Goal: Task Accomplishment & Management: Manage account settings

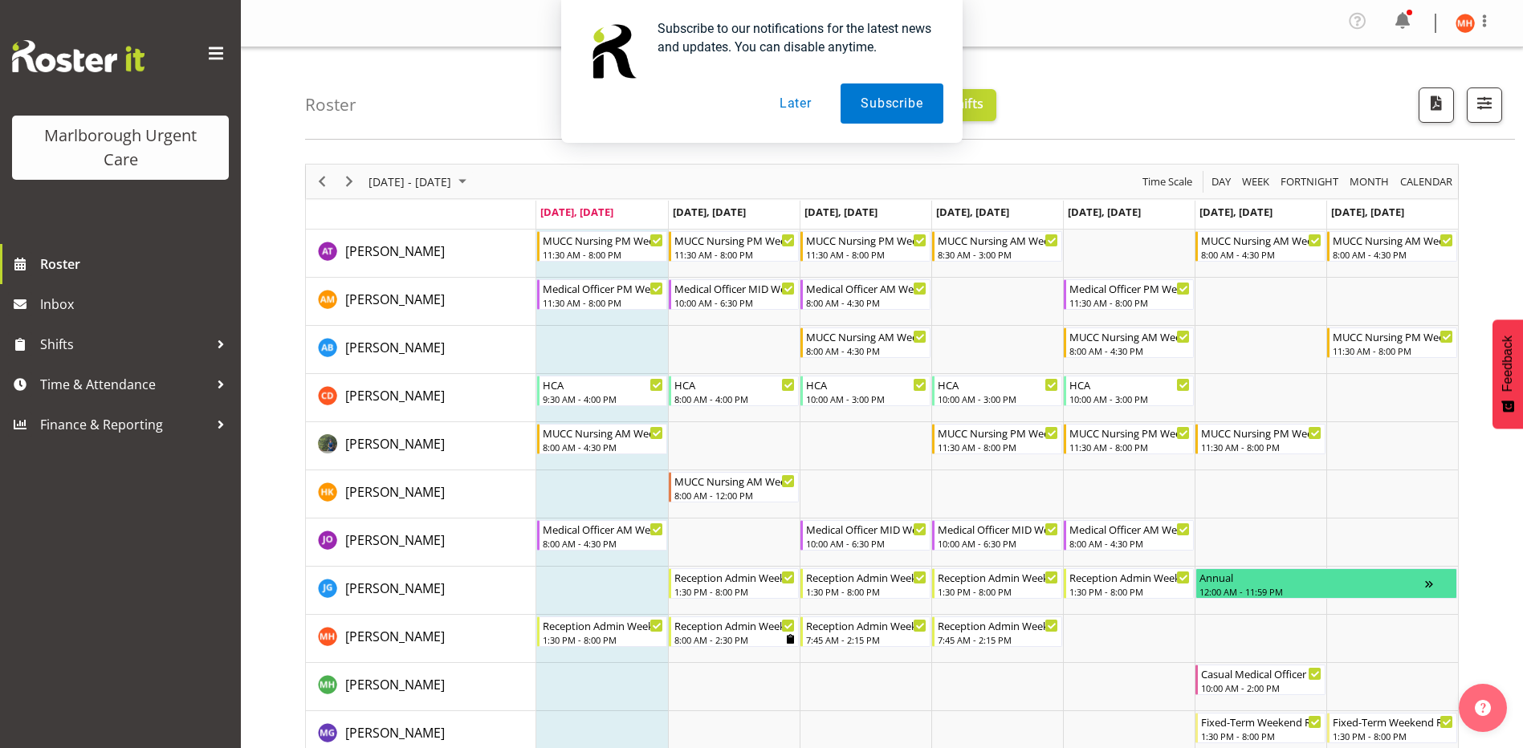
click at [798, 106] on button "Later" at bounding box center [795, 103] width 72 height 40
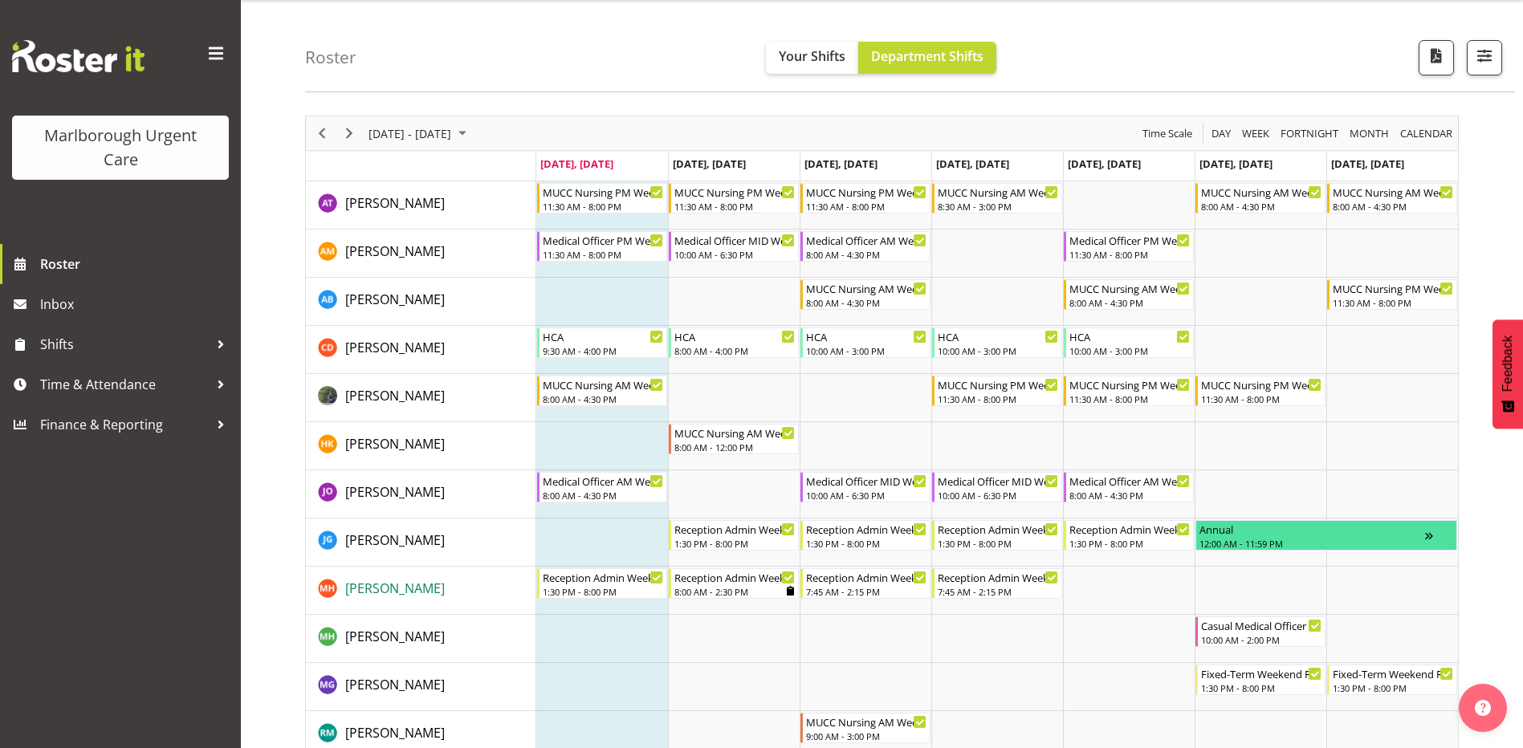
scroll to position [80, 0]
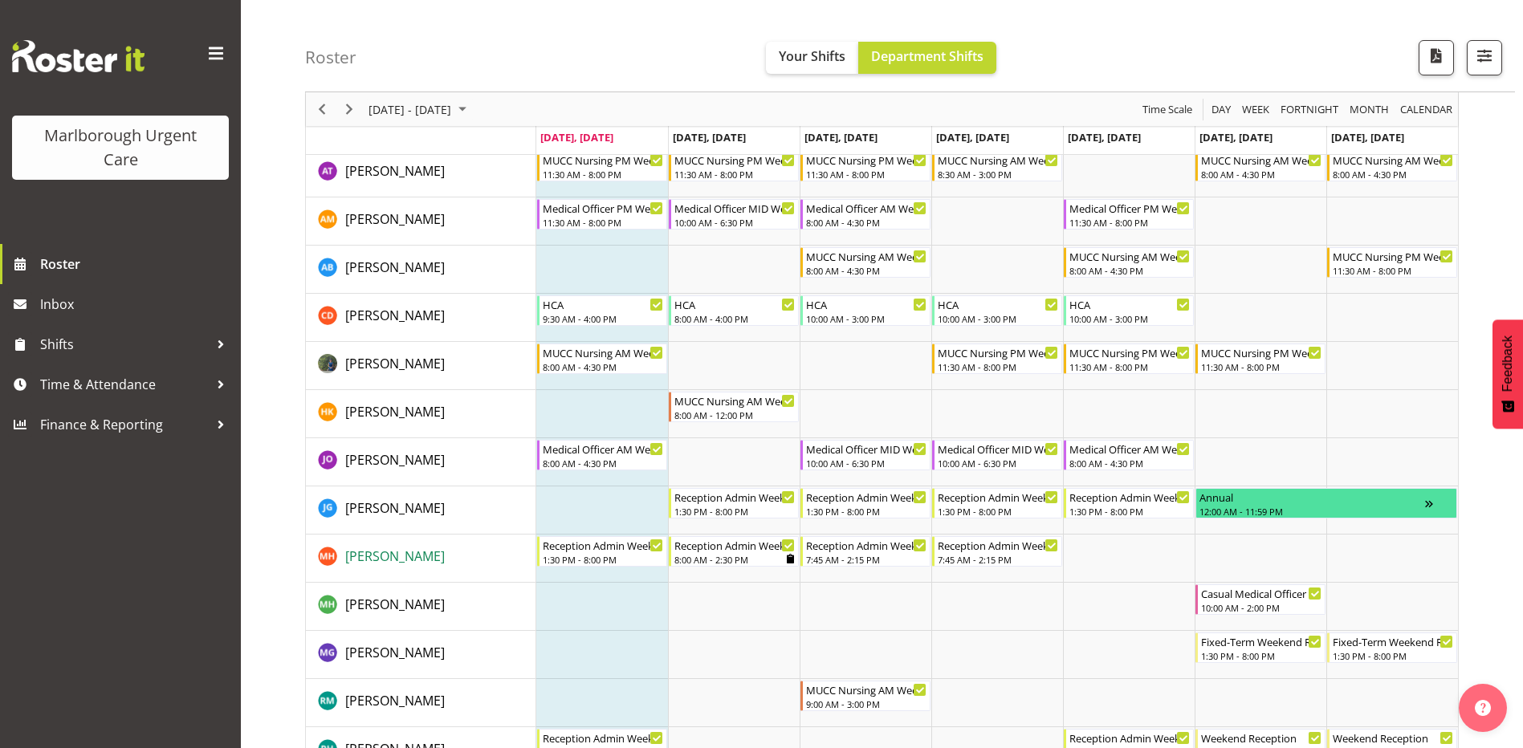
click at [358, 556] on span "[PERSON_NAME]" at bounding box center [395, 557] width 100 height 18
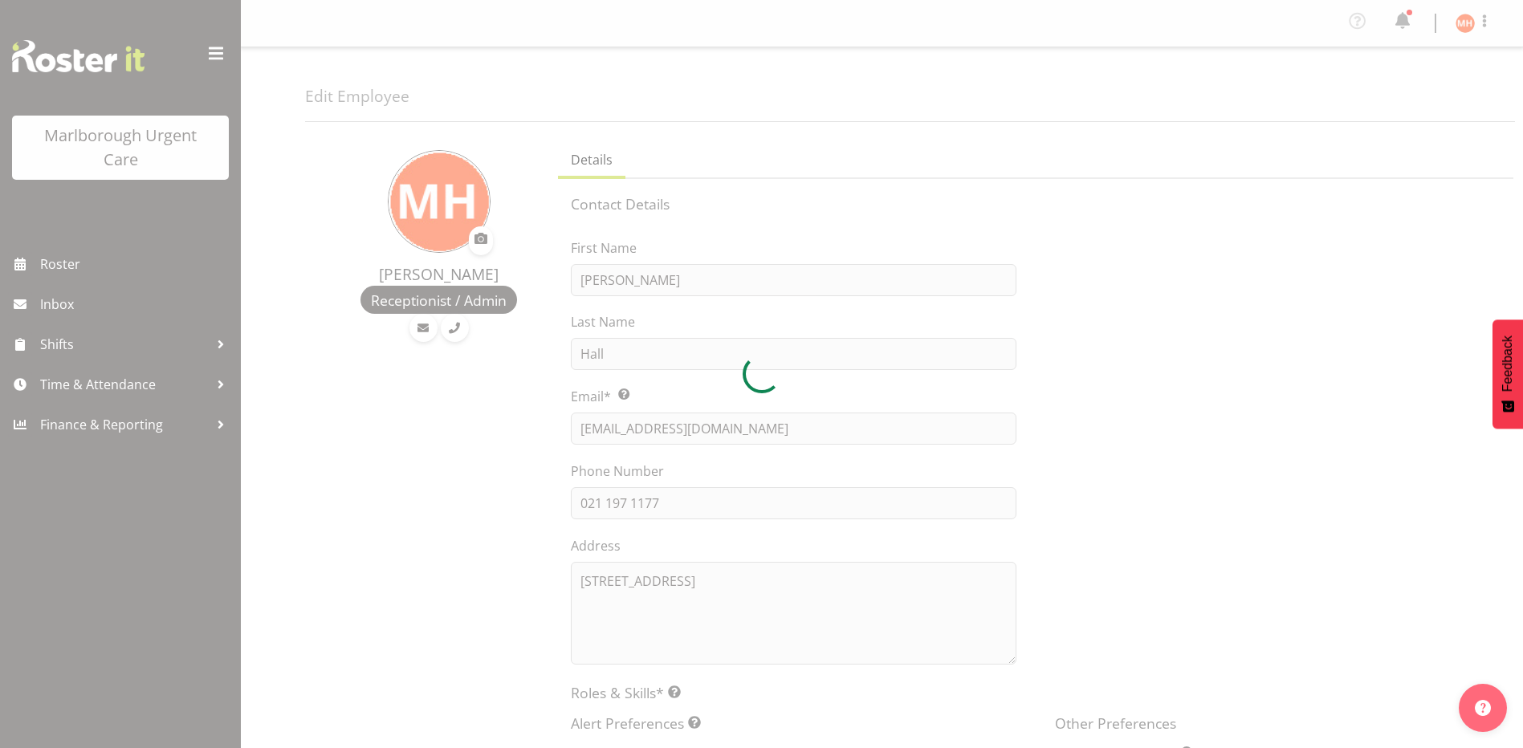
select select "TimelineWeek"
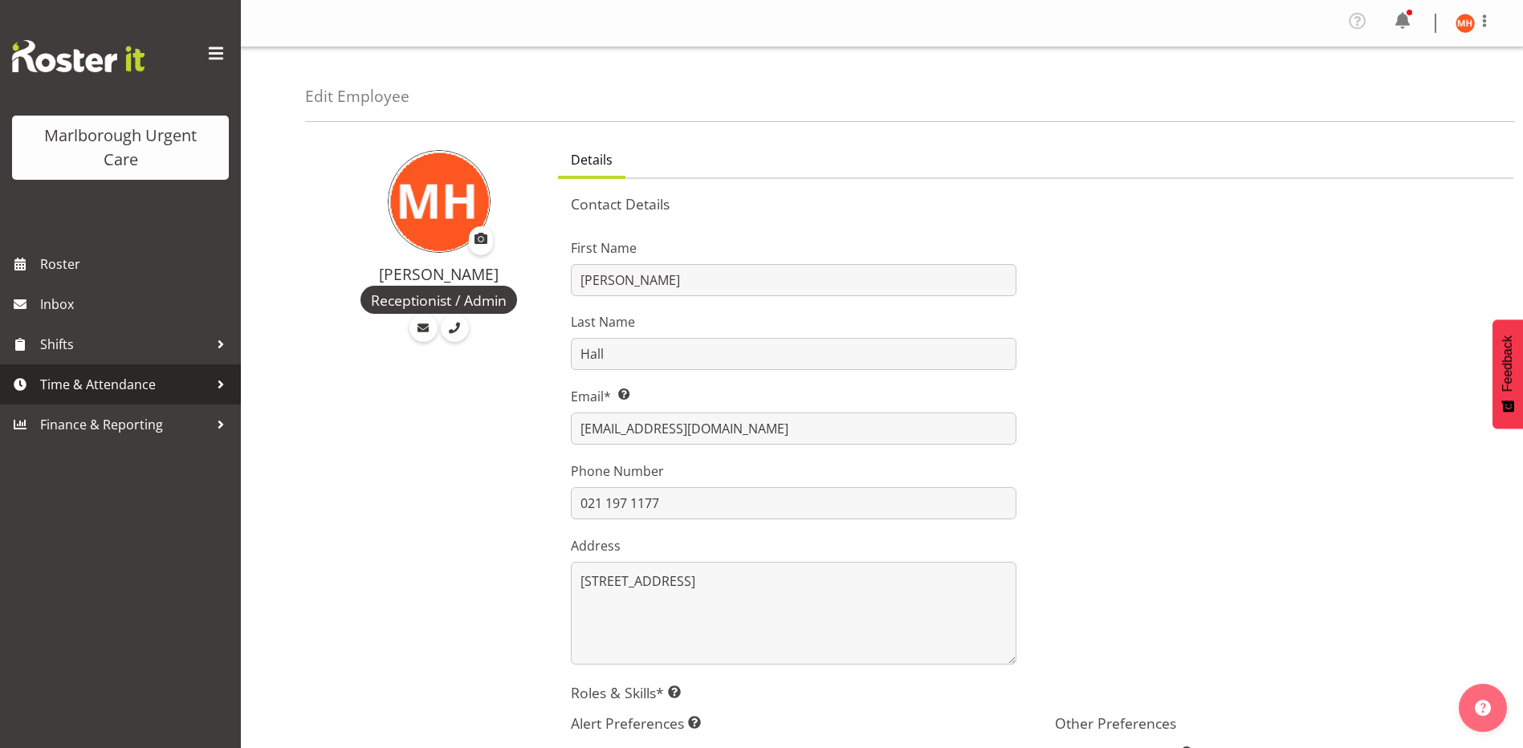
click at [68, 383] on span "Time & Attendance" at bounding box center [124, 385] width 169 height 24
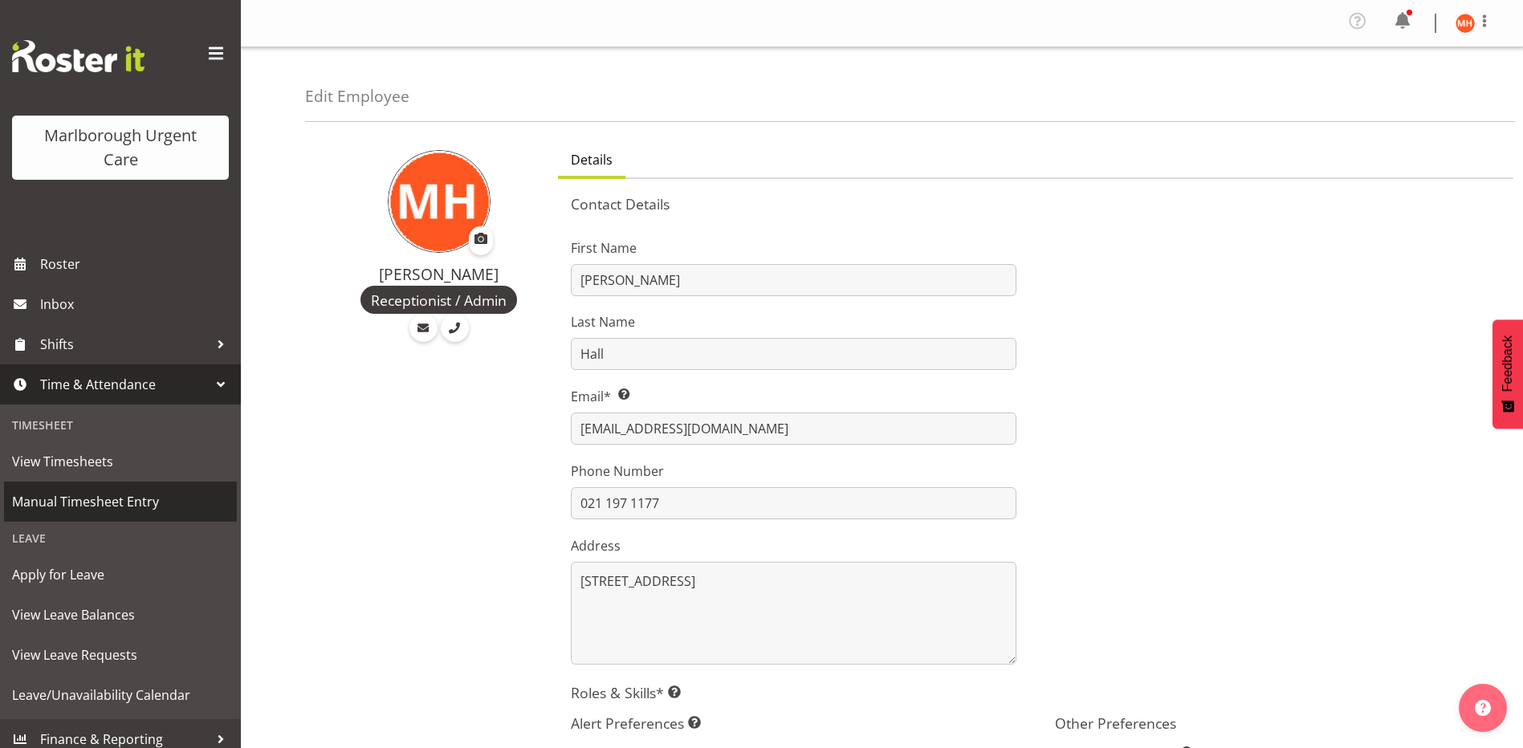
click at [53, 499] on span "Manual Timesheet Entry" at bounding box center [120, 502] width 217 height 24
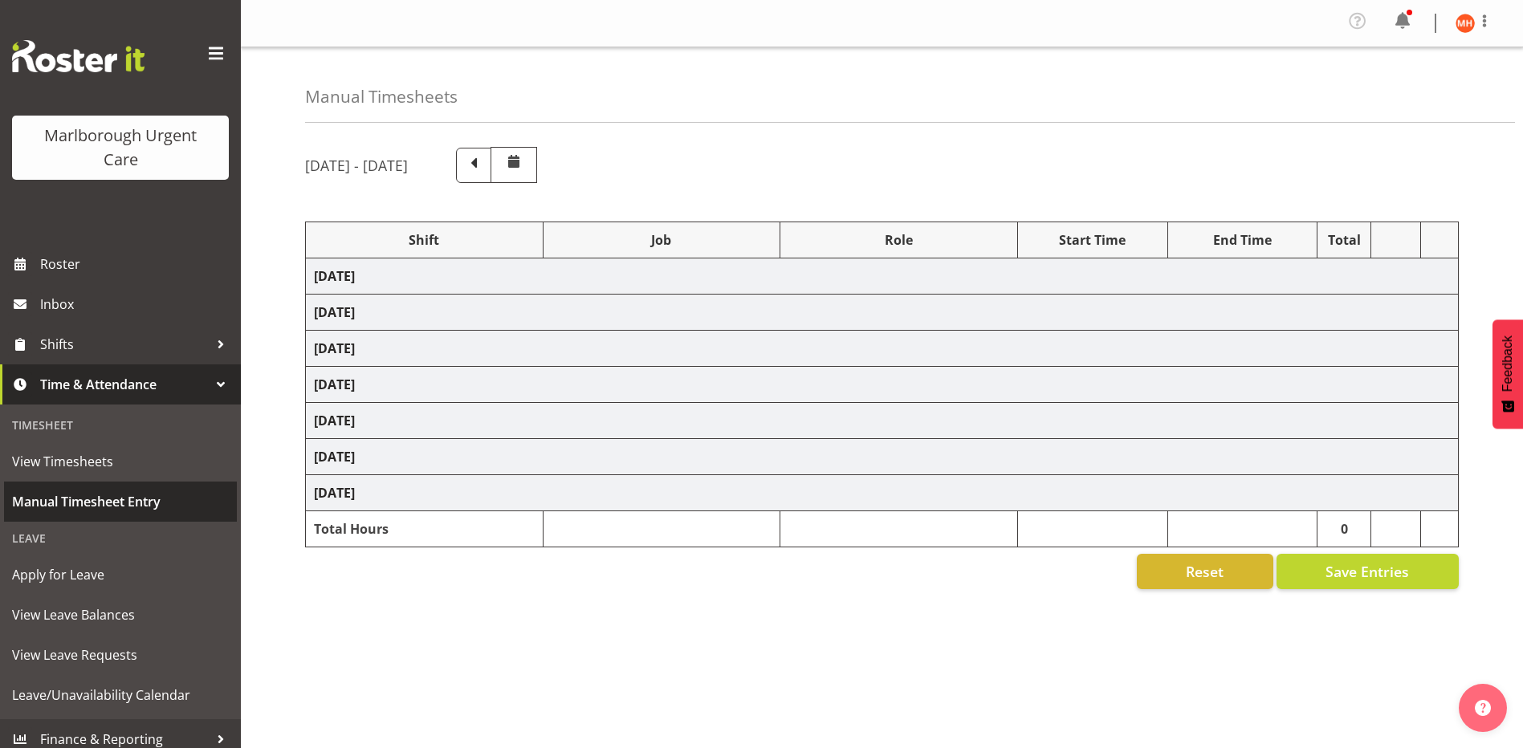
select select "81205"
select select "81204"
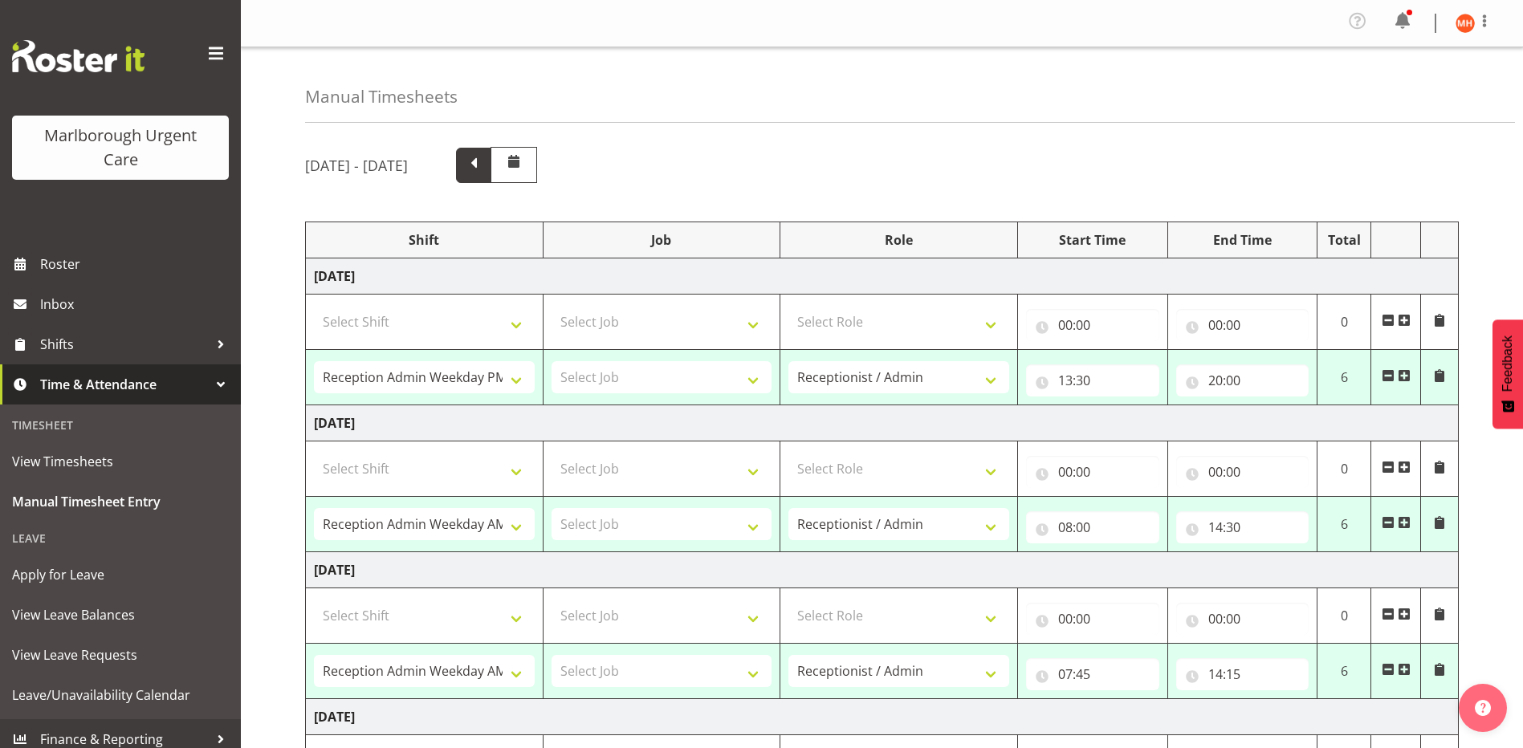
click at [484, 159] on span at bounding box center [473, 163] width 21 height 21
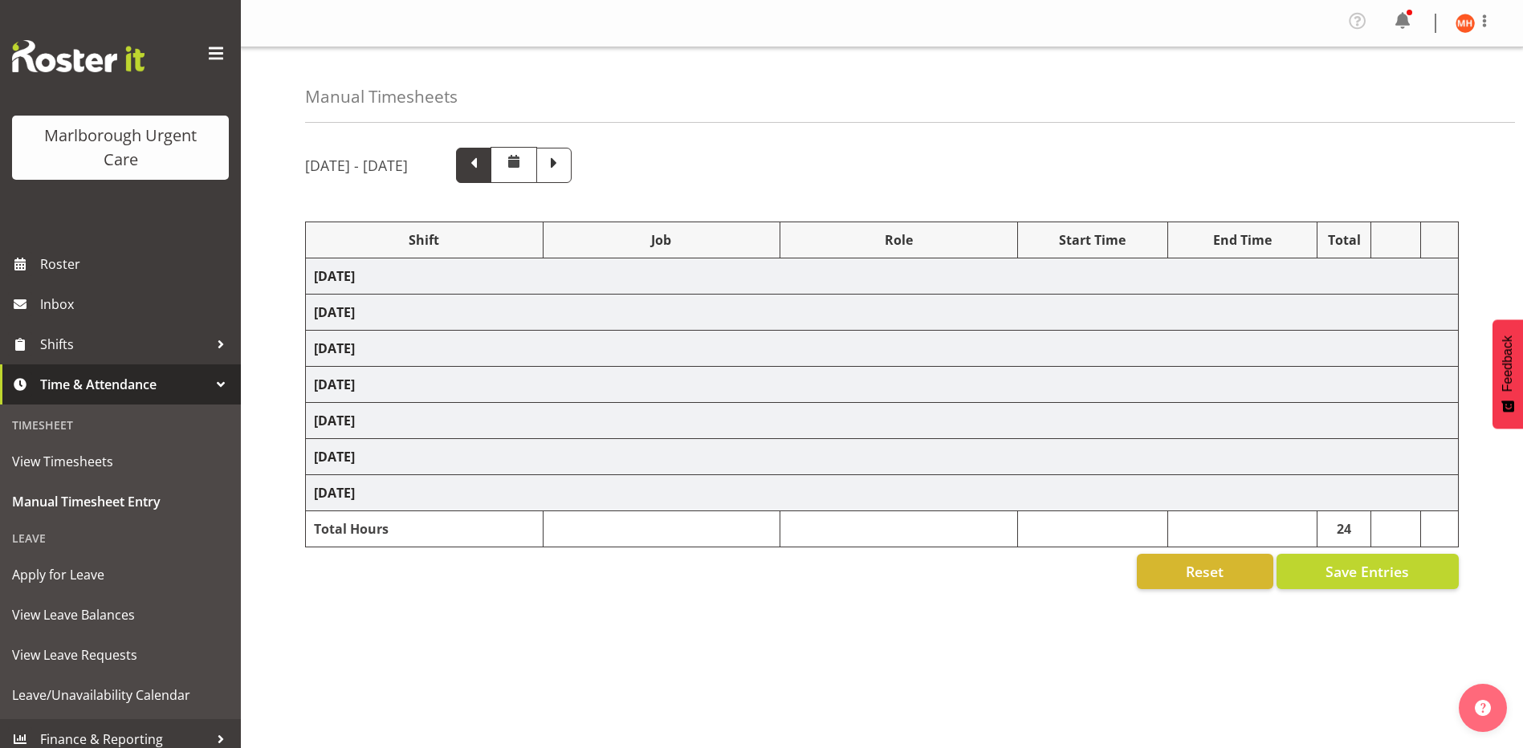
select select "81204"
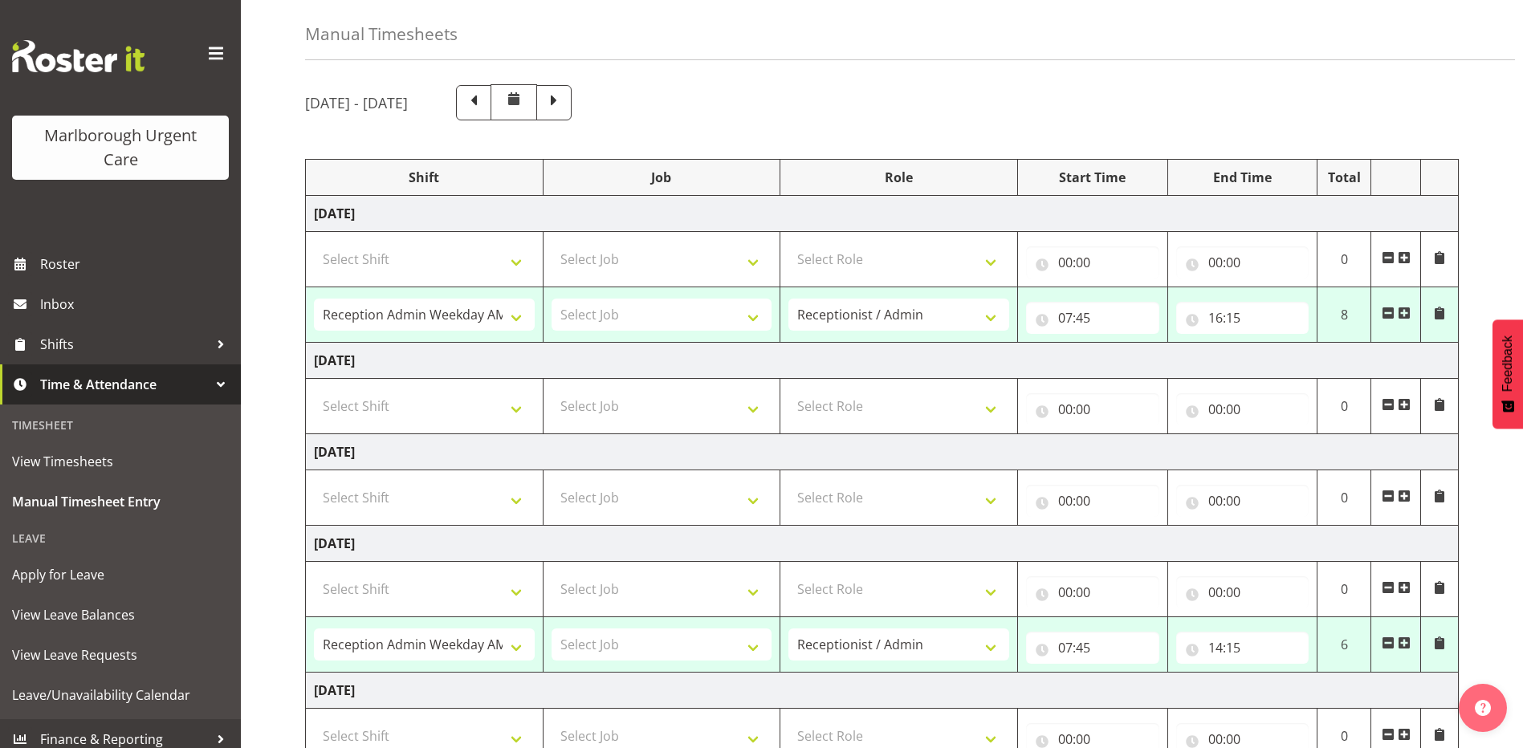
scroll to position [178, 0]
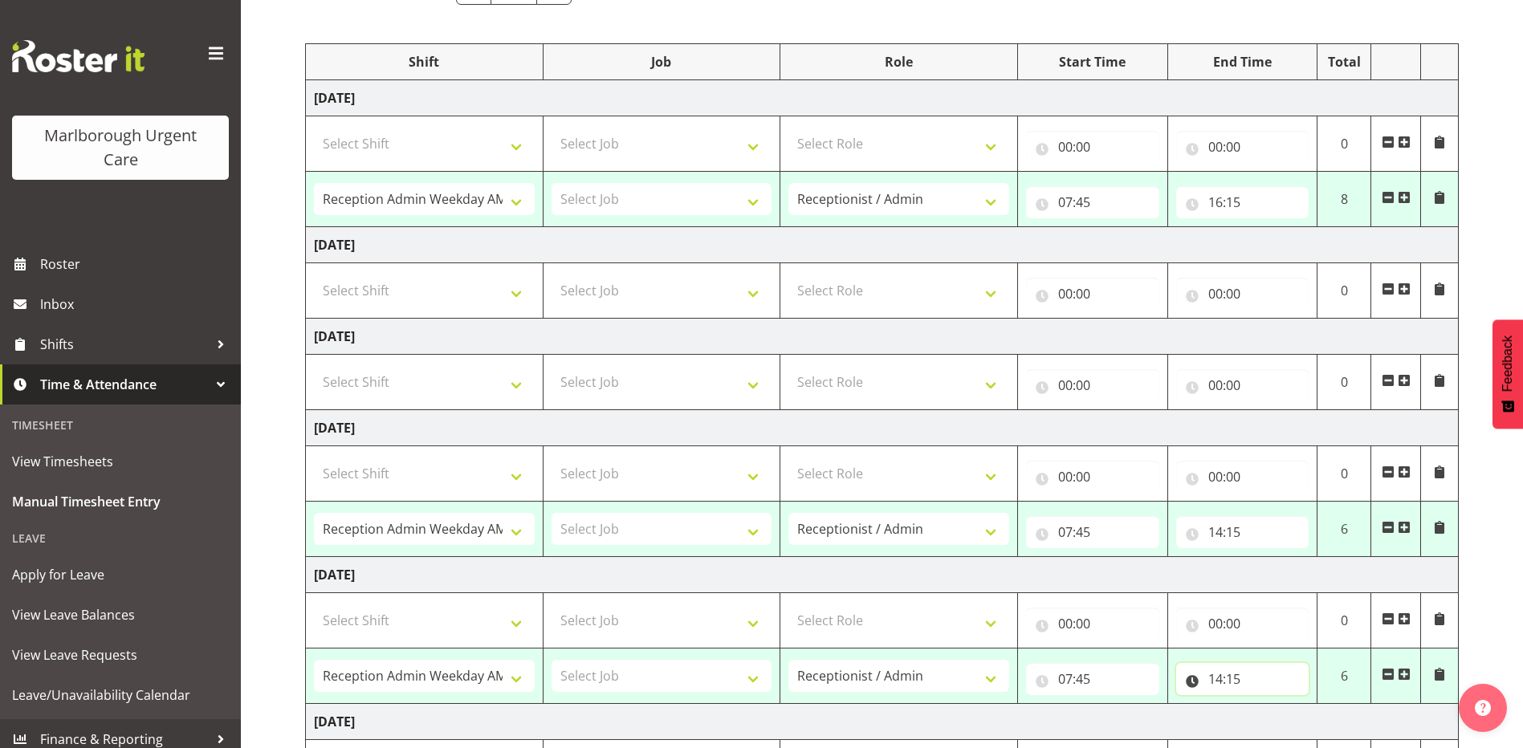
click at [1240, 680] on input "14:15" at bounding box center [1242, 679] width 133 height 32
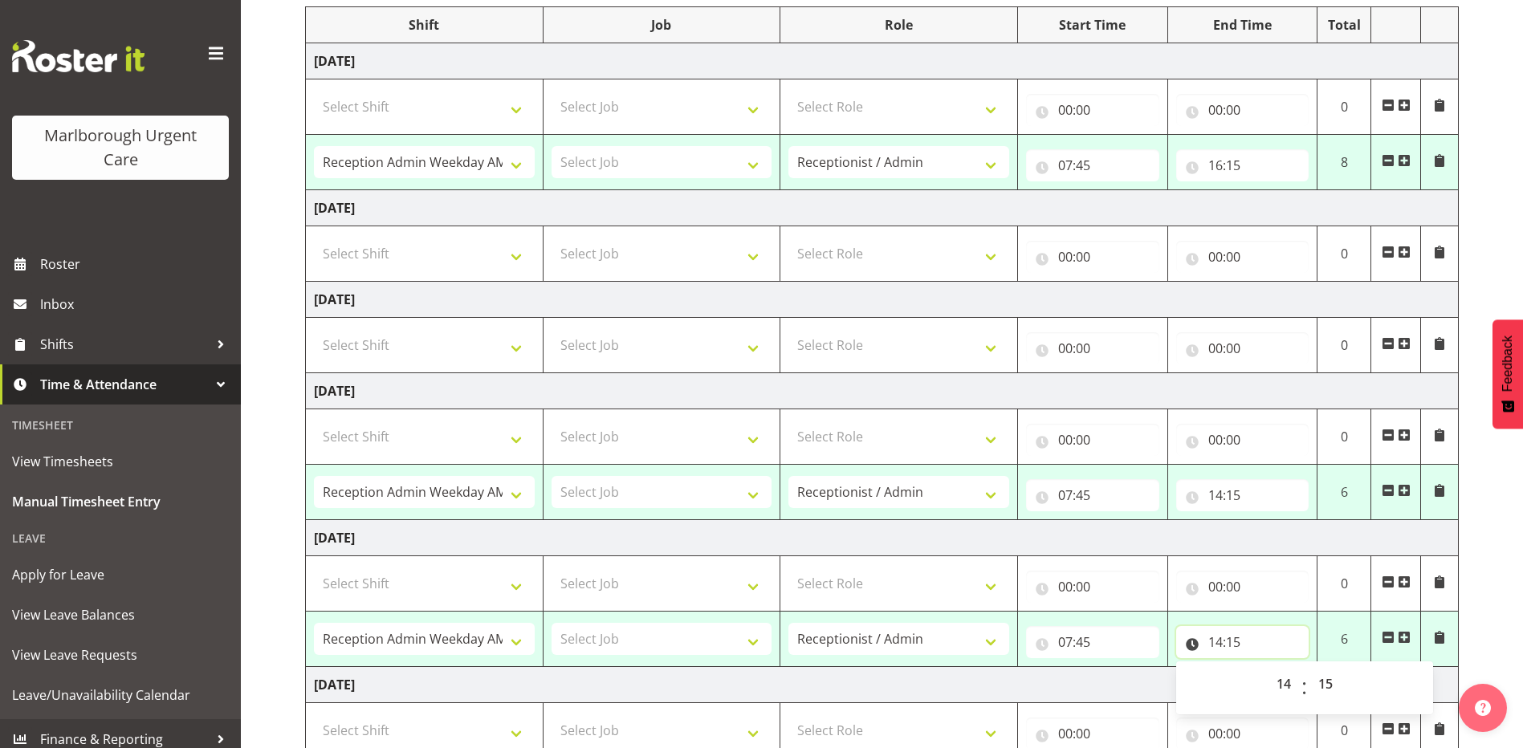
scroll to position [259, 0]
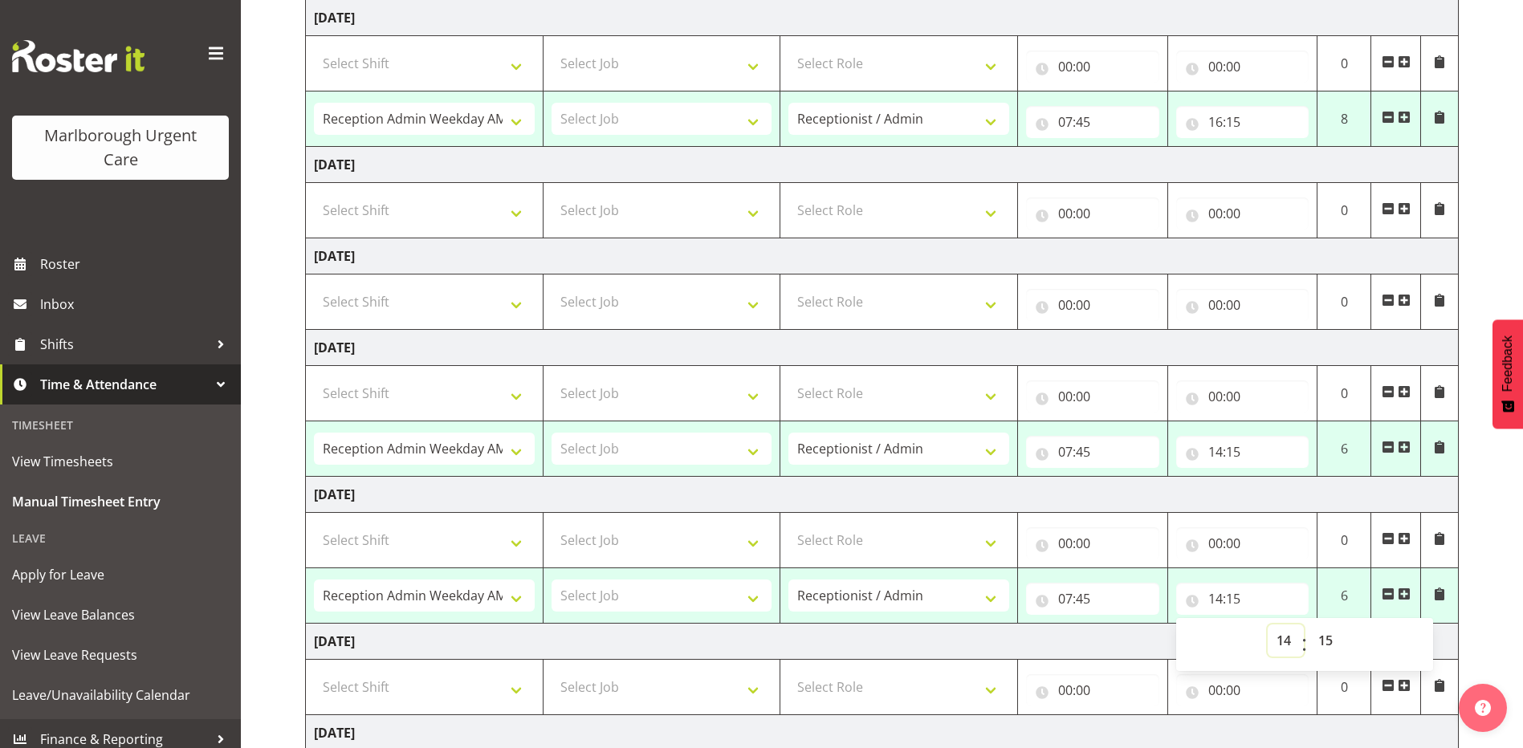
click at [1280, 647] on select "00 01 02 03 04 05 06 07 08 09 10 11 12 13 14 15 16 17 18 19 20 21 22 23" at bounding box center [1286, 641] width 36 height 32
select select "12"
click at [1268, 625] on select "00 01 02 03 04 05 06 07 08 09 10 11 12 13 14 15 16 17 18 19 20 21 22 23" at bounding box center [1286, 641] width 36 height 32
type input "12:15"
click at [1328, 645] on select "00 01 02 03 04 05 06 07 08 09 10 11 12 13 14 15 16 17 18 19 20 21 22 23 24 25 2…" at bounding box center [1327, 641] width 36 height 32
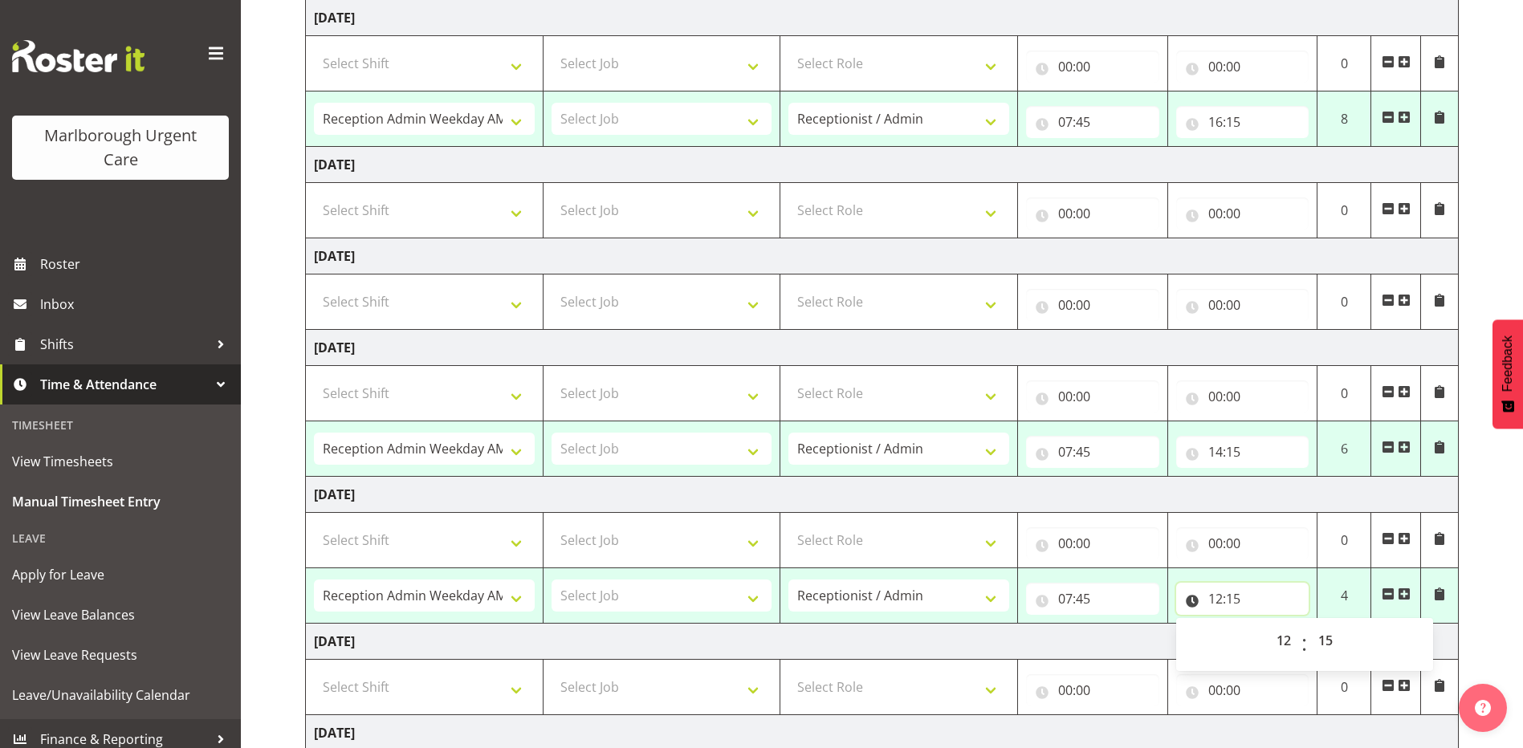
click at [1234, 600] on input "12:15" at bounding box center [1242, 599] width 133 height 32
click at [1328, 641] on select "00 01 02 03 04 05 06 07 08 09 10 11 12 13 14 15 16 17 18 19 20 21 22 23 24 25 2…" at bounding box center [1327, 641] width 36 height 32
select select "45"
click at [1309, 625] on select "00 01 02 03 04 05 06 07 08 09 10 11 12 13 14 15 16 17 18 19 20 21 22 23 24 25 2…" at bounding box center [1327, 641] width 36 height 32
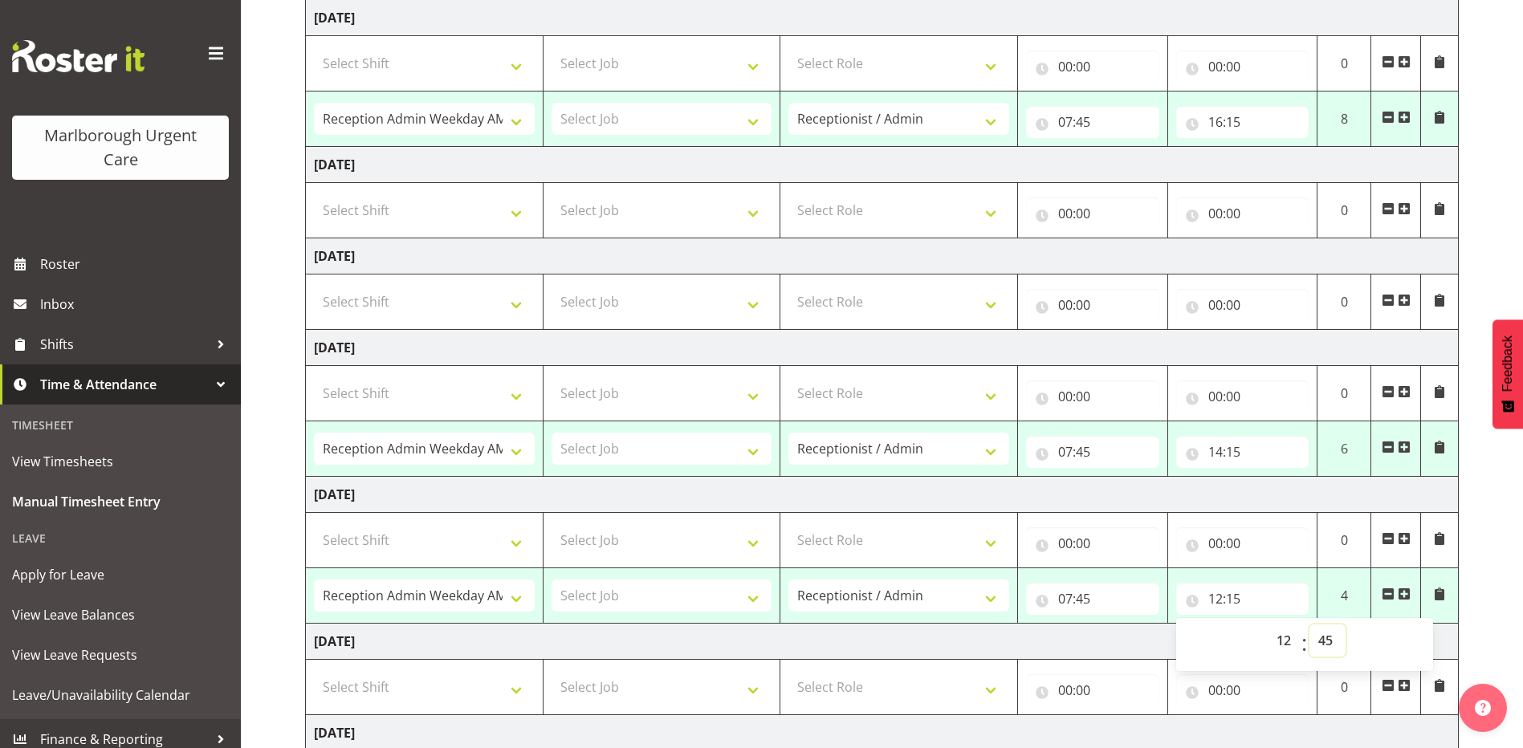
type input "12:45"
click at [1232, 735] on td "Sunday 7th September 2025" at bounding box center [882, 733] width 1153 height 36
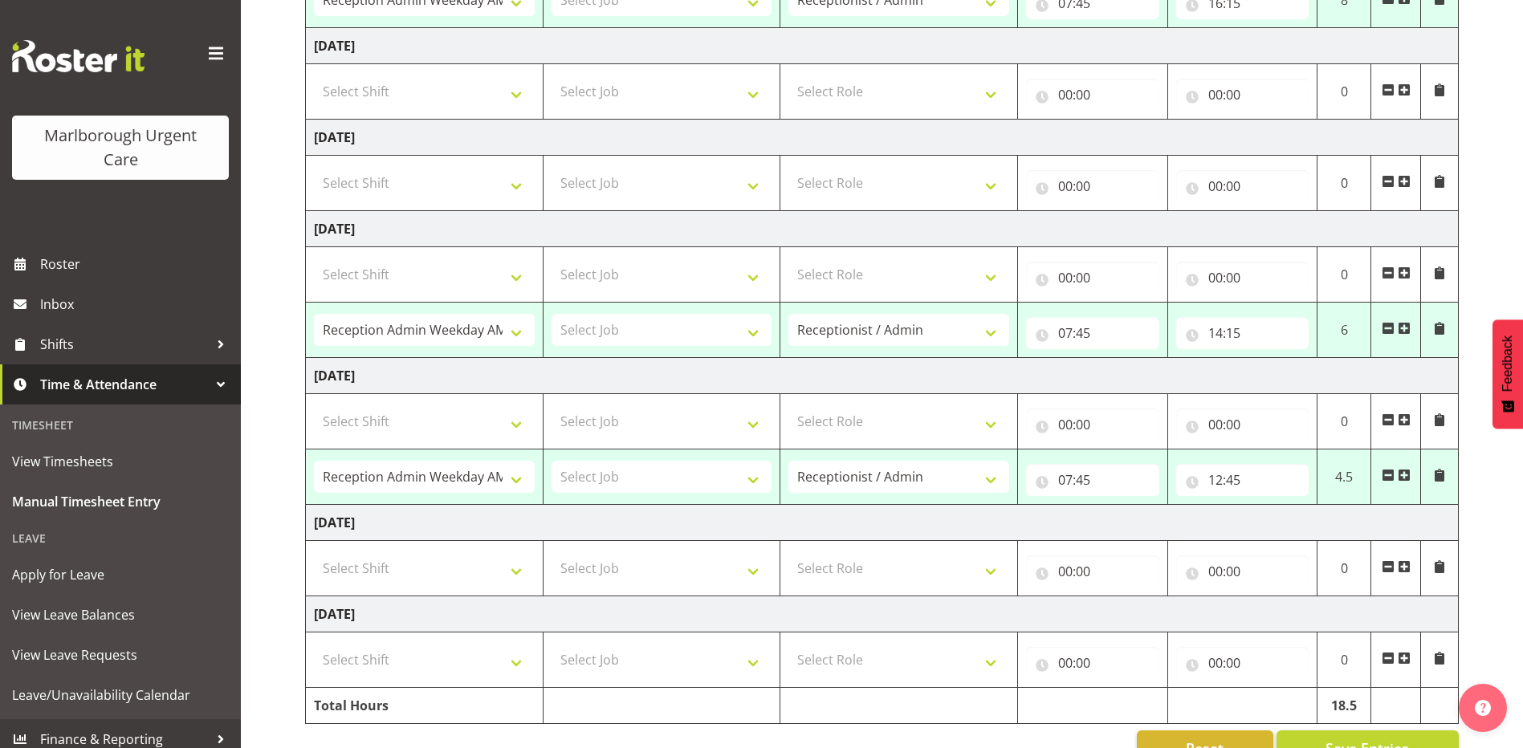
scroll to position [419, 0]
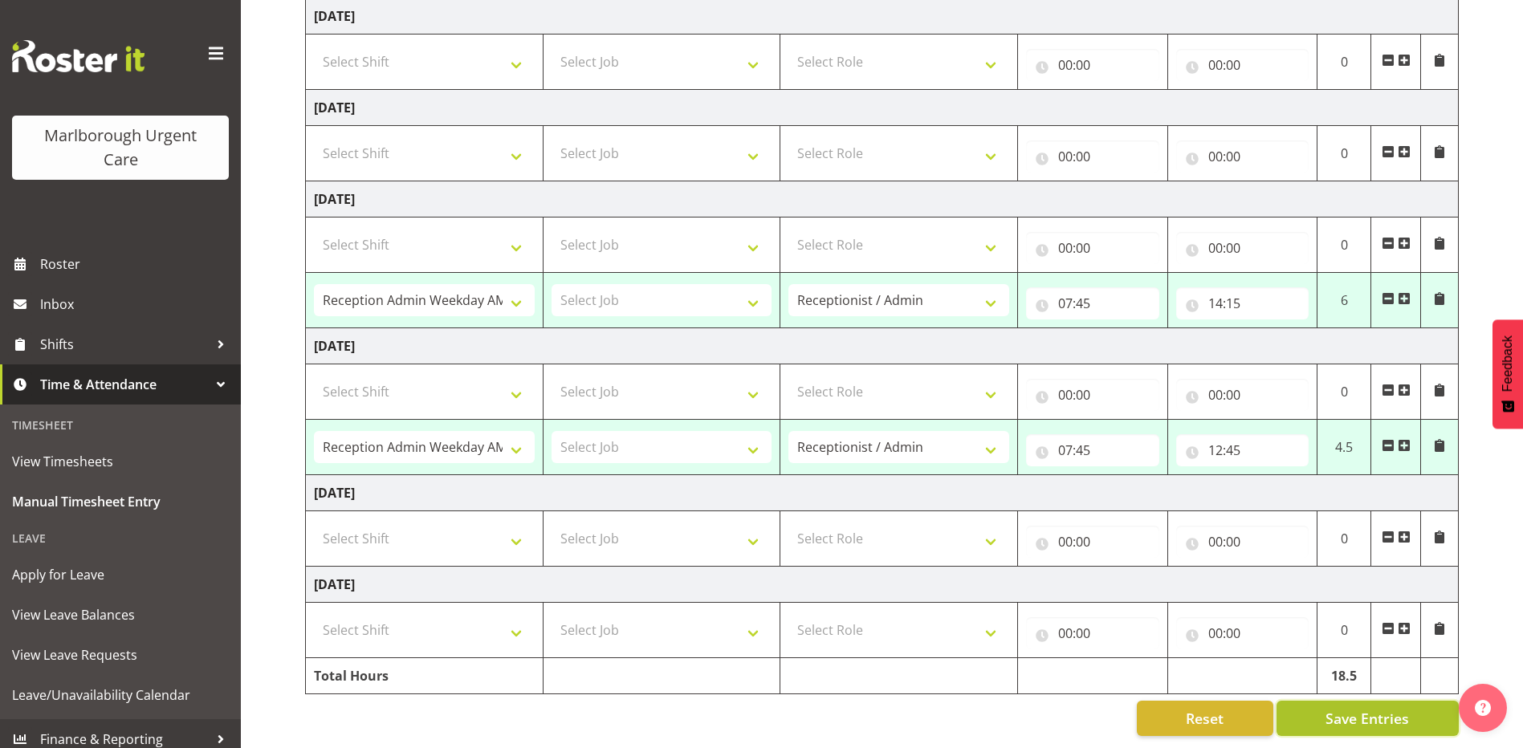
click at [1338, 708] on span "Save Entries" at bounding box center [1366, 718] width 83 height 21
select select "81204"
type input "07:45"
type input "16:15"
select select "81204"
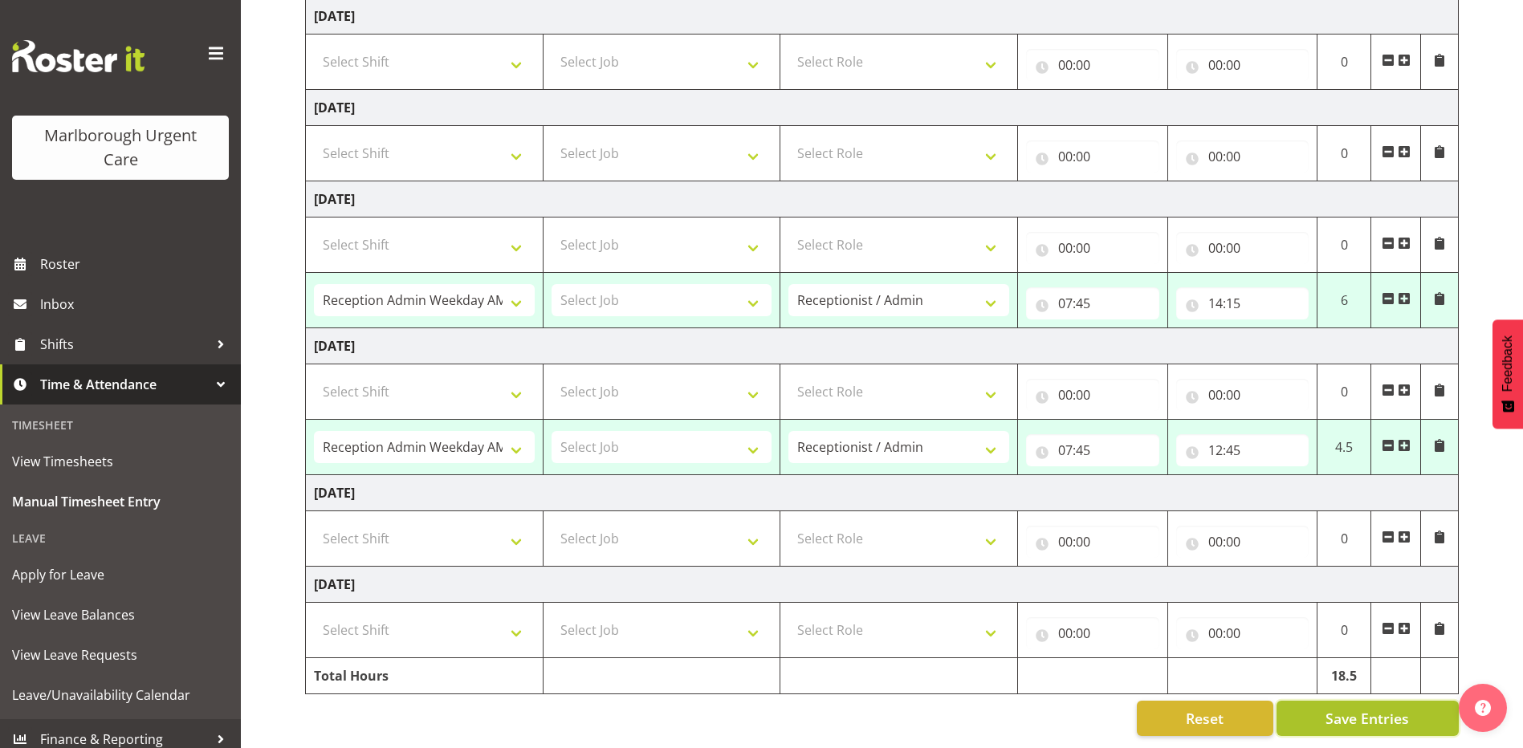
type input "07:45"
type input "14:15"
select select "81204"
type input "07:45"
type input "12:45"
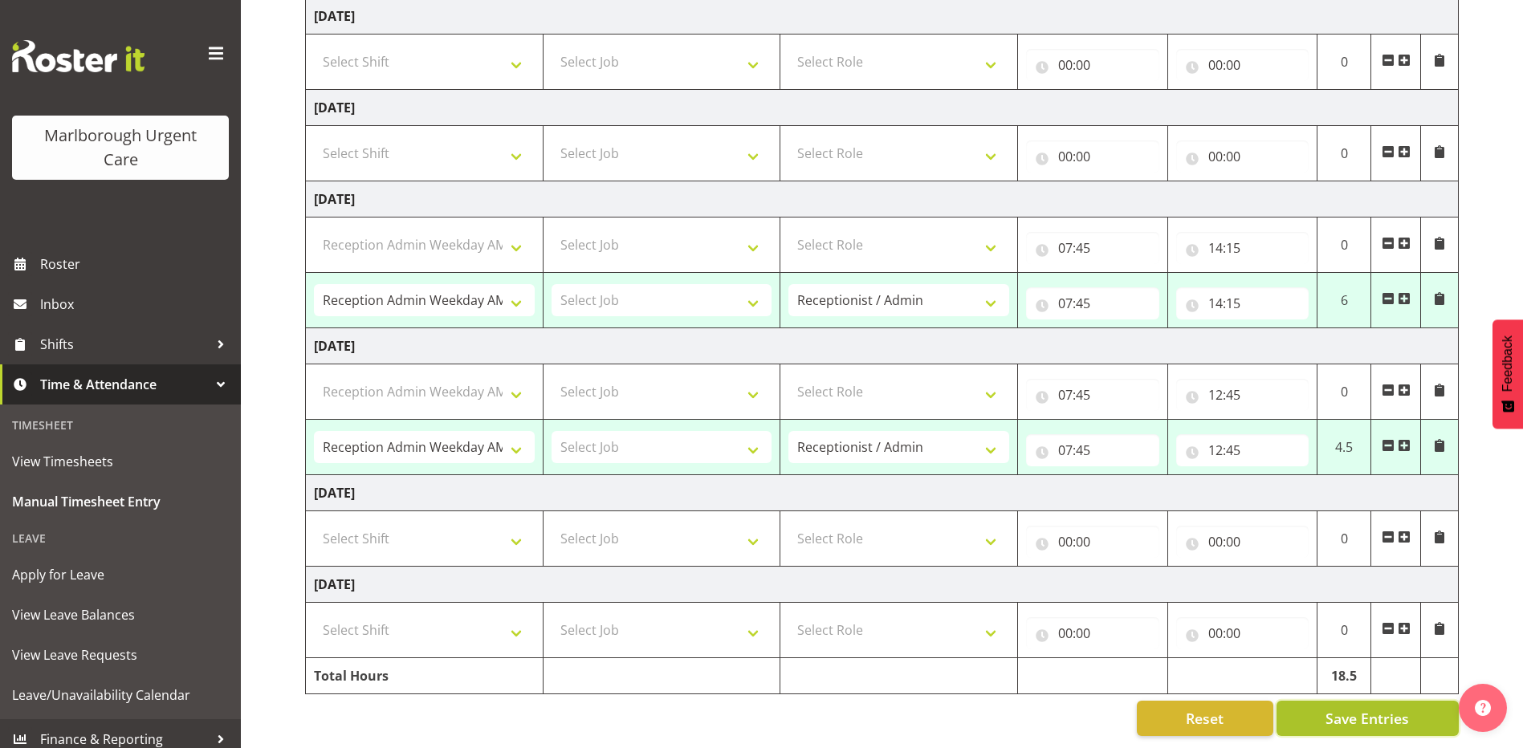
select select "81204"
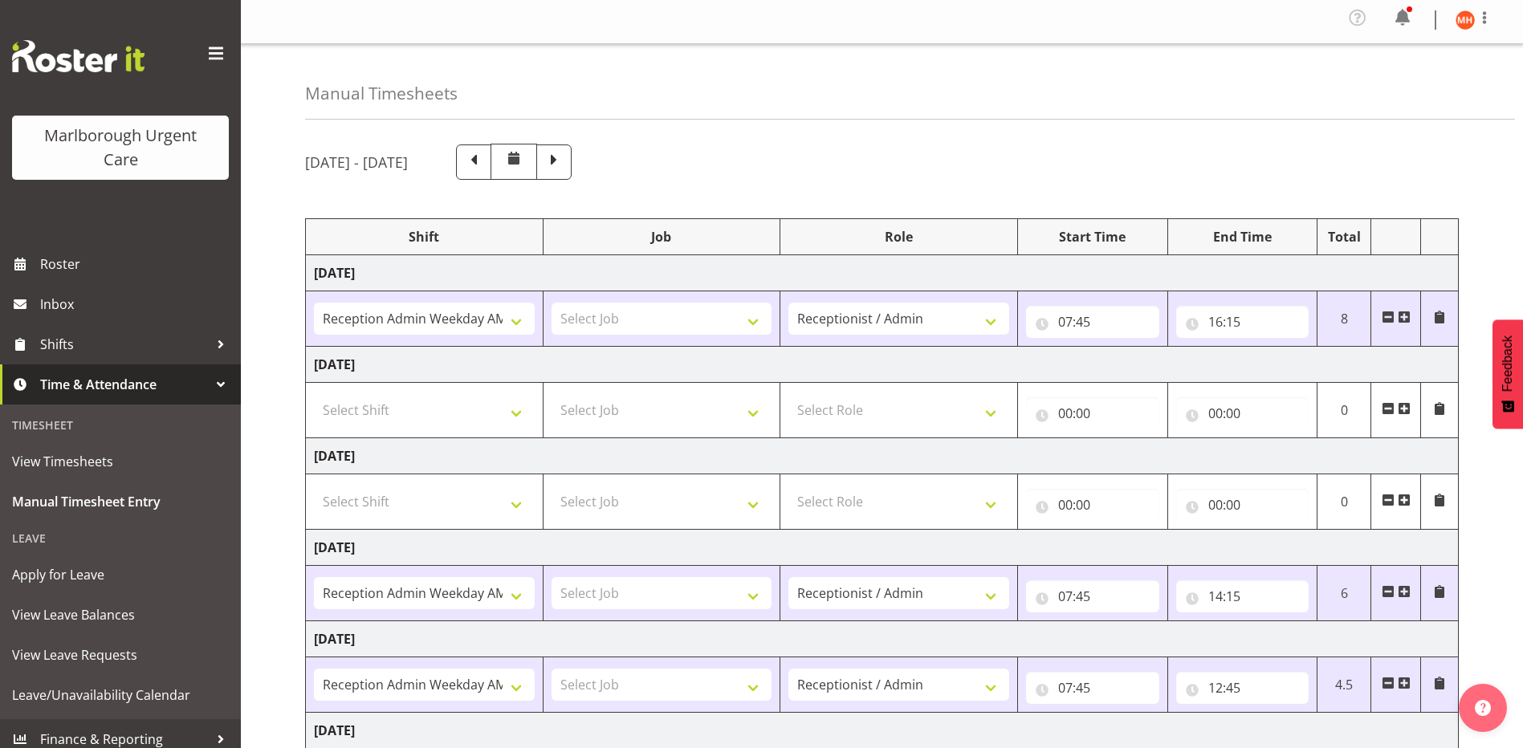
scroll to position [0, 0]
drag, startPoint x: 690, startPoint y: 166, endPoint x: 702, endPoint y: 177, distance: 16.5
click at [564, 168] on span at bounding box center [554, 163] width 21 height 21
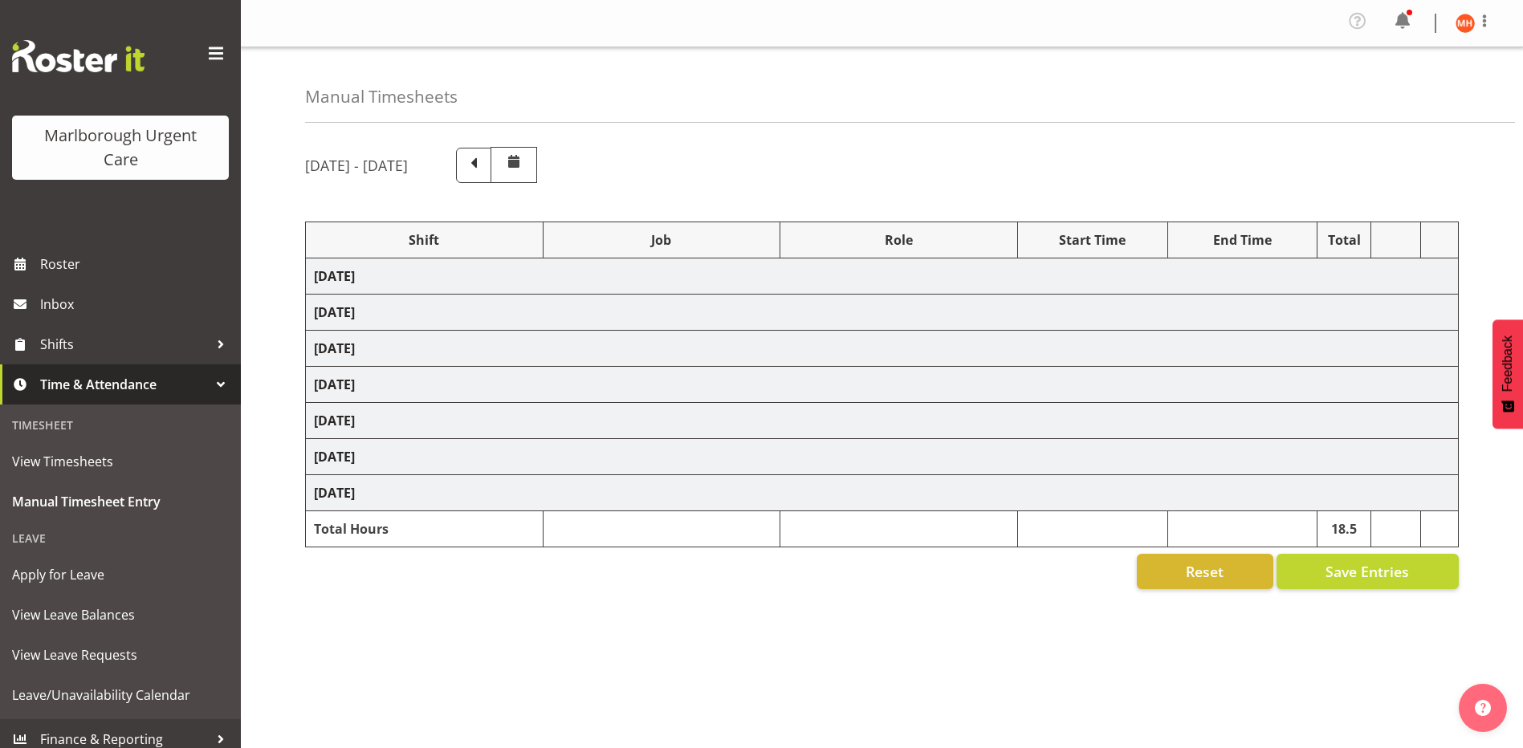
select select "81205"
select select "81204"
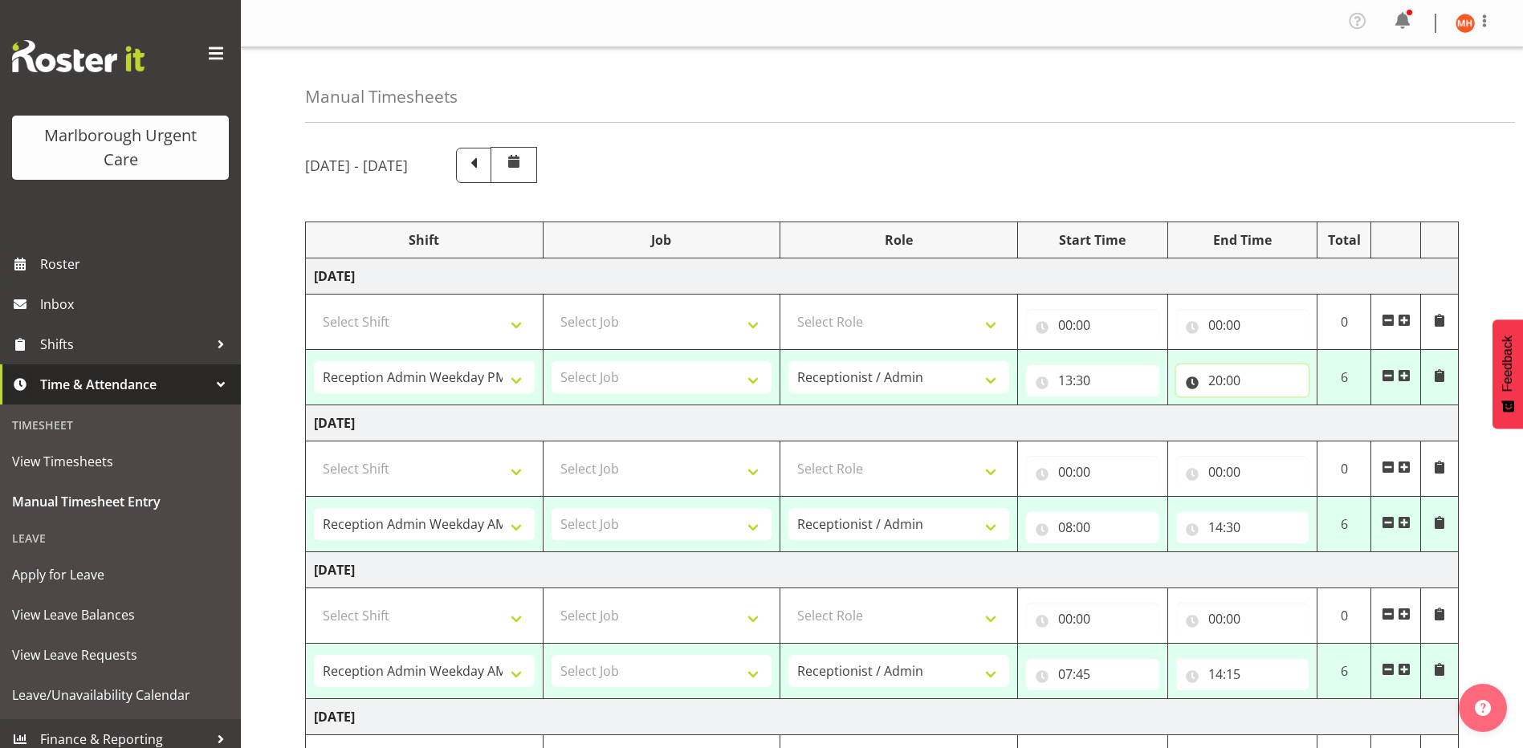
click at [1230, 388] on input "20:00" at bounding box center [1242, 380] width 133 height 32
click at [1318, 423] on select "00 01 02 03 04 05 06 07 08 09 10 11 12 13 14 15 16 17 18 19 20 21 22 23 24 25 2…" at bounding box center [1327, 422] width 36 height 32
click at [1232, 214] on div "September 8th - September 14th 2025 Shift Job Role Start Time End Time Total Mo…" at bounding box center [914, 673] width 1218 height 1076
click at [1263, 421] on td "Tuesday 9th September 2025" at bounding box center [882, 423] width 1153 height 36
click at [987, 388] on select "Receptionist / Admin Weekend Receptionist" at bounding box center [898, 377] width 221 height 32
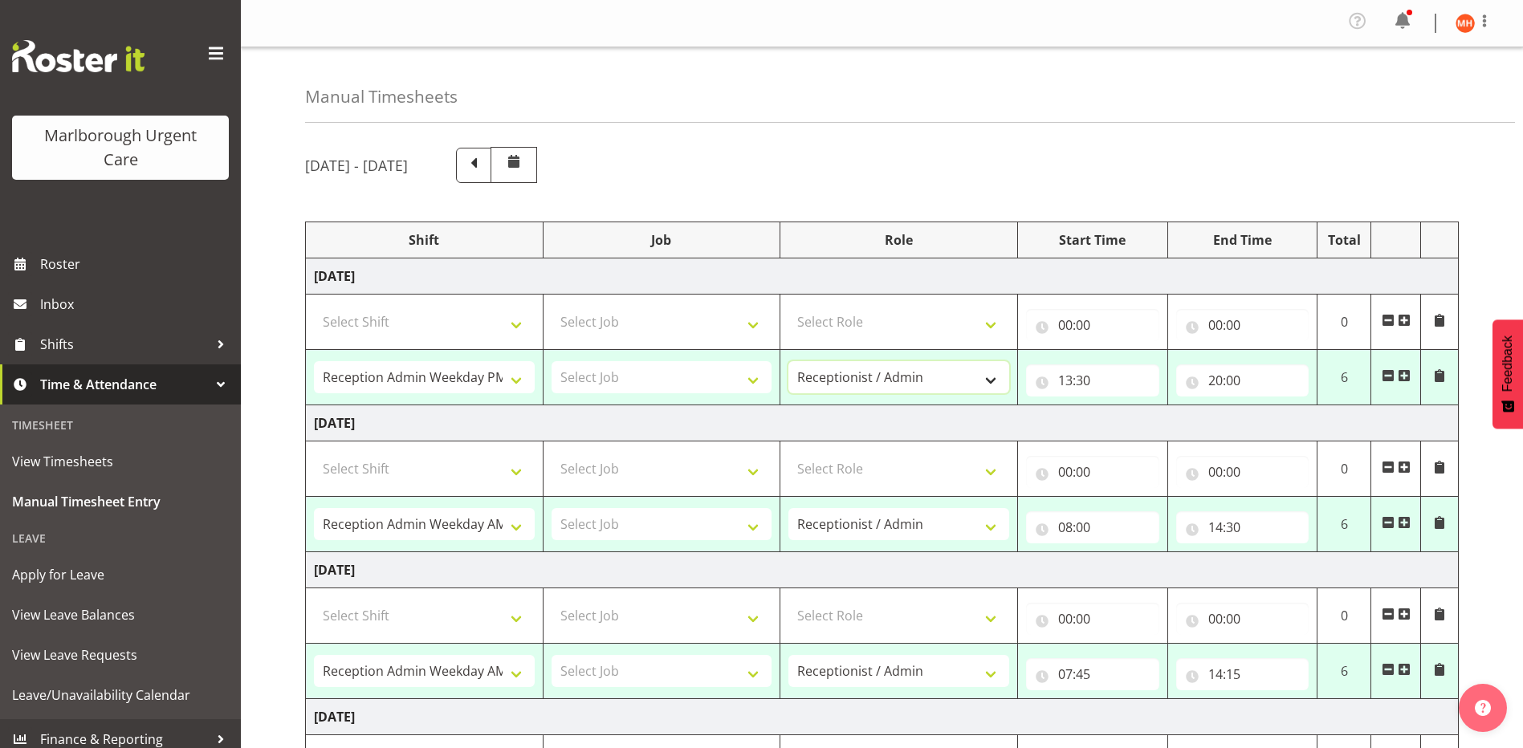
click at [987, 388] on select "Receptionist / Admin Weekend Receptionist" at bounding box center [898, 377] width 221 height 32
click at [1251, 324] on input "00:00" at bounding box center [1242, 325] width 133 height 32
click at [1219, 327] on input "00:00" at bounding box center [1242, 325] width 133 height 32
click at [1108, 320] on input "00:00" at bounding box center [1092, 325] width 133 height 32
click at [507, 332] on select "Select Shift Casual Addition Casual Addition Casual Medical Officer Addition Ca…" at bounding box center [424, 322] width 221 height 32
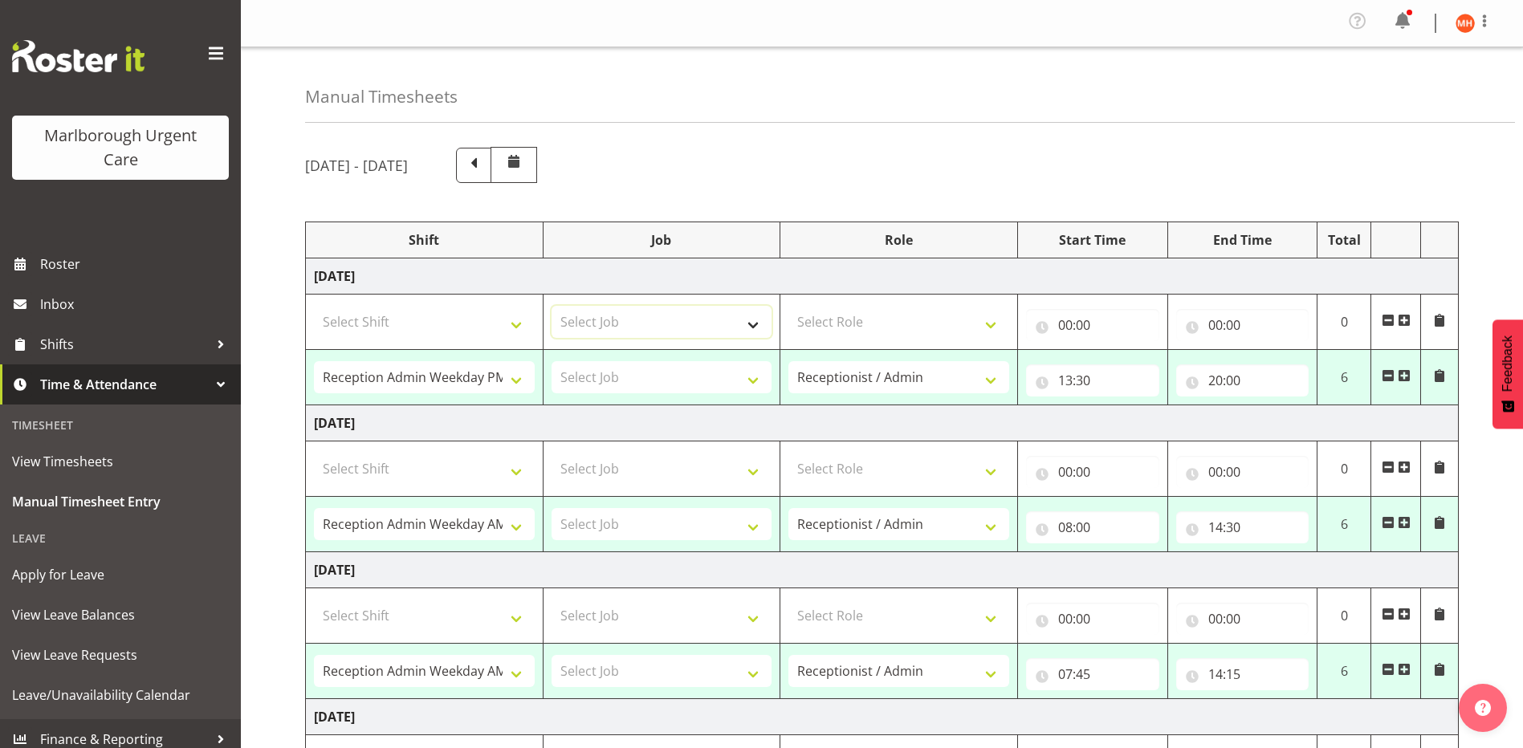
drag, startPoint x: 659, startPoint y: 320, endPoint x: 701, endPoint y: 315, distance: 42.1
click at [659, 320] on select "Select Job" at bounding box center [662, 322] width 221 height 32
click at [852, 301] on td "Select Role Receptionist / Admin Weekend Receptionist" at bounding box center [899, 322] width 238 height 55
click at [1073, 310] on input "00:00" at bounding box center [1092, 325] width 133 height 32
click at [1128, 356] on select "00 01 02 03 04 05 06 07 08 09 10 11 12 13 14 15 16 17 18 19 20 21 22 23" at bounding box center [1136, 367] width 36 height 32
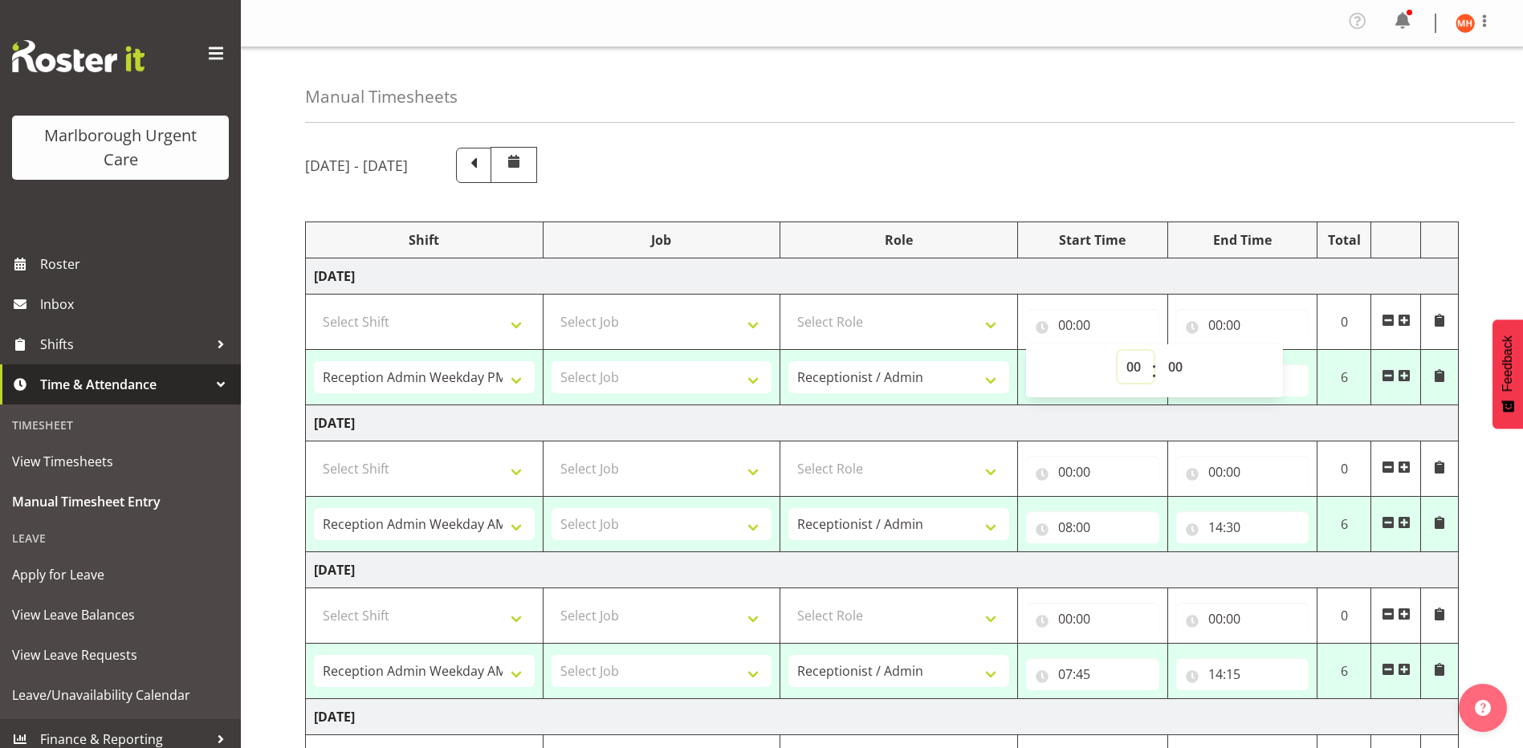
select select "12"
click at [1118, 351] on select "00 01 02 03 04 05 06 07 08 09 10 11 12 13 14 15 16 17 18 19 20 21 22 23" at bounding box center [1136, 367] width 36 height 32
type input "12:00"
click at [1124, 364] on select "00 01 02 03 04 05 06 07 08 09 10 11 12 13 14 15 16 17 18 19 20 21 22 23" at bounding box center [1136, 367] width 36 height 32
select select "16"
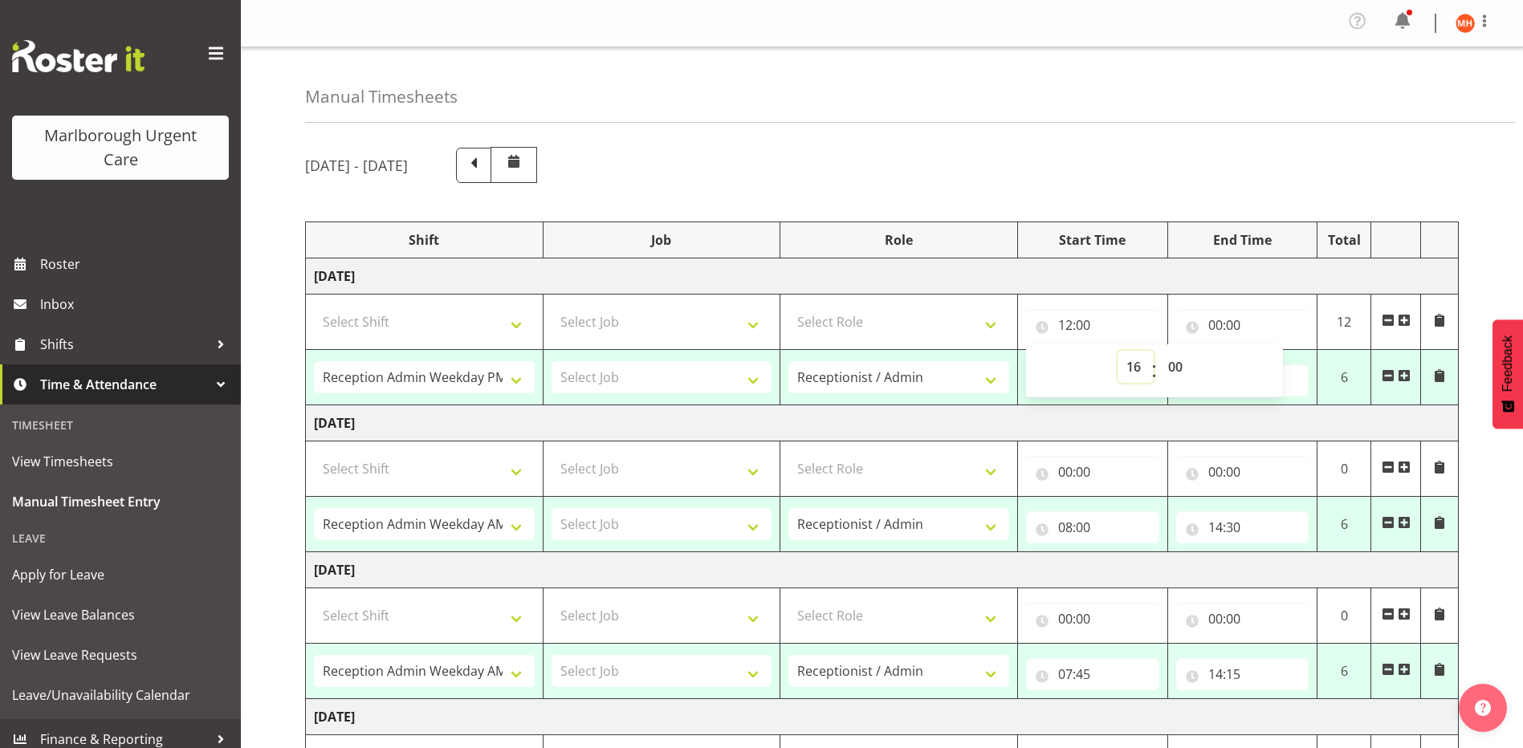
click at [1118, 351] on select "00 01 02 03 04 05 06 07 08 09 10 11 12 13 14 15 16 17 18 19 20 21 22 23" at bounding box center [1136, 367] width 36 height 32
type input "16:00"
click at [1213, 312] on input "00:00" at bounding box center [1242, 325] width 133 height 32
click at [1281, 359] on select "00 01 02 03 04 05 06 07 08 09 10 11 12 13 14 15 16 17 18 19 20 21 22 23" at bounding box center [1286, 367] width 36 height 32
select select "16"
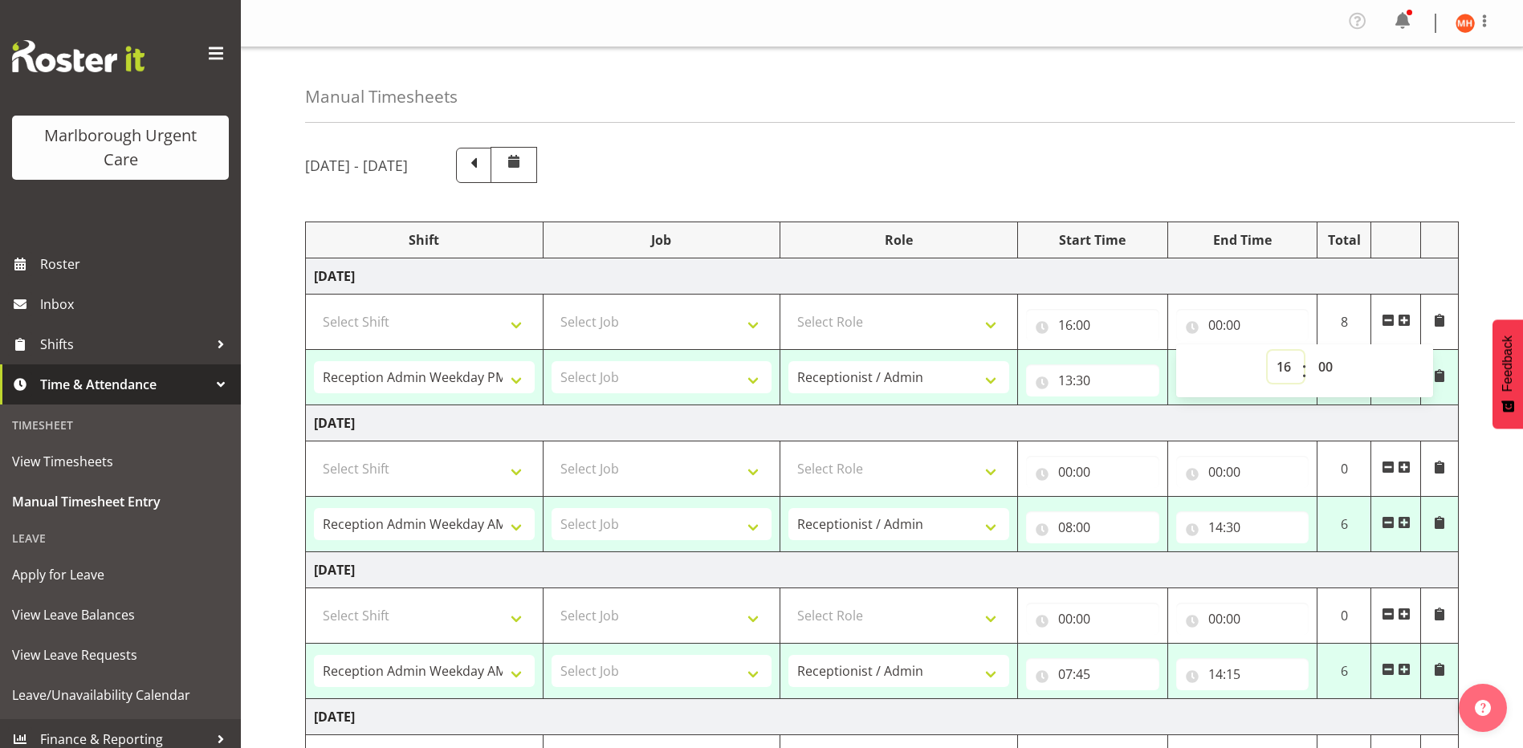
click at [1268, 351] on select "00 01 02 03 04 05 06 07 08 09 10 11 12 13 14 15 16 17 18 19 20 21 22 23" at bounding box center [1286, 367] width 36 height 32
type input "16:00"
click at [1321, 363] on select "00 01 02 03 04 05 06 07 08 09 10 11 12 13 14 15 16 17 18 19 20 21 22 23 24 25 2…" at bounding box center [1327, 367] width 36 height 32
select select "30"
click at [1309, 351] on select "00 01 02 03 04 05 06 07 08 09 10 11 12 13 14 15 16 17 18 19 20 21 22 23 24 25 2…" at bounding box center [1327, 367] width 36 height 32
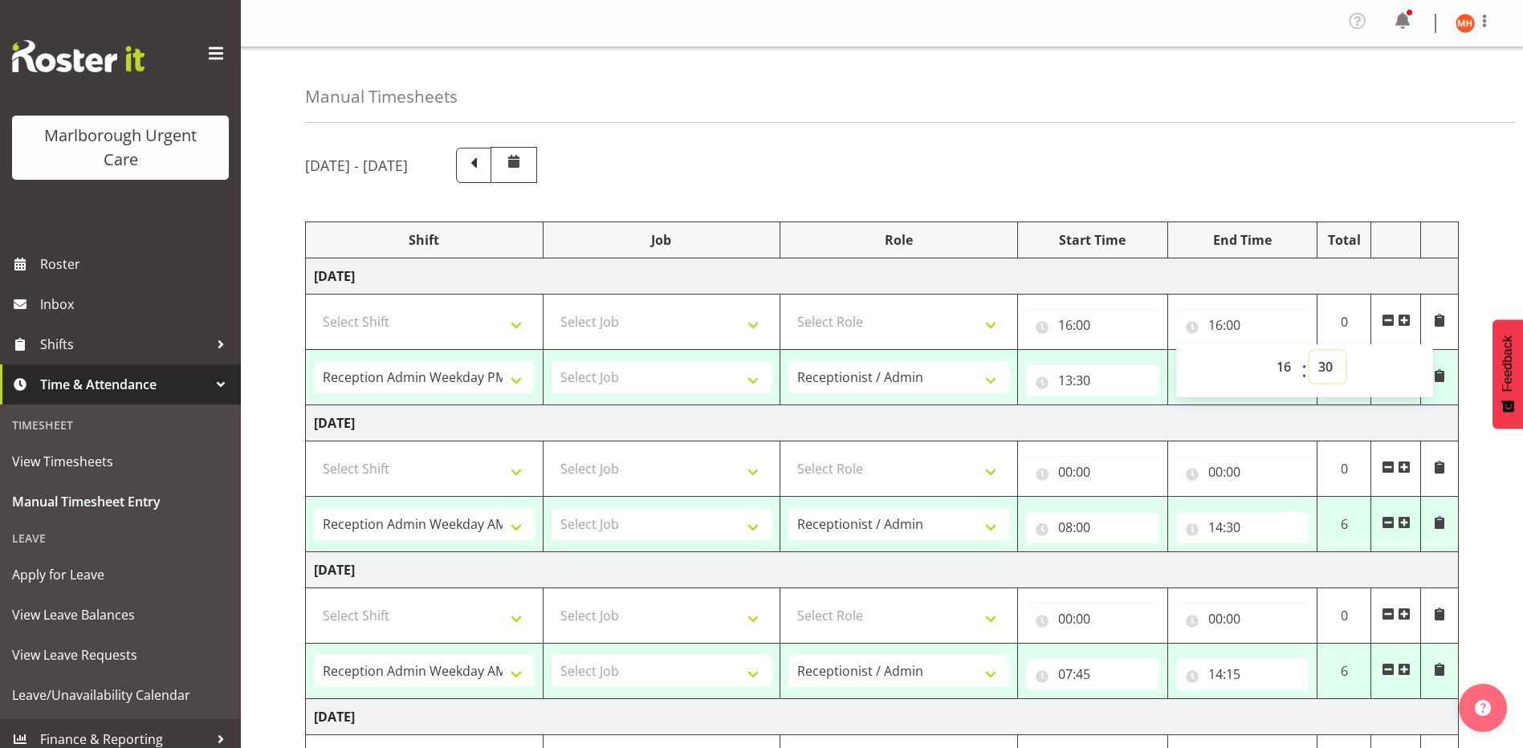
type input "16:30"
click at [1329, 181] on div "September 8th - September 14th 2025" at bounding box center [882, 165] width 1154 height 36
click at [1387, 320] on span at bounding box center [1388, 320] width 13 height 13
select select "81205"
type input "13:30"
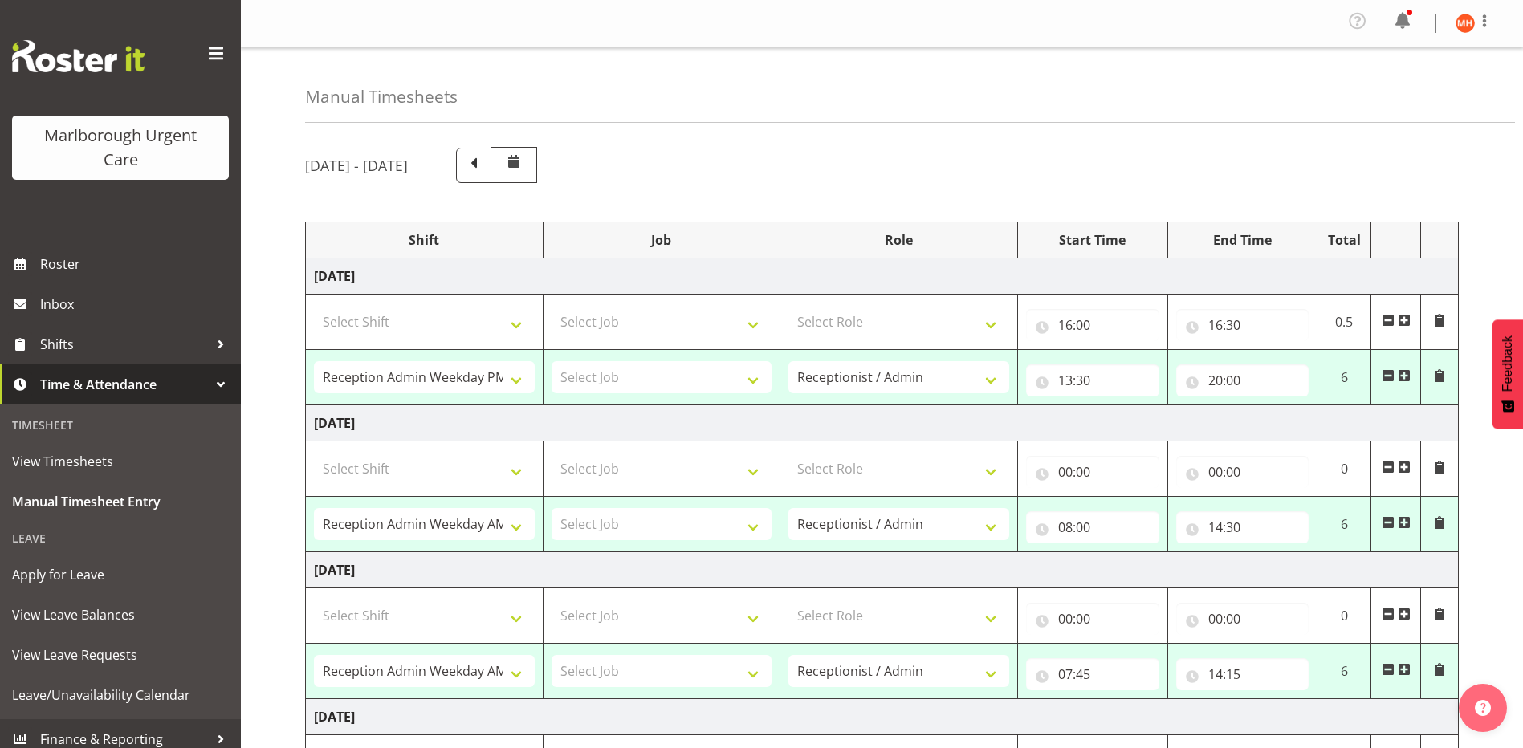
type input "20:00"
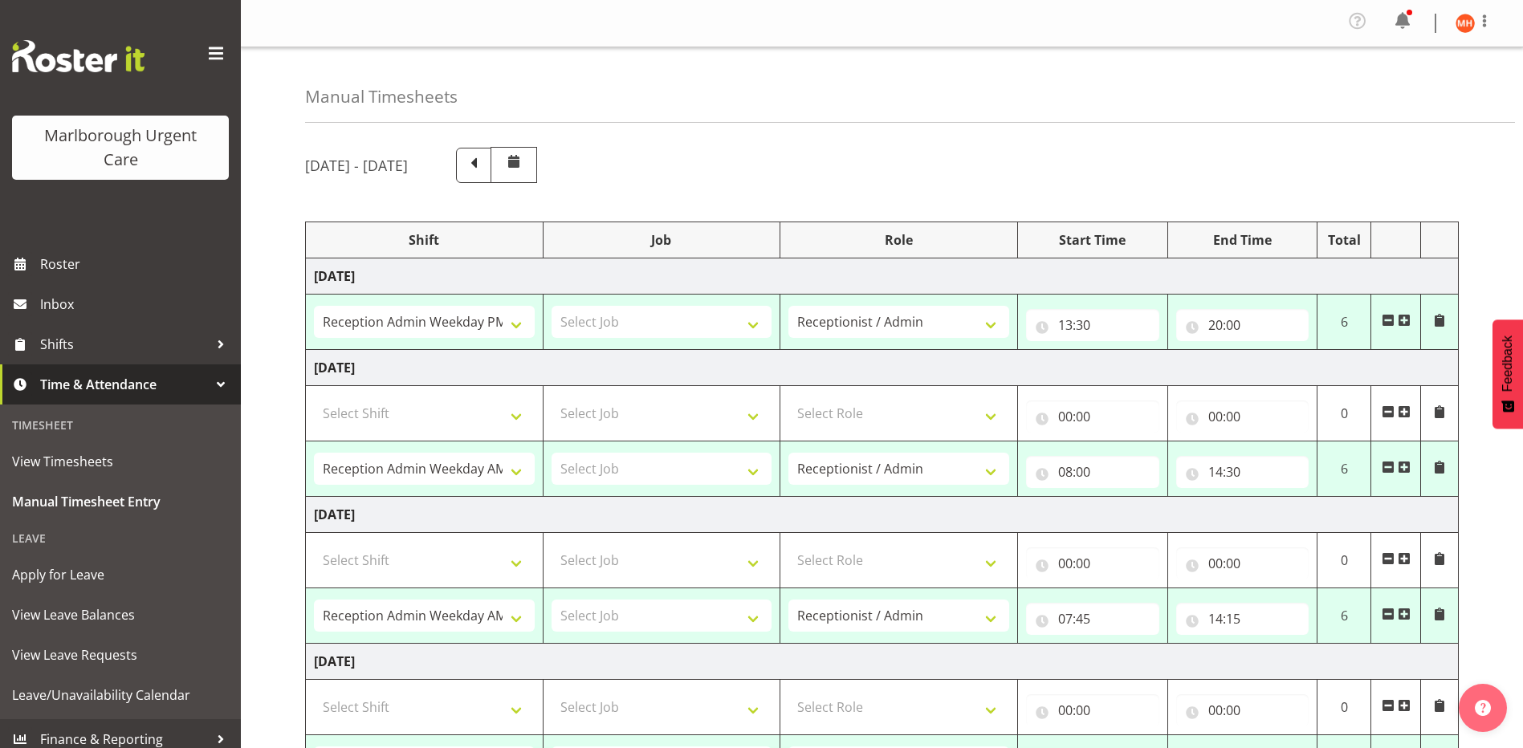
click at [1437, 324] on span at bounding box center [1439, 320] width 13 height 13
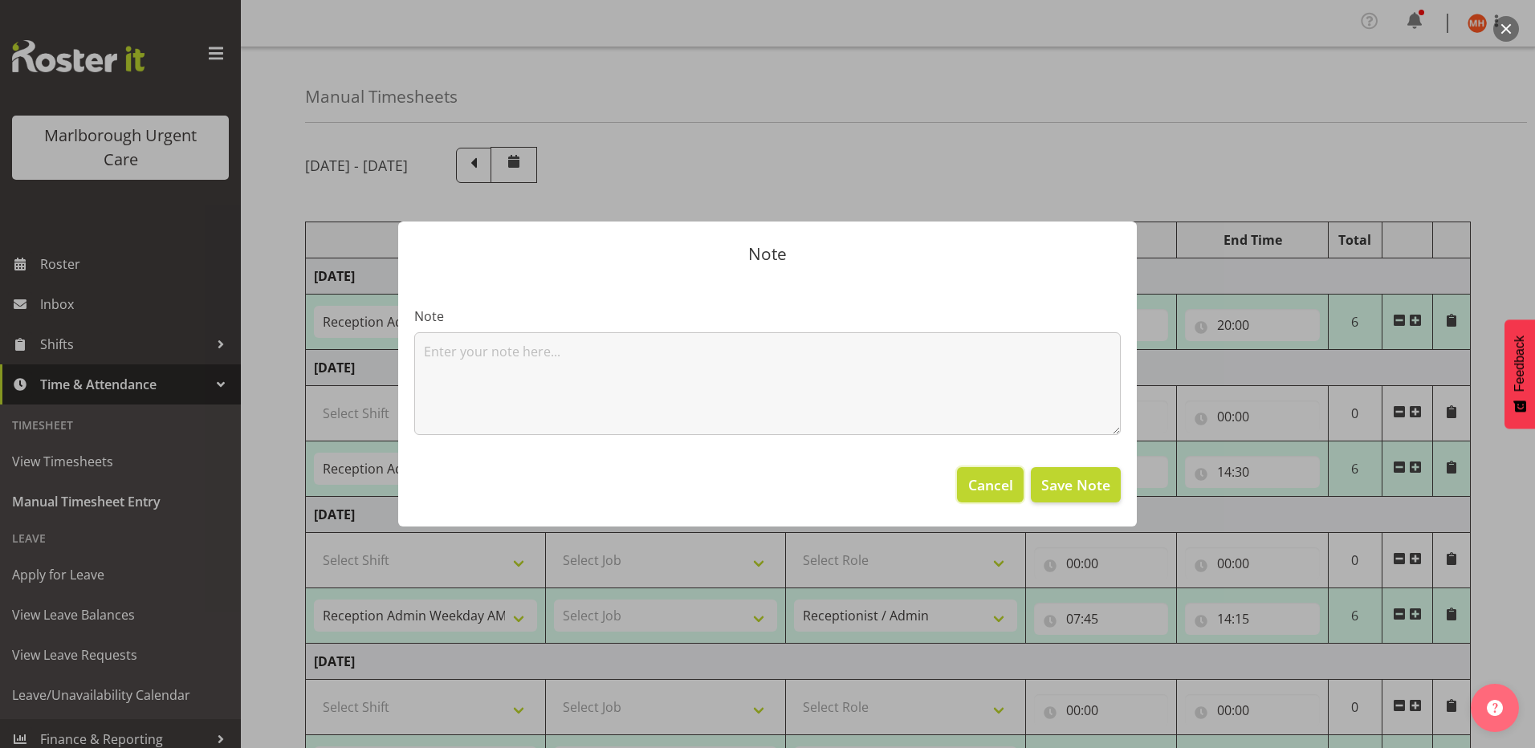
click at [988, 474] on button "Cancel" at bounding box center [990, 484] width 66 height 35
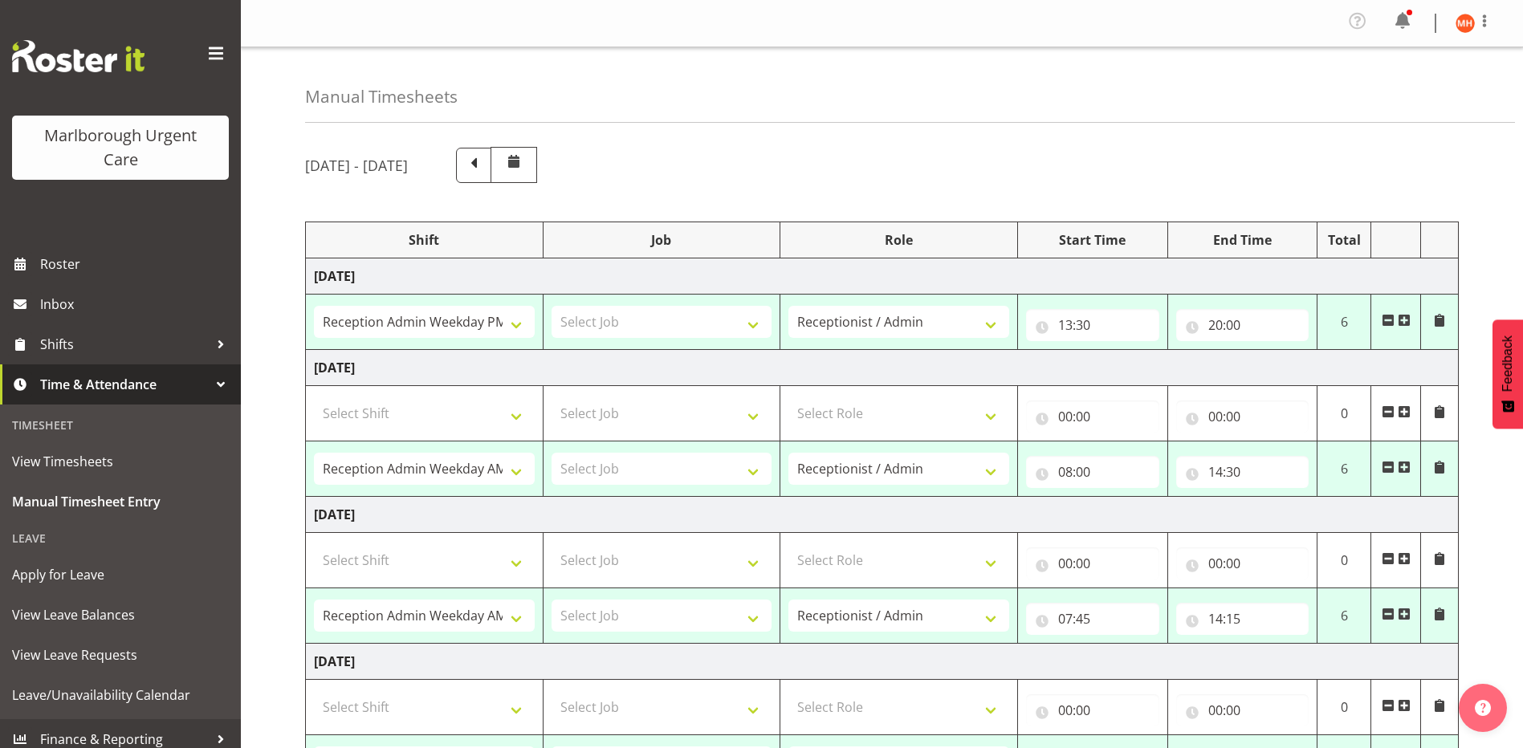
click at [1403, 323] on span at bounding box center [1404, 320] width 13 height 13
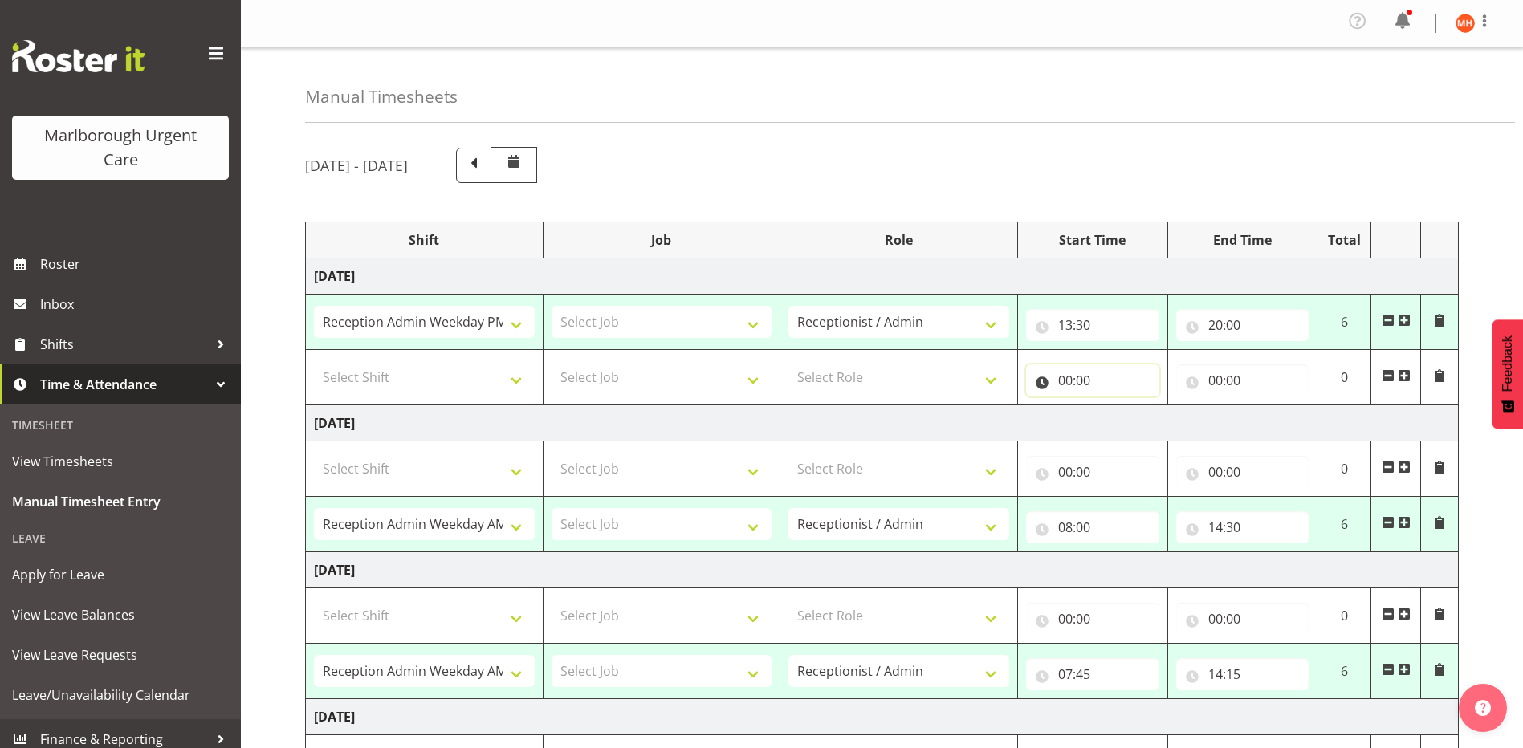
click at [1104, 386] on input "00:00" at bounding box center [1092, 380] width 133 height 32
click at [1128, 419] on select "00 01 02 03 04 05 06 07 08 09 10 11 12 13 14 15 16 17 18 19 20 21 22 23" at bounding box center [1136, 422] width 36 height 32
select select "16"
click at [1118, 406] on select "00 01 02 03 04 05 06 07 08 09 10 11 12 13 14 15 16 17 18 19 20 21 22 23" at bounding box center [1136, 422] width 36 height 32
type input "16:00"
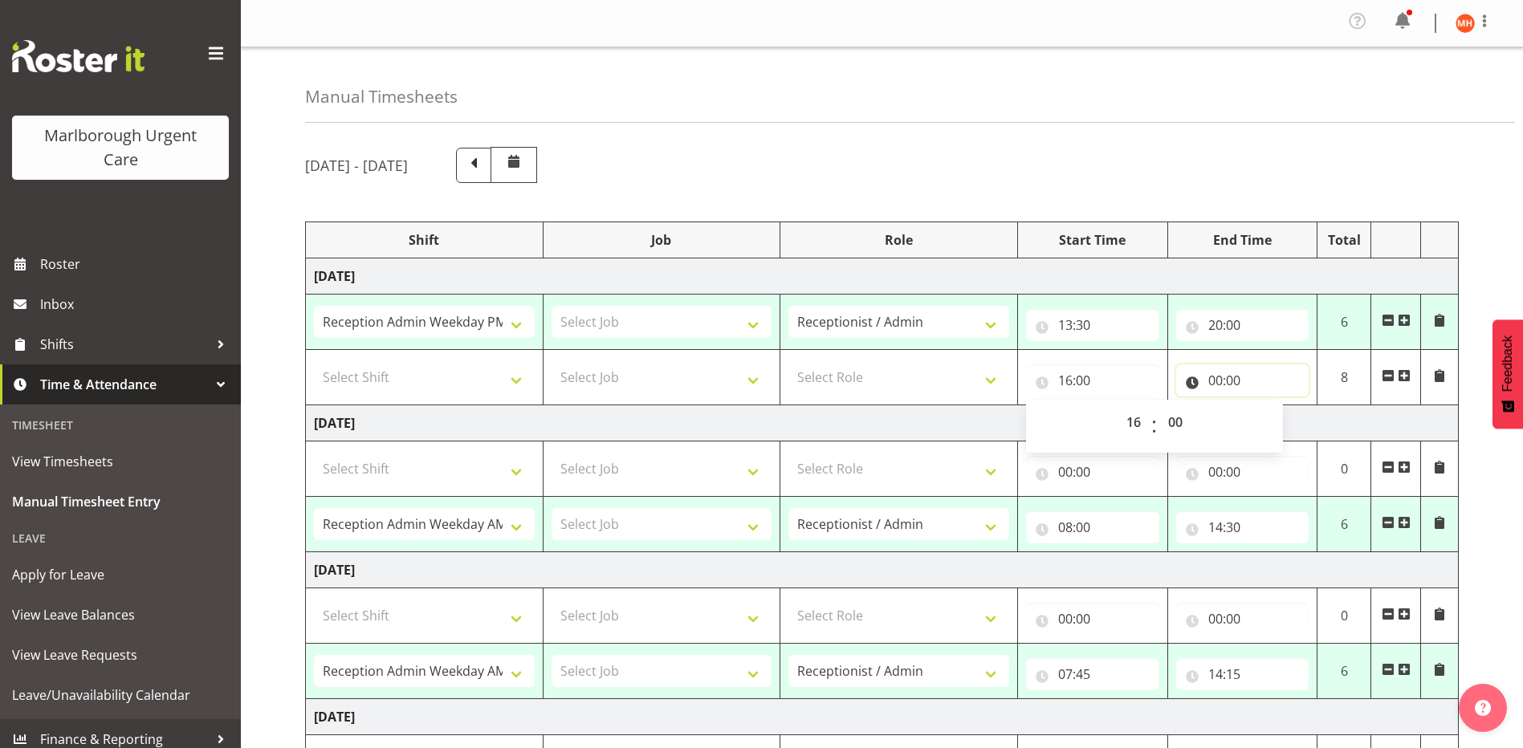
click at [1230, 374] on input "00:00" at bounding box center [1242, 380] width 133 height 32
click at [1283, 422] on select "00 01 02 03 04 05 06 07 08 09 10 11 12 13 14 15 16 17 18 19 20 21 22 23" at bounding box center [1286, 422] width 36 height 32
select select "16"
click at [1268, 406] on select "00 01 02 03 04 05 06 07 08 09 10 11 12 13 14 15 16 17 18 19 20 21 22 23" at bounding box center [1286, 422] width 36 height 32
type input "16:00"
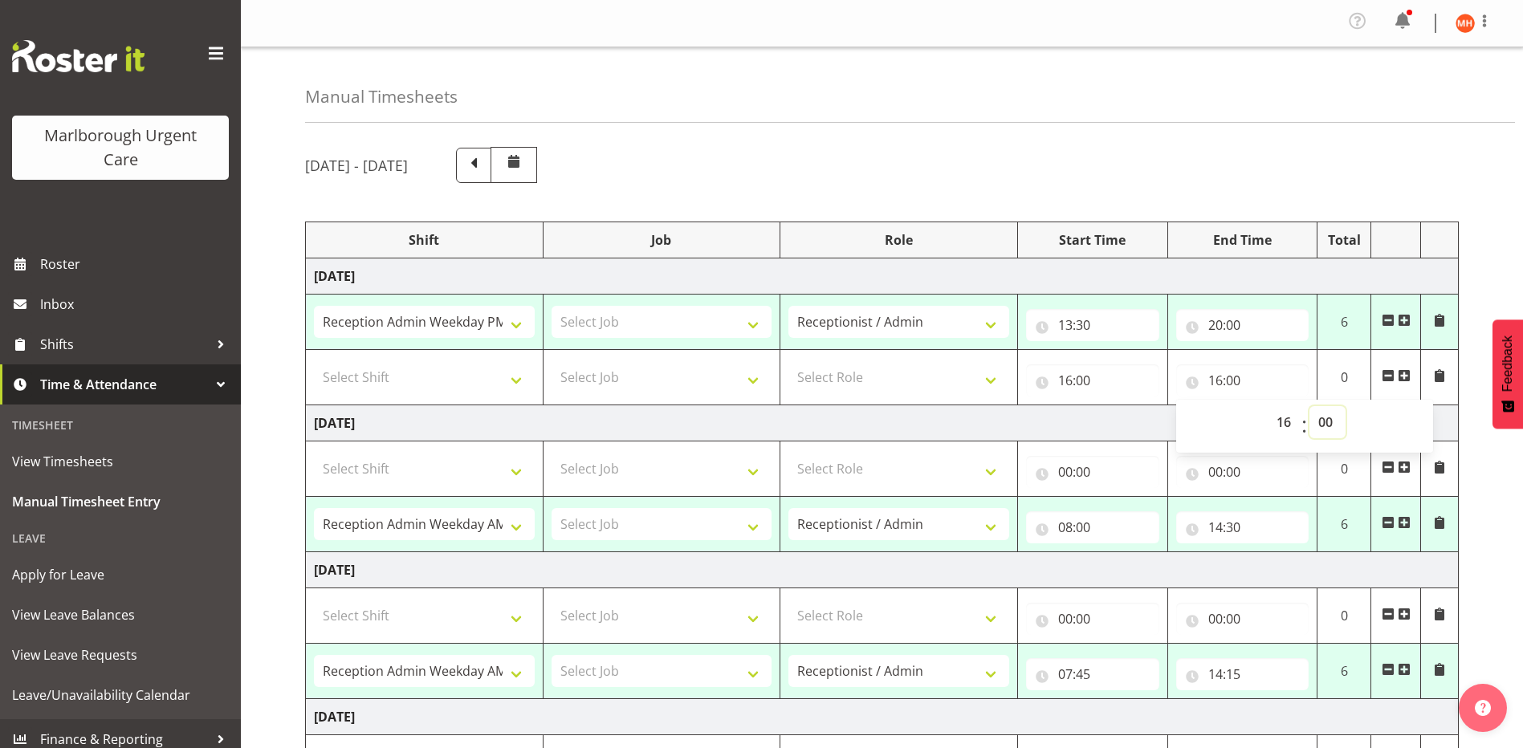
click at [1321, 422] on select "00 01 02 03 04 05 06 07 08 09 10 11 12 13 14 15 16 17 18 19 20 21 22 23 24 25 2…" at bounding box center [1327, 422] width 36 height 32
select select "30"
click at [1309, 406] on select "00 01 02 03 04 05 06 07 08 09 10 11 12 13 14 15 16 17 18 19 20 21 22 23 24 25 2…" at bounding box center [1327, 422] width 36 height 32
type input "16:30"
drag, startPoint x: 1128, startPoint y: 427, endPoint x: 1335, endPoint y: 395, distance: 209.6
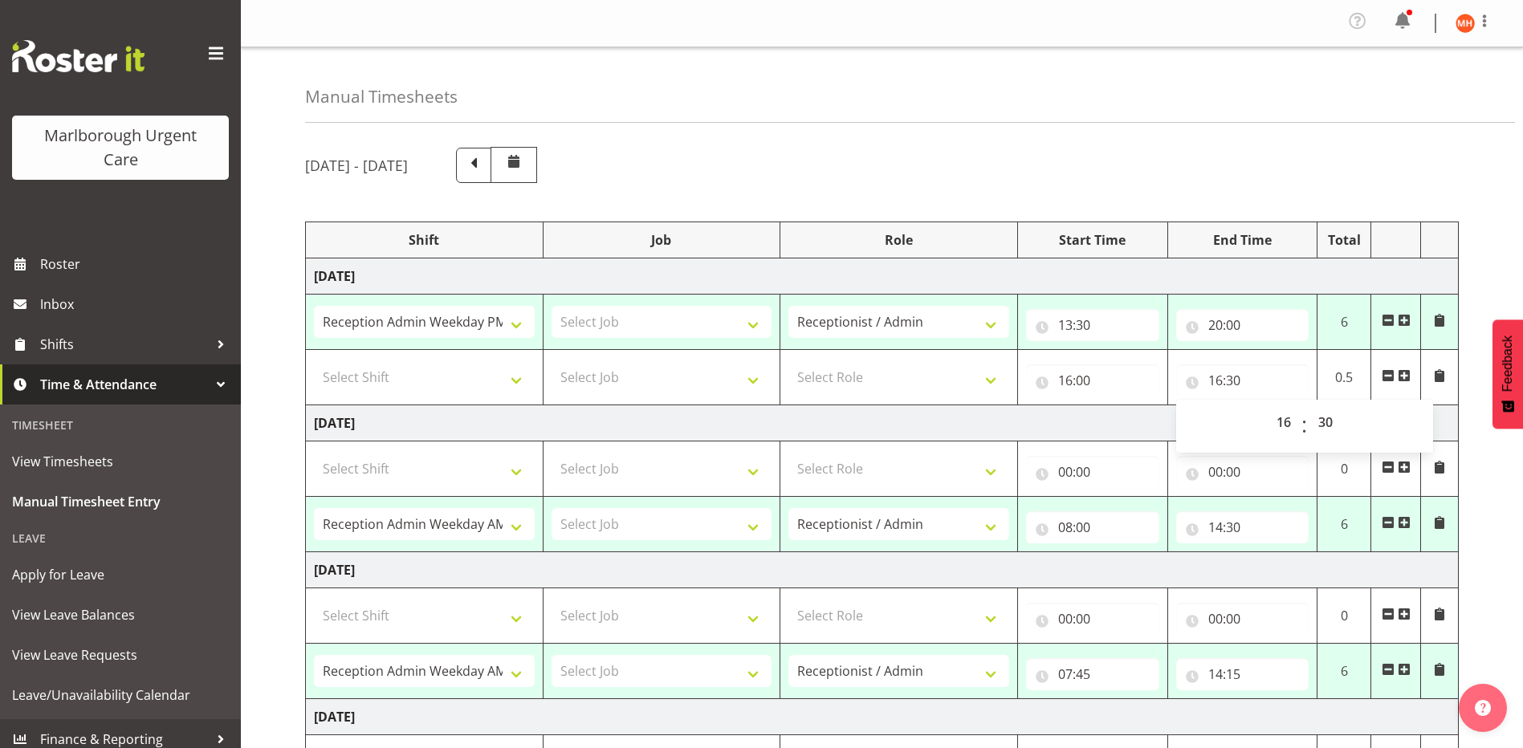
click at [1128, 426] on td "Tuesday 9th September 2025" at bounding box center [882, 423] width 1153 height 36
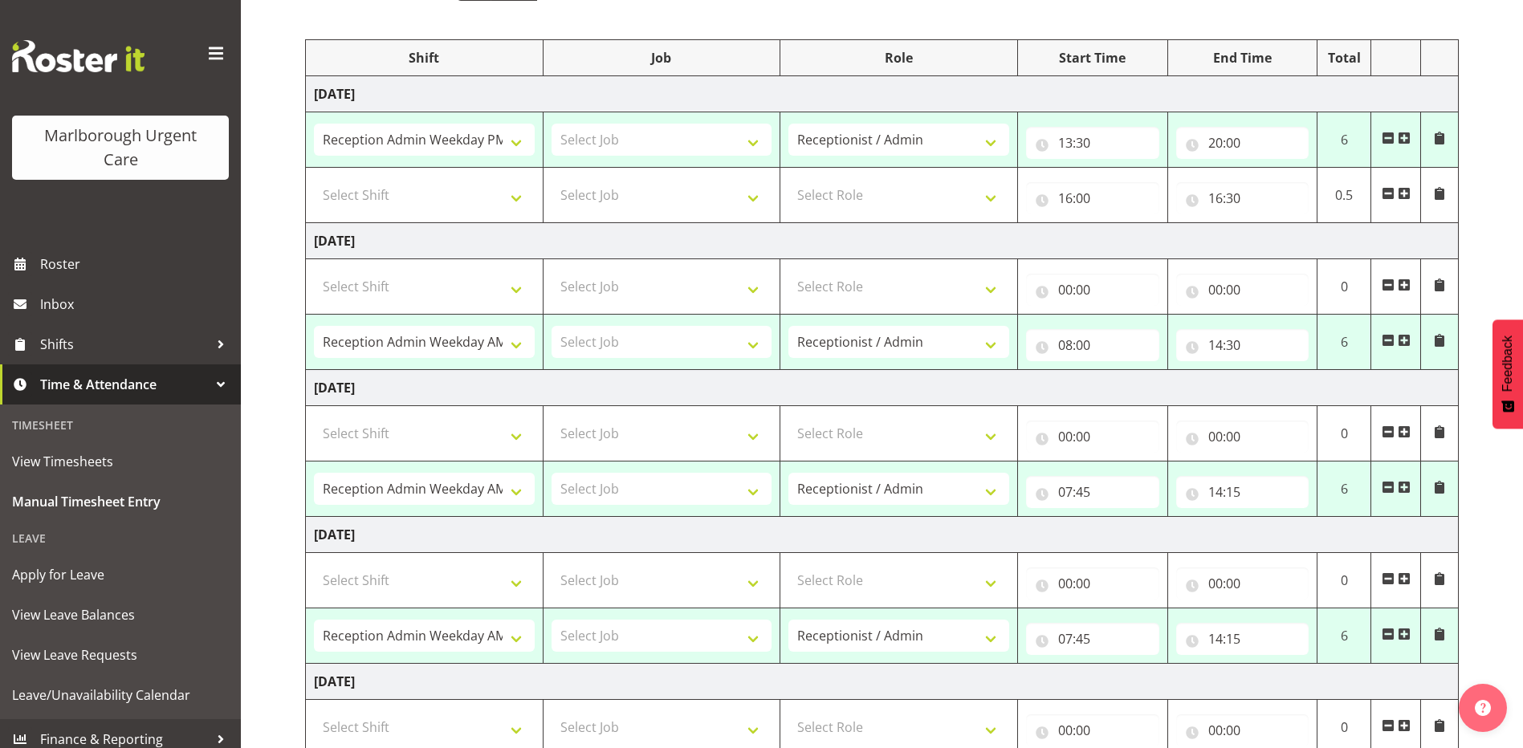
scroll to position [73, 0]
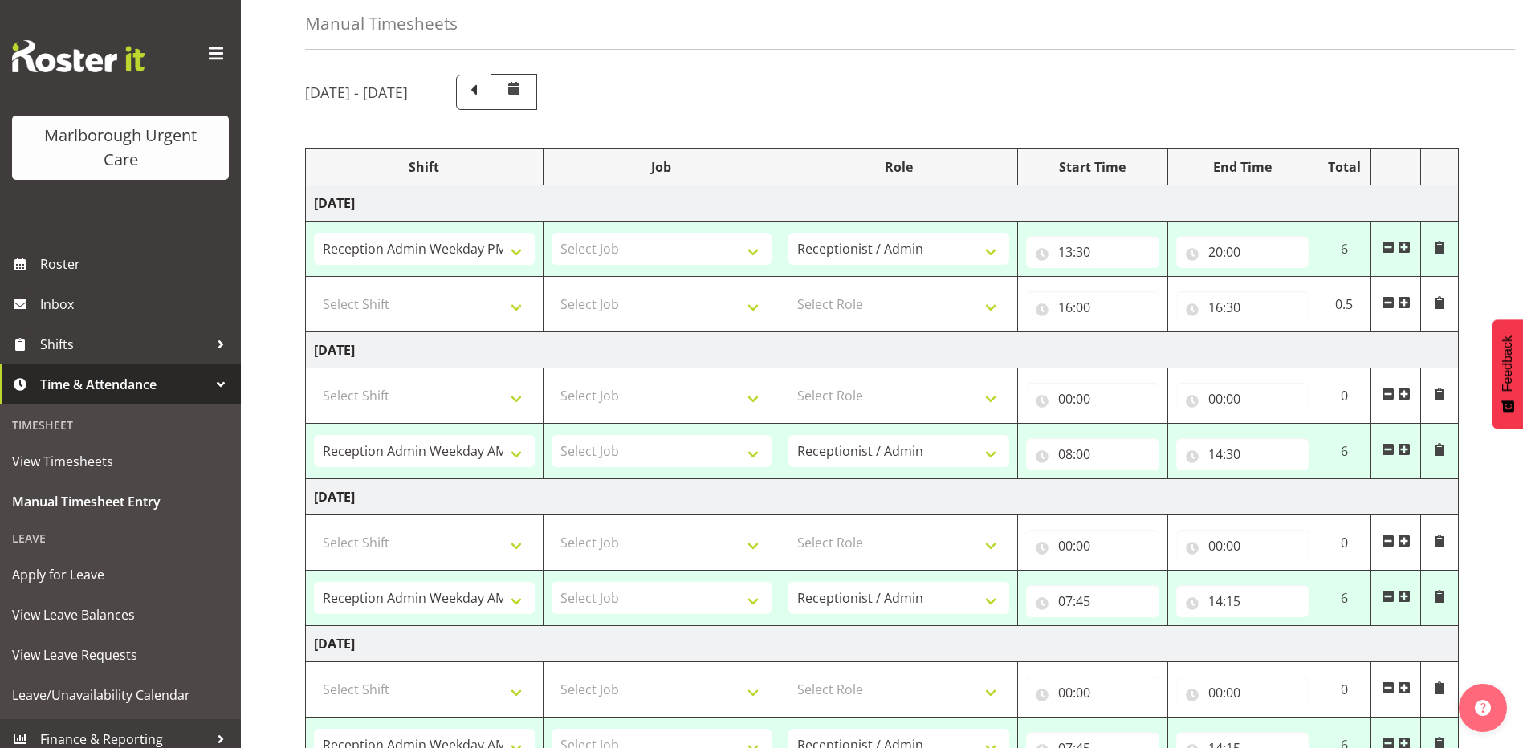
click at [1386, 304] on span at bounding box center [1388, 302] width 13 height 13
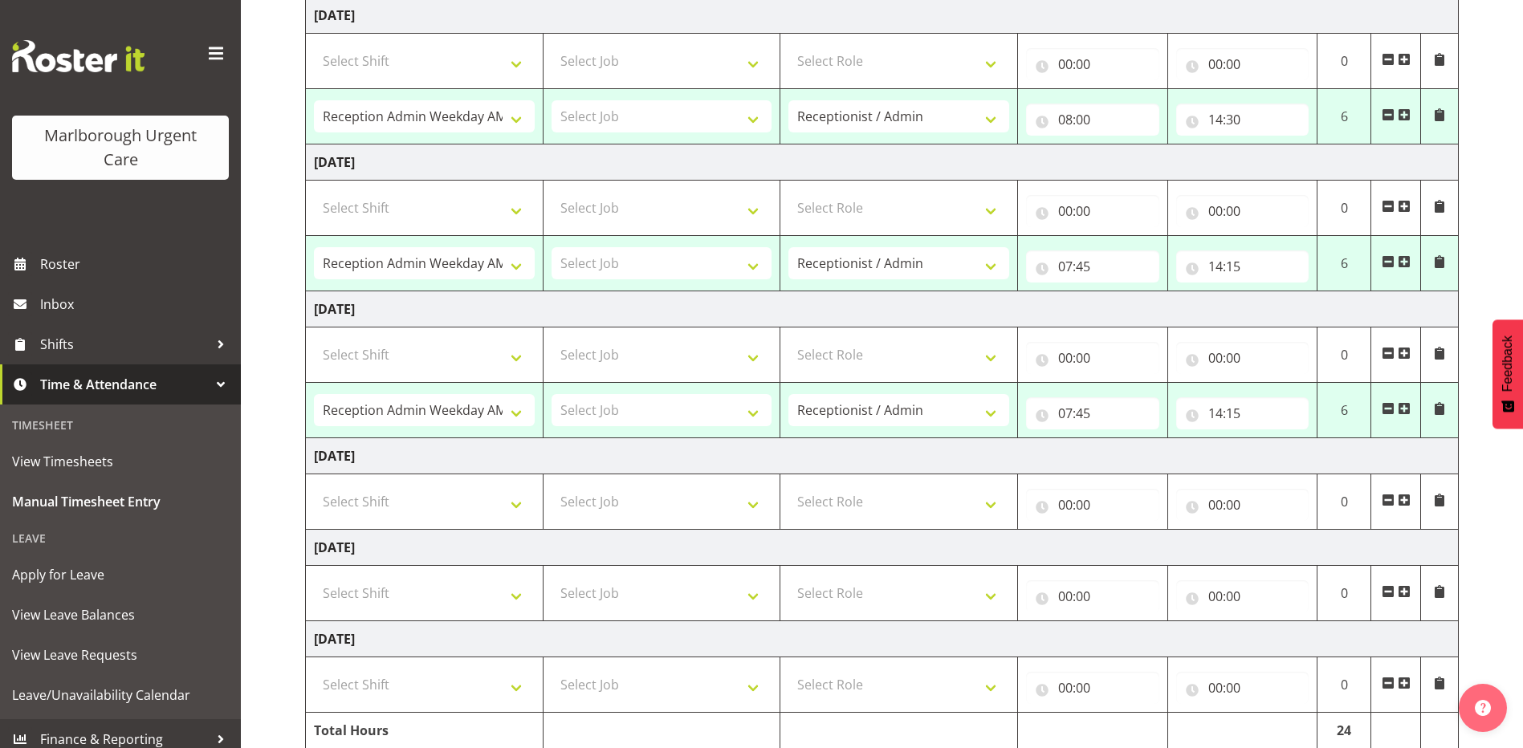
scroll to position [98, 0]
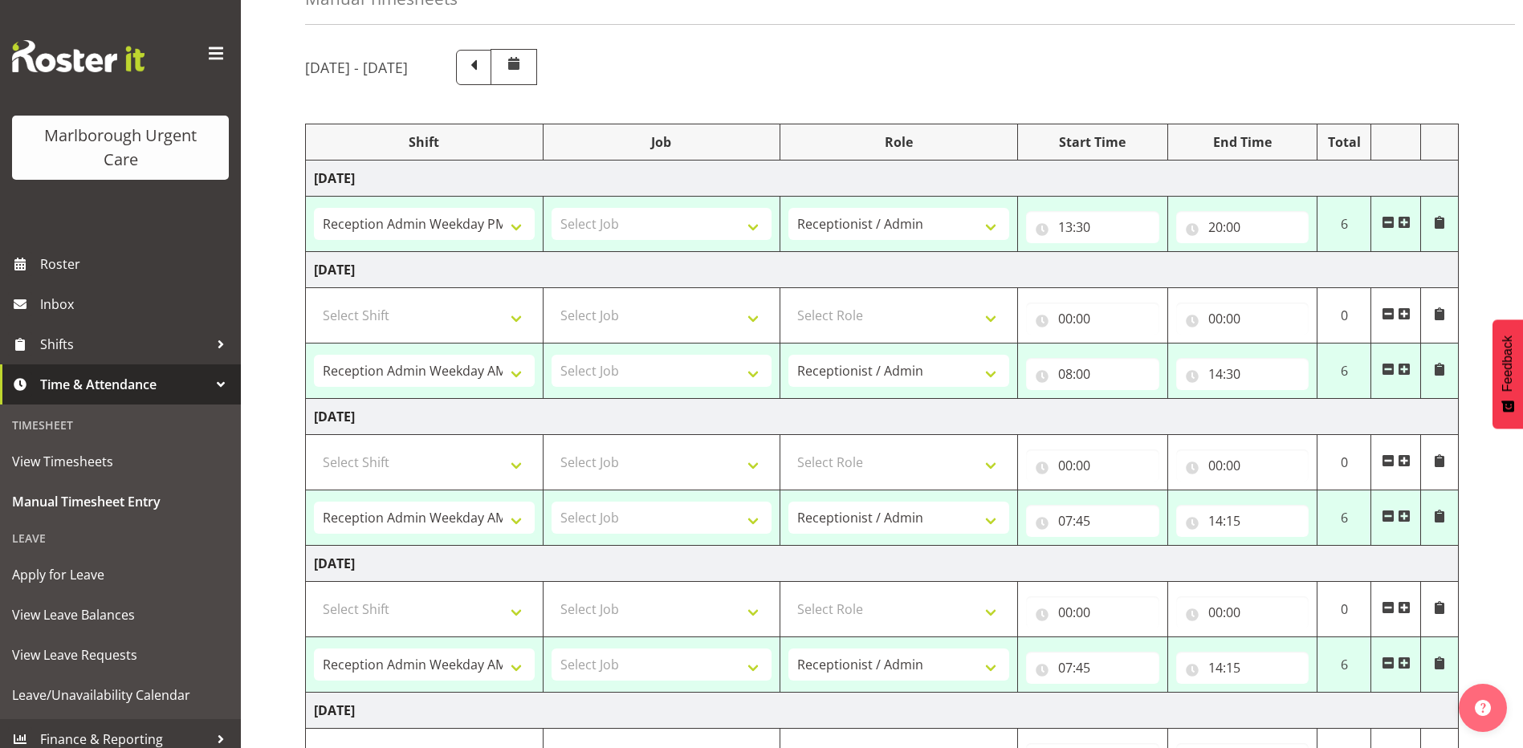
click at [1403, 224] on span at bounding box center [1404, 222] width 13 height 13
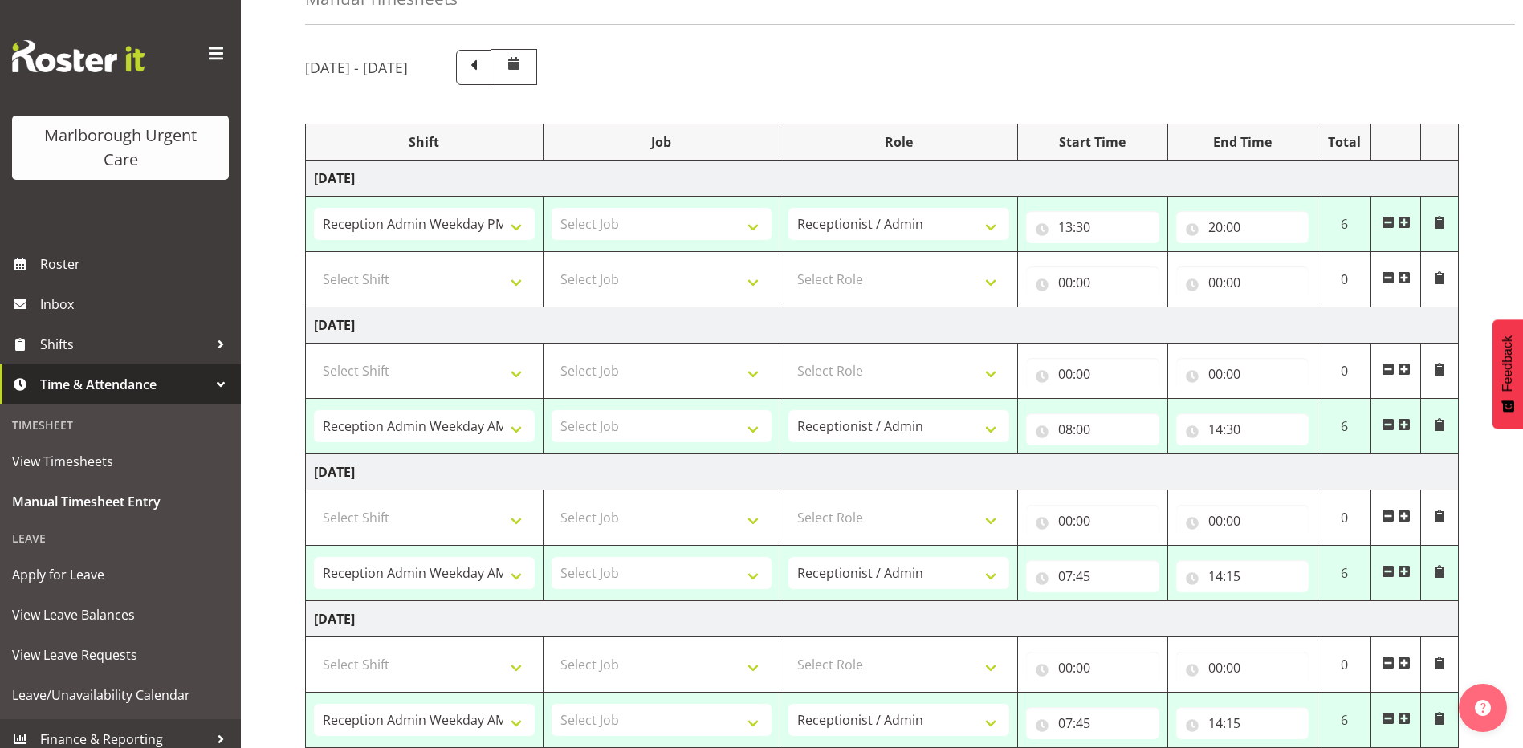
click at [1404, 223] on span at bounding box center [1404, 222] width 13 height 13
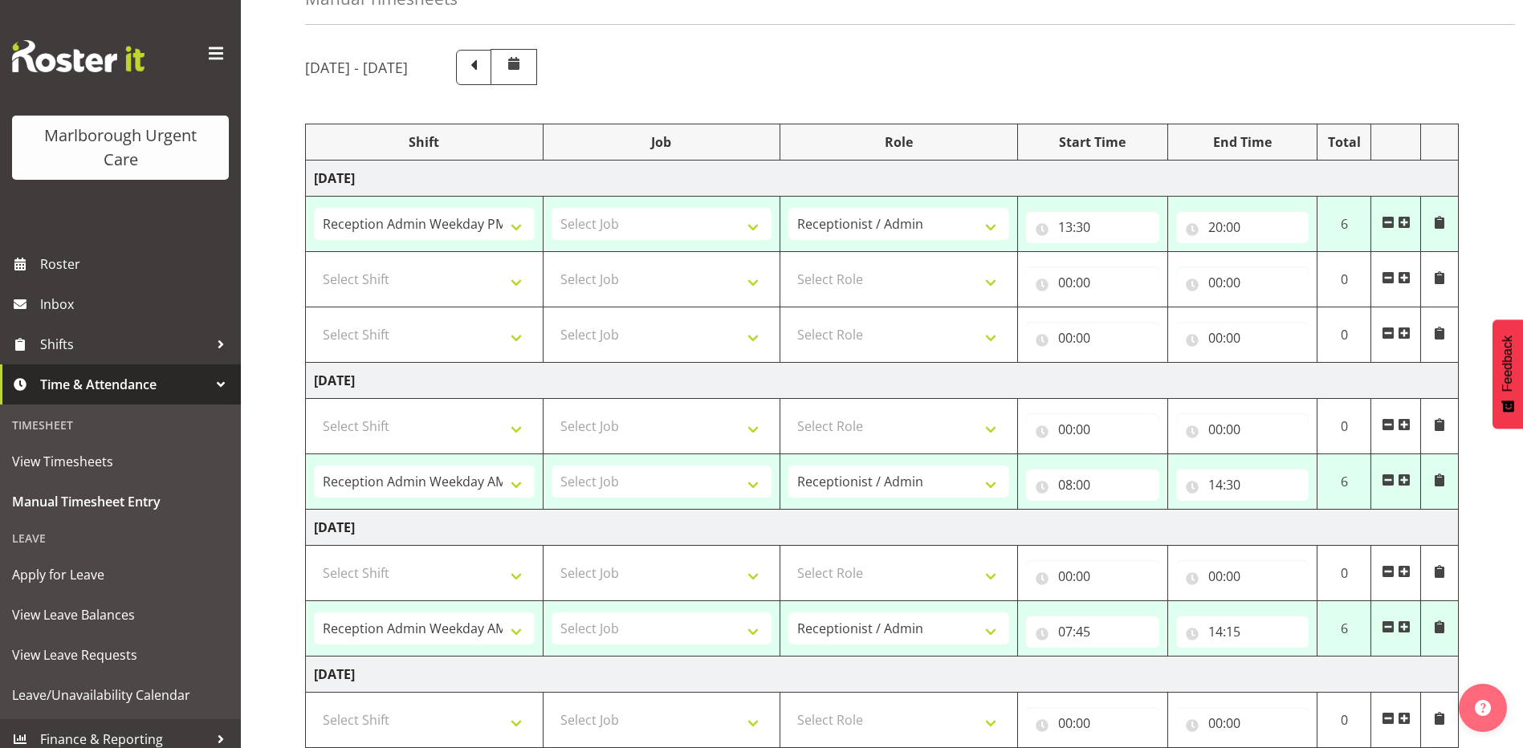
click at [1389, 224] on span at bounding box center [1388, 222] width 13 height 13
type input "00:00"
select select
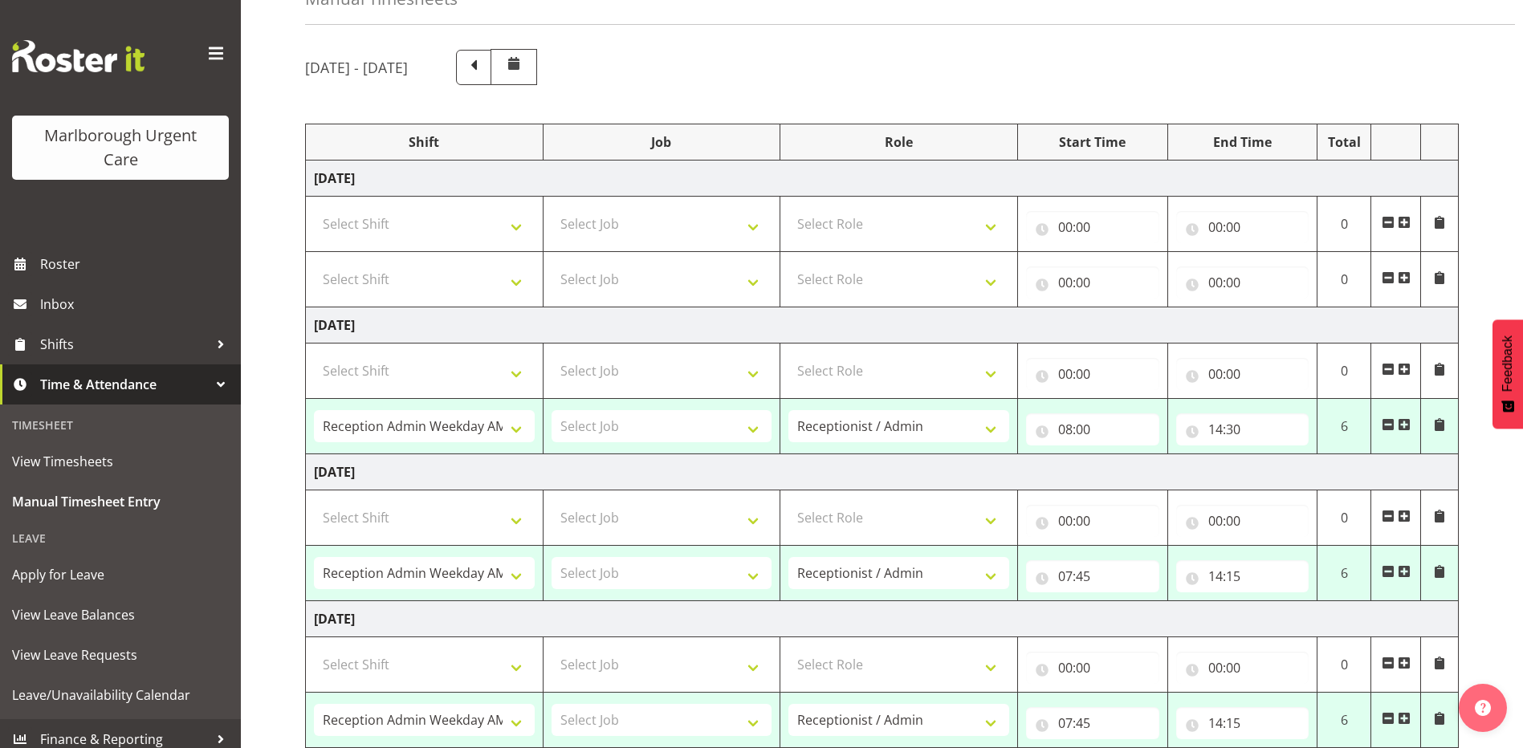
click at [1389, 225] on span at bounding box center [1388, 222] width 13 height 13
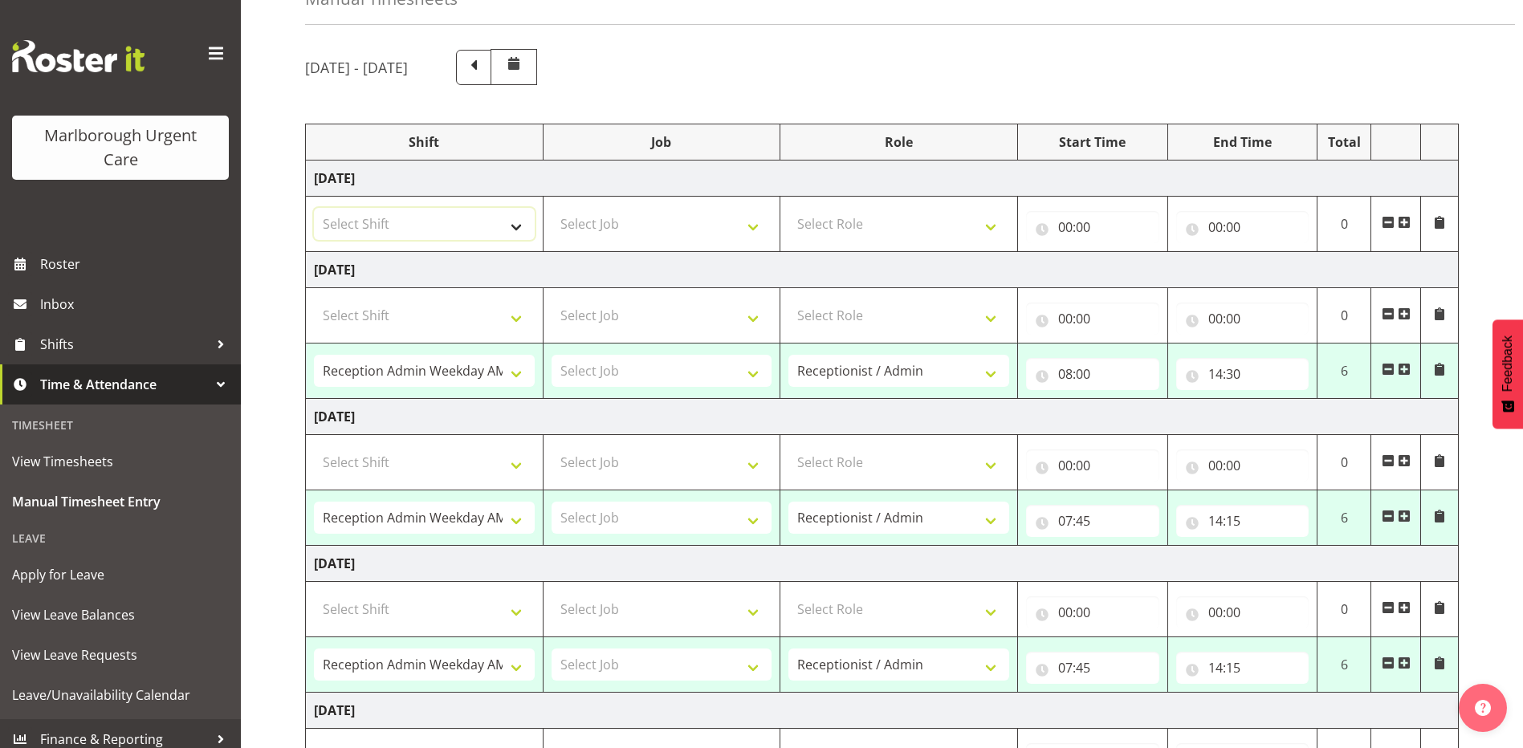
click at [510, 236] on select "Select Shift Casual Addition Casual Addition Casual Medical Officer Addition Ca…" at bounding box center [424, 224] width 221 height 32
select select "81205"
click at [314, 208] on select "Select Shift Casual Addition Casual Addition Casual Medical Officer Addition Ca…" at bounding box center [424, 224] width 221 height 32
click at [682, 227] on select "Select Job" at bounding box center [662, 224] width 221 height 32
click at [880, 220] on select "Select Role Receptionist / Admin Weekend Receptionist" at bounding box center [898, 224] width 221 height 32
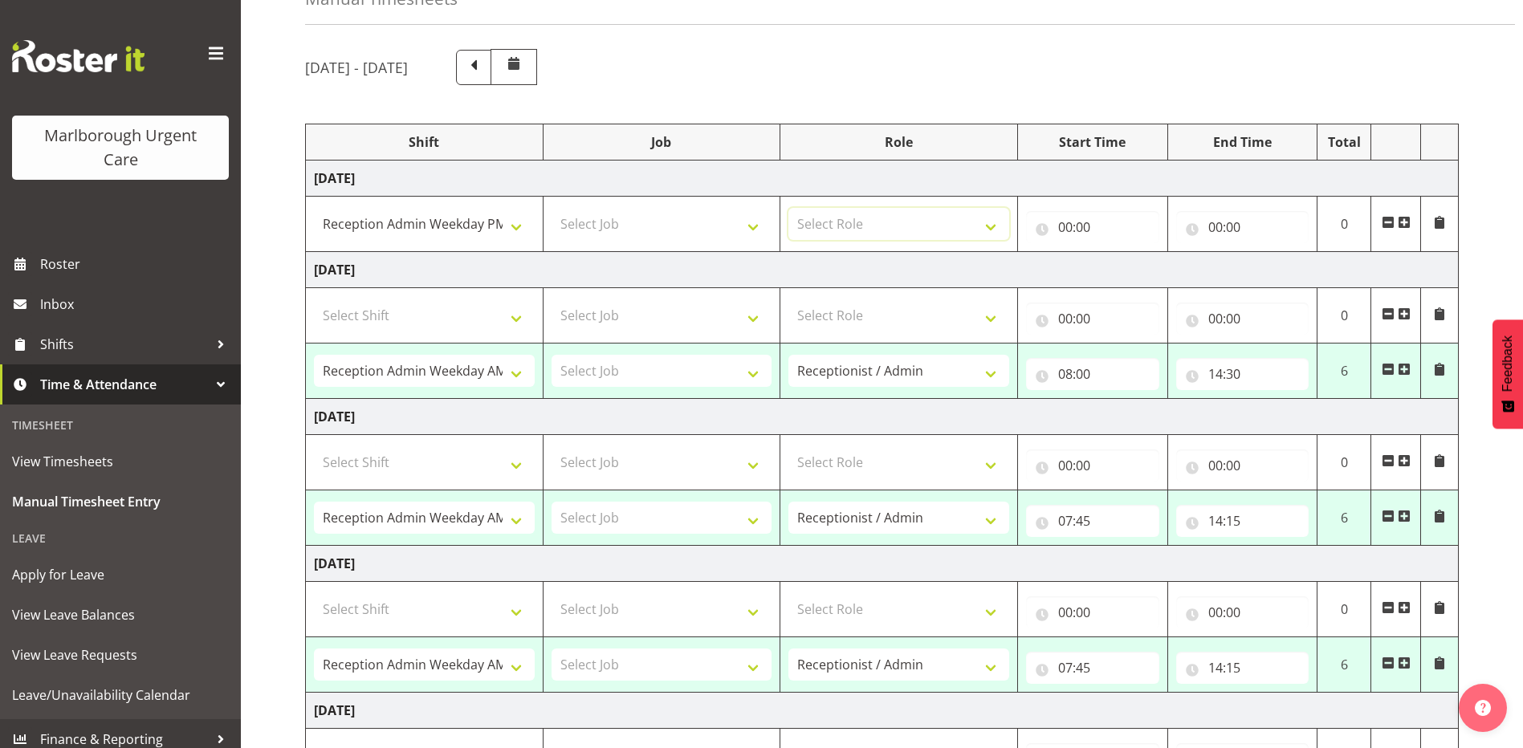
select select "1558"
click at [788, 208] on select "Select Role Receptionist / Admin Weekend Receptionist" at bounding box center [898, 224] width 221 height 32
click at [1082, 225] on input "00:00" at bounding box center [1092, 227] width 133 height 32
click at [1132, 270] on select "00 01 02 03 04 05 06 07 08 09 10 11 12 13 14 15 16 17 18 19 20 21 22 23" at bounding box center [1136, 269] width 36 height 32
select select "13"
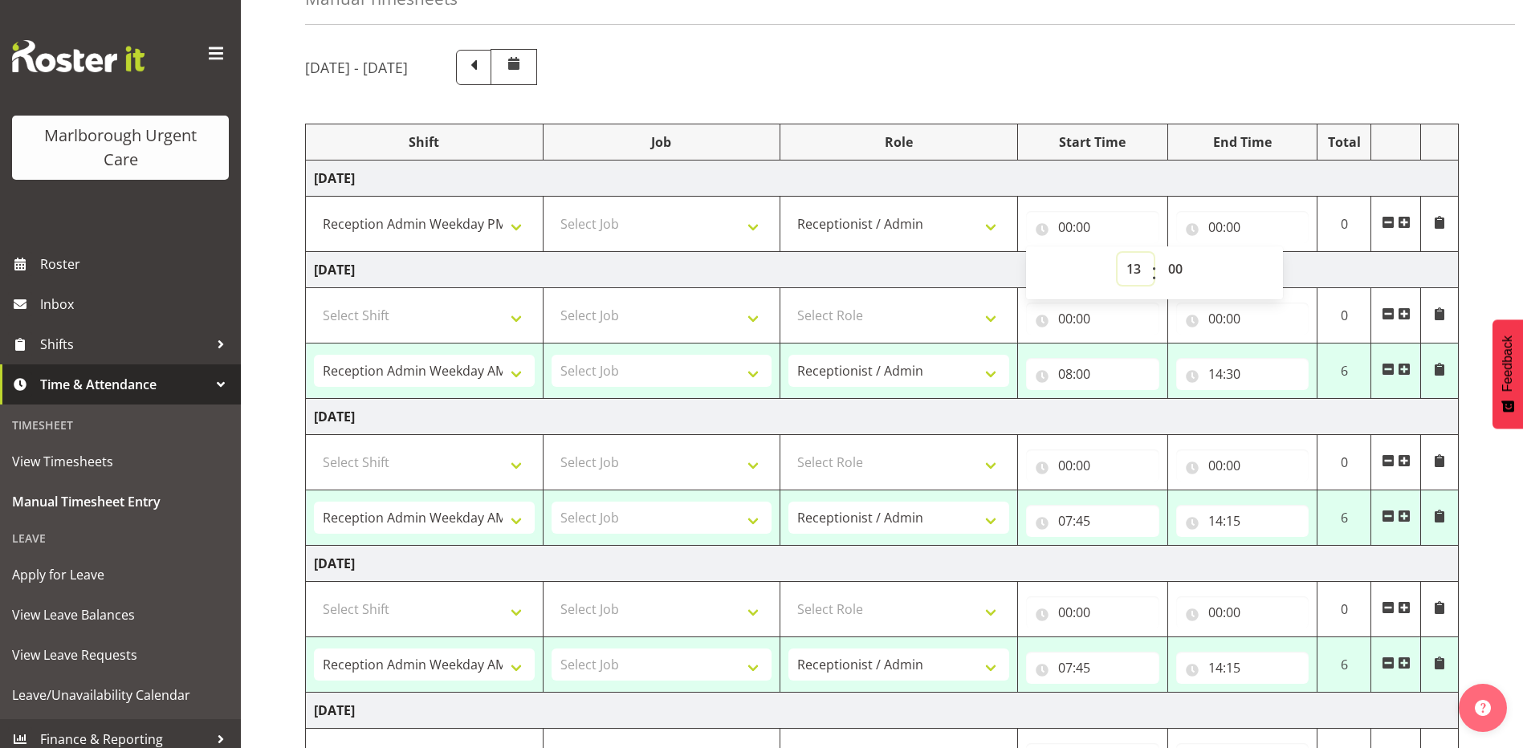
click at [1118, 253] on select "00 01 02 03 04 05 06 07 08 09 10 11 12 13 14 15 16 17 18 19 20 21 22 23" at bounding box center [1136, 269] width 36 height 32
type input "13:00"
click at [1171, 271] on select "00 01 02 03 04 05 06 07 08 09 10 11 12 13 14 15 16 17 18 19 20 21 22 23 24 25 2…" at bounding box center [1177, 269] width 36 height 32
select select "30"
click at [1159, 253] on select "00 01 02 03 04 05 06 07 08 09 10 11 12 13 14 15 16 17 18 19 20 21 22 23 24 25 2…" at bounding box center [1177, 269] width 36 height 32
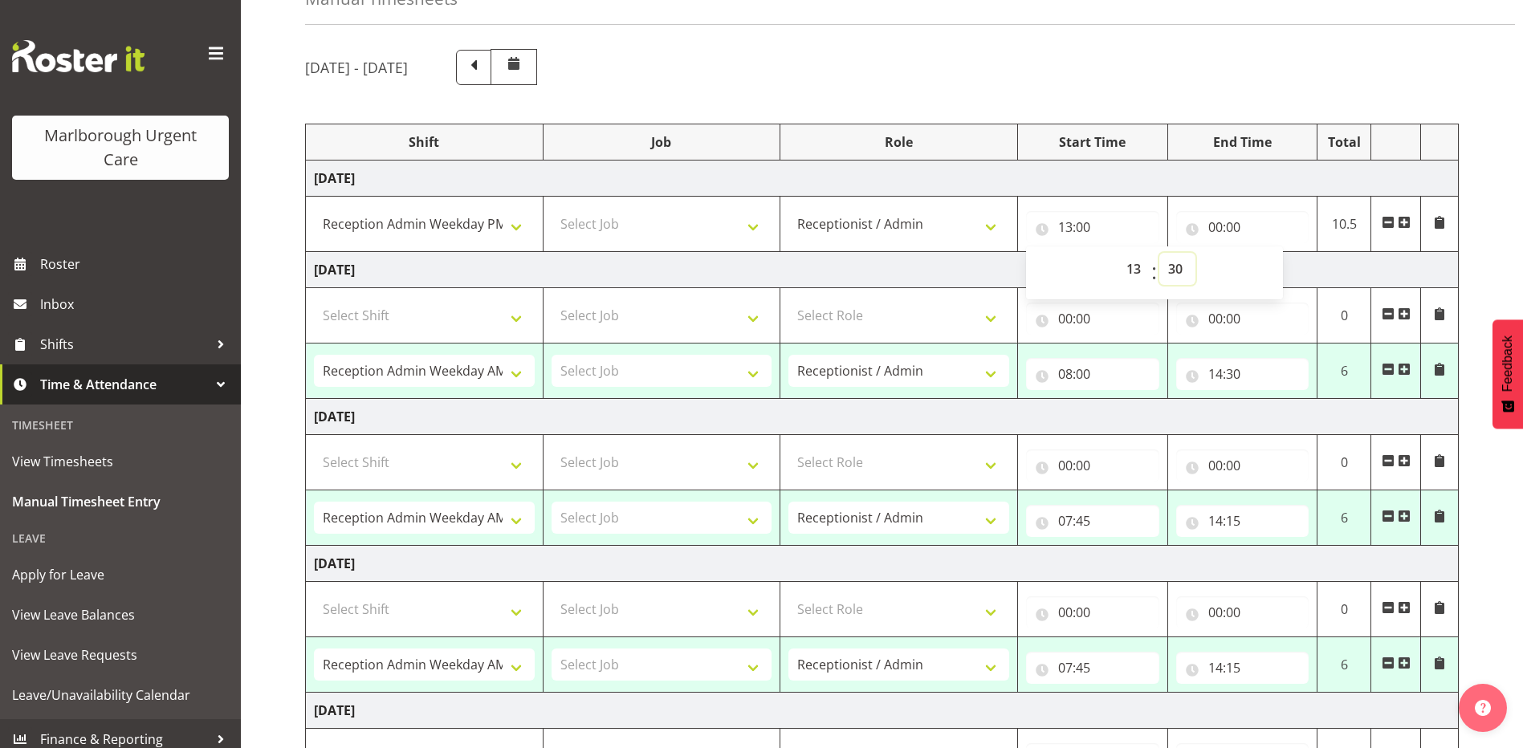
type input "13:30"
drag, startPoint x: 1198, startPoint y: 228, endPoint x: 1218, endPoint y: 228, distance: 20.1
click at [1218, 228] on input "00:00" at bounding box center [1242, 227] width 133 height 32
drag, startPoint x: 1218, startPoint y: 228, endPoint x: 1281, endPoint y: 275, distance: 78.7
click at [1277, 269] on select "00 01 02 03 04 05 06 07 08 09 10 11 12 13 14 15 16 17 18 19 20 21 22 23" at bounding box center [1286, 269] width 36 height 32
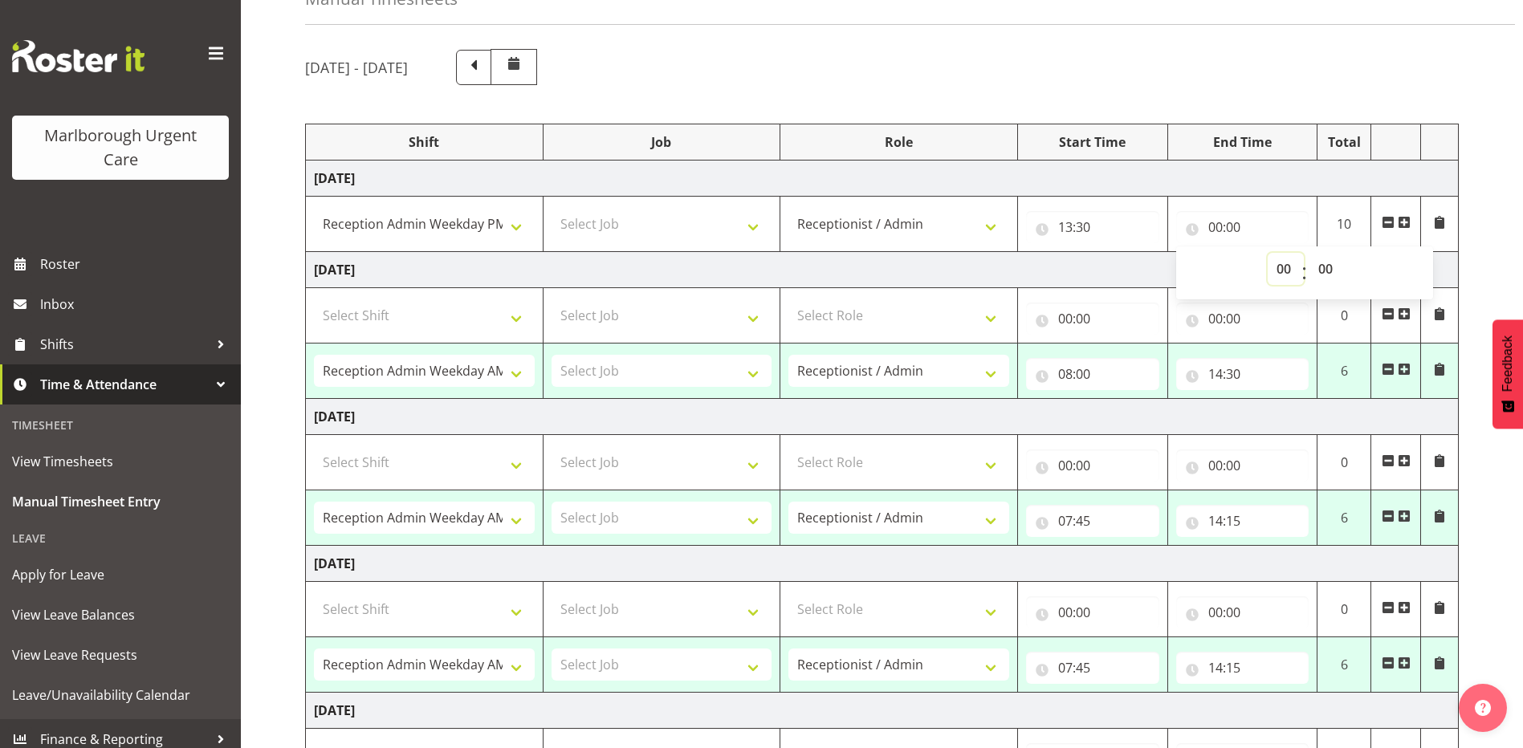
select select "20"
click at [1268, 253] on select "00 01 02 03 04 05 06 07 08 09 10 11 12 13 14 15 16 17 18 19 20 21 22 23" at bounding box center [1286, 269] width 36 height 32
type input "20:00"
click at [1485, 227] on div "September 8th - September 14th 2025 Shift Job Role Start Time End Time Total Mo…" at bounding box center [914, 547] width 1218 height 1020
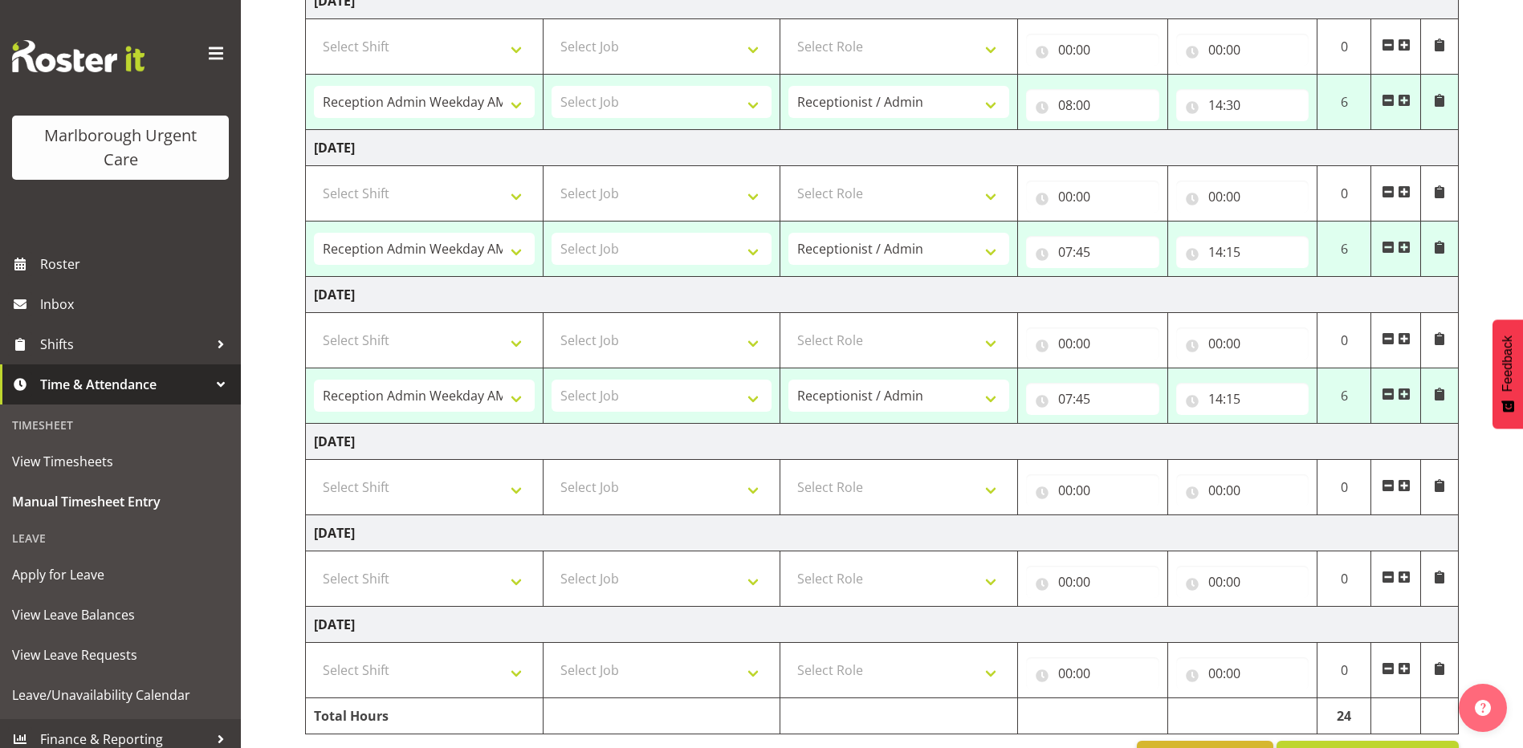
scroll to position [419, 0]
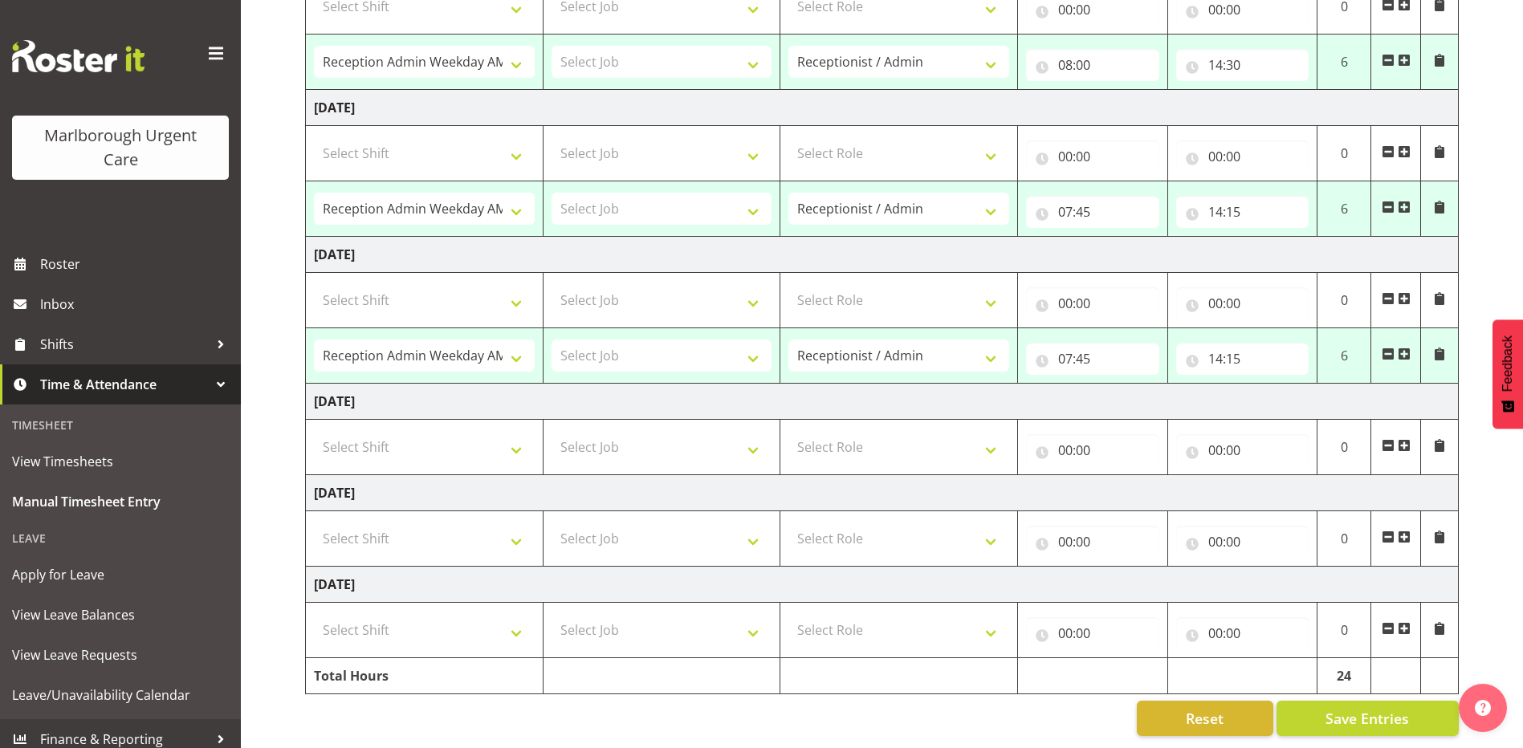
click at [123, 389] on span "Time & Attendance" at bounding box center [124, 385] width 169 height 24
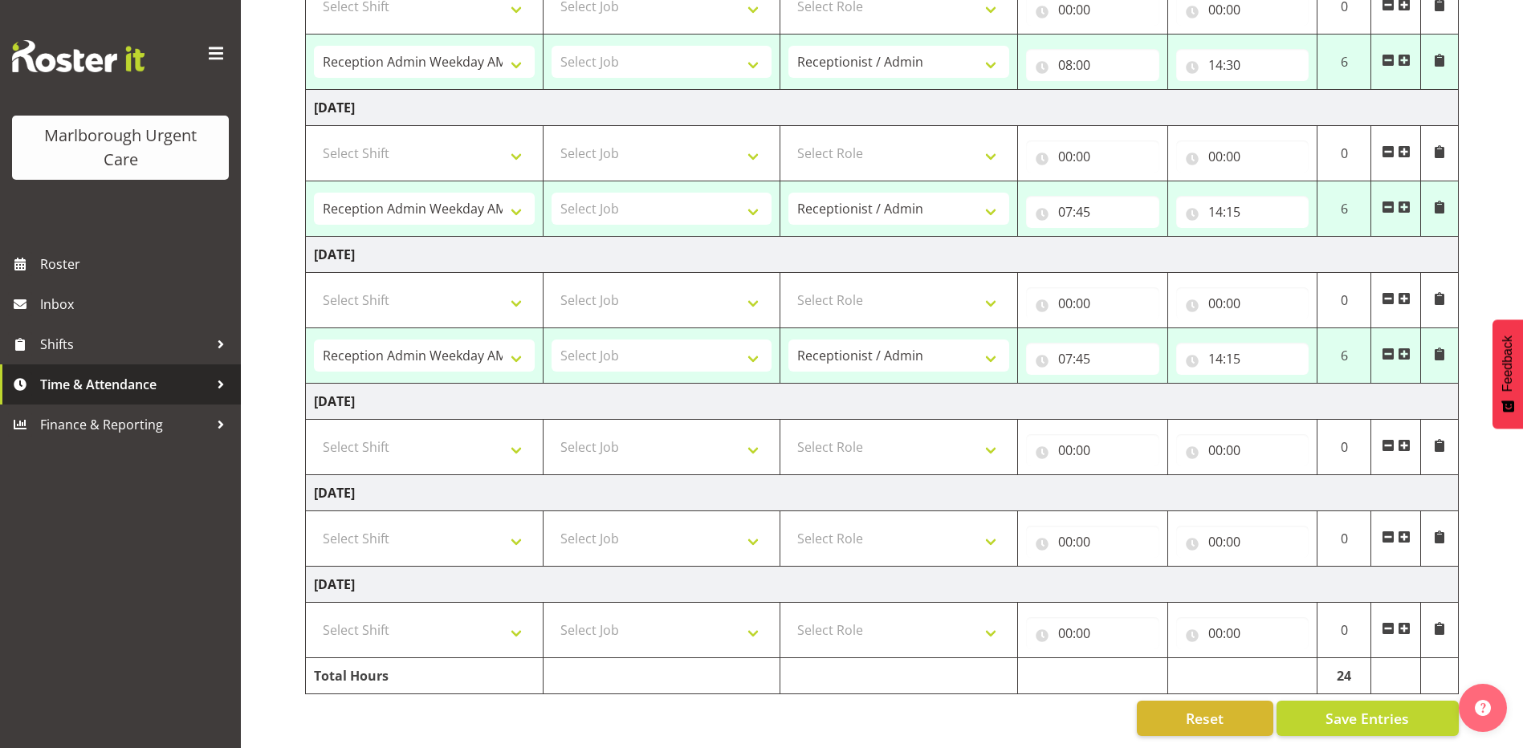
click at [153, 373] on span "Time & Attendance" at bounding box center [124, 385] width 169 height 24
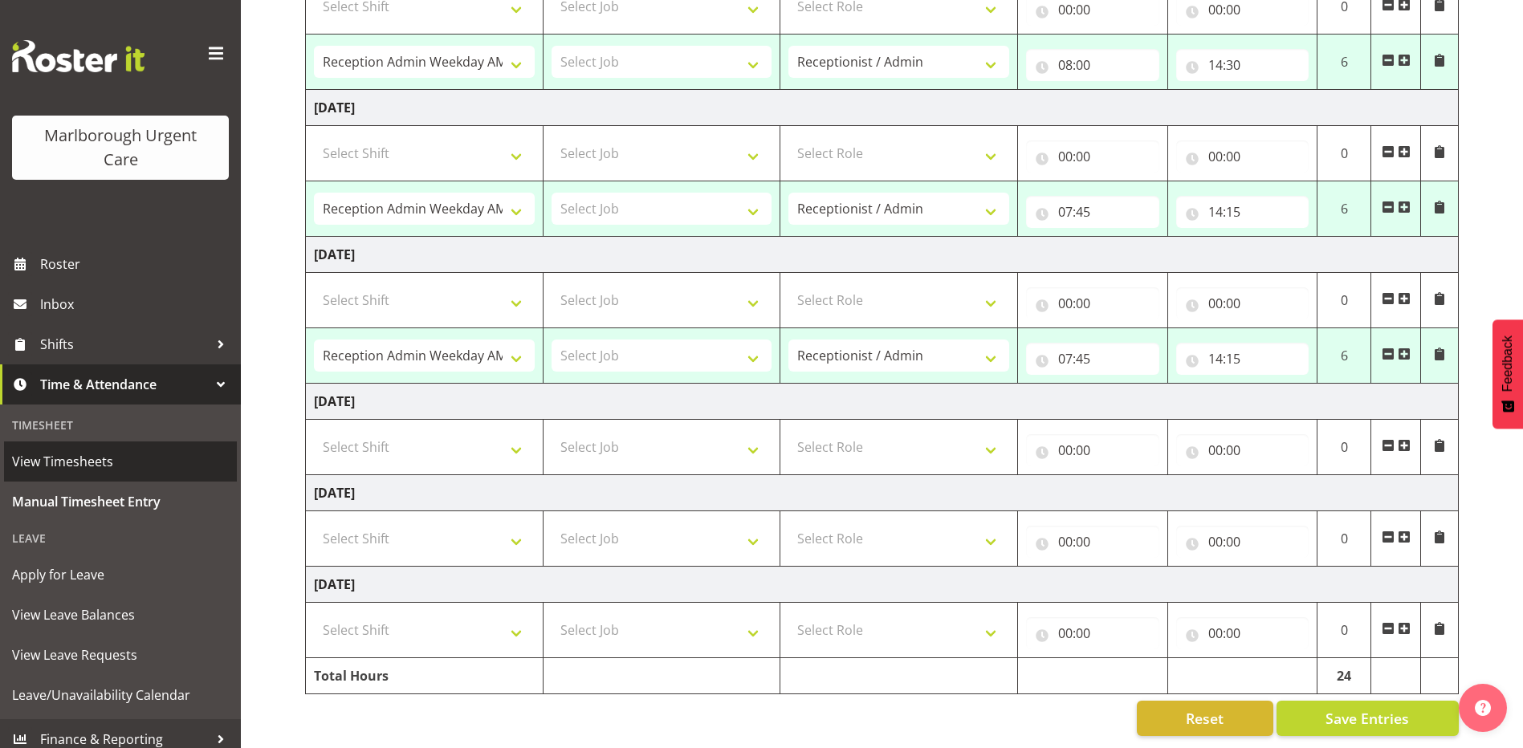
click at [96, 452] on span "View Timesheets" at bounding box center [120, 462] width 217 height 24
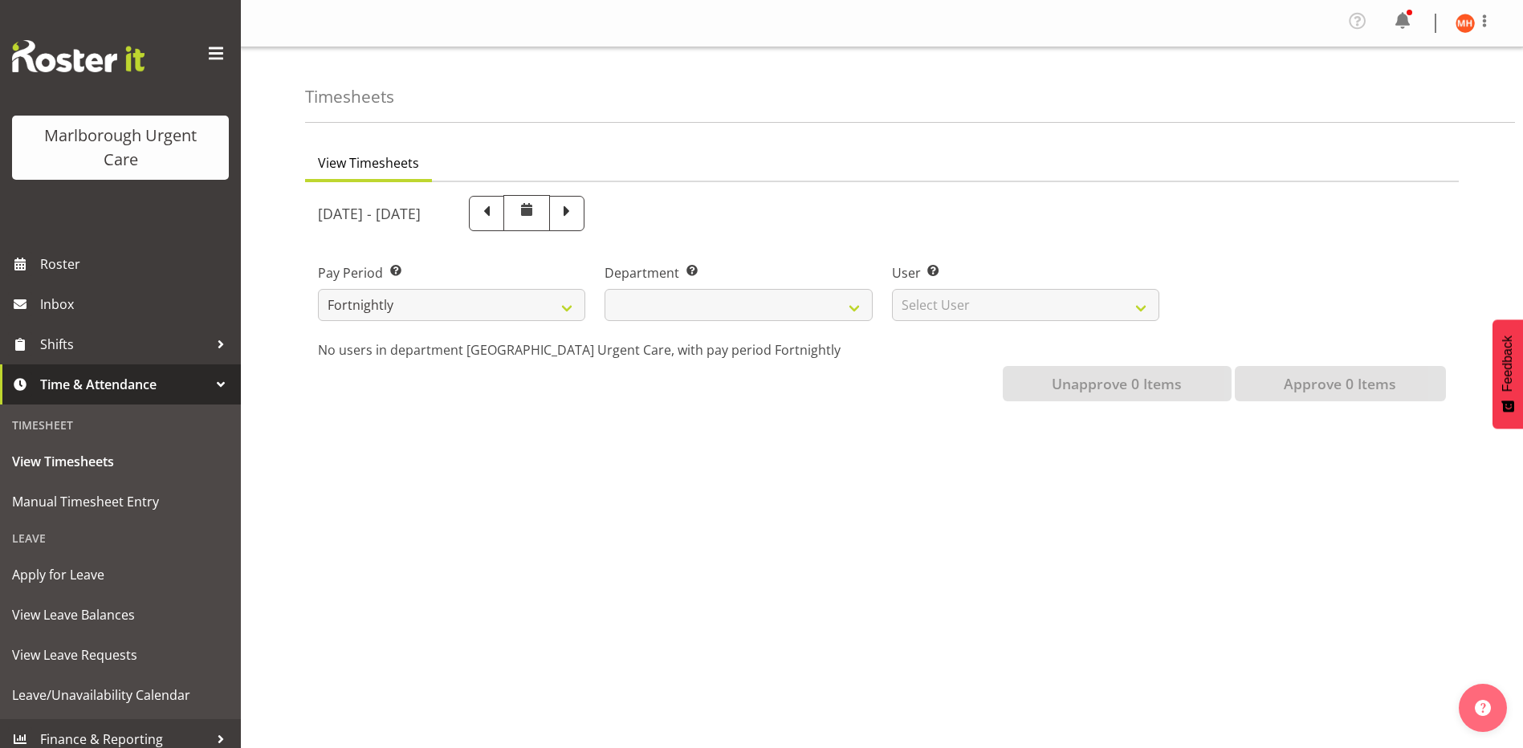
click at [133, 389] on span "Time & Attendance" at bounding box center [124, 385] width 169 height 24
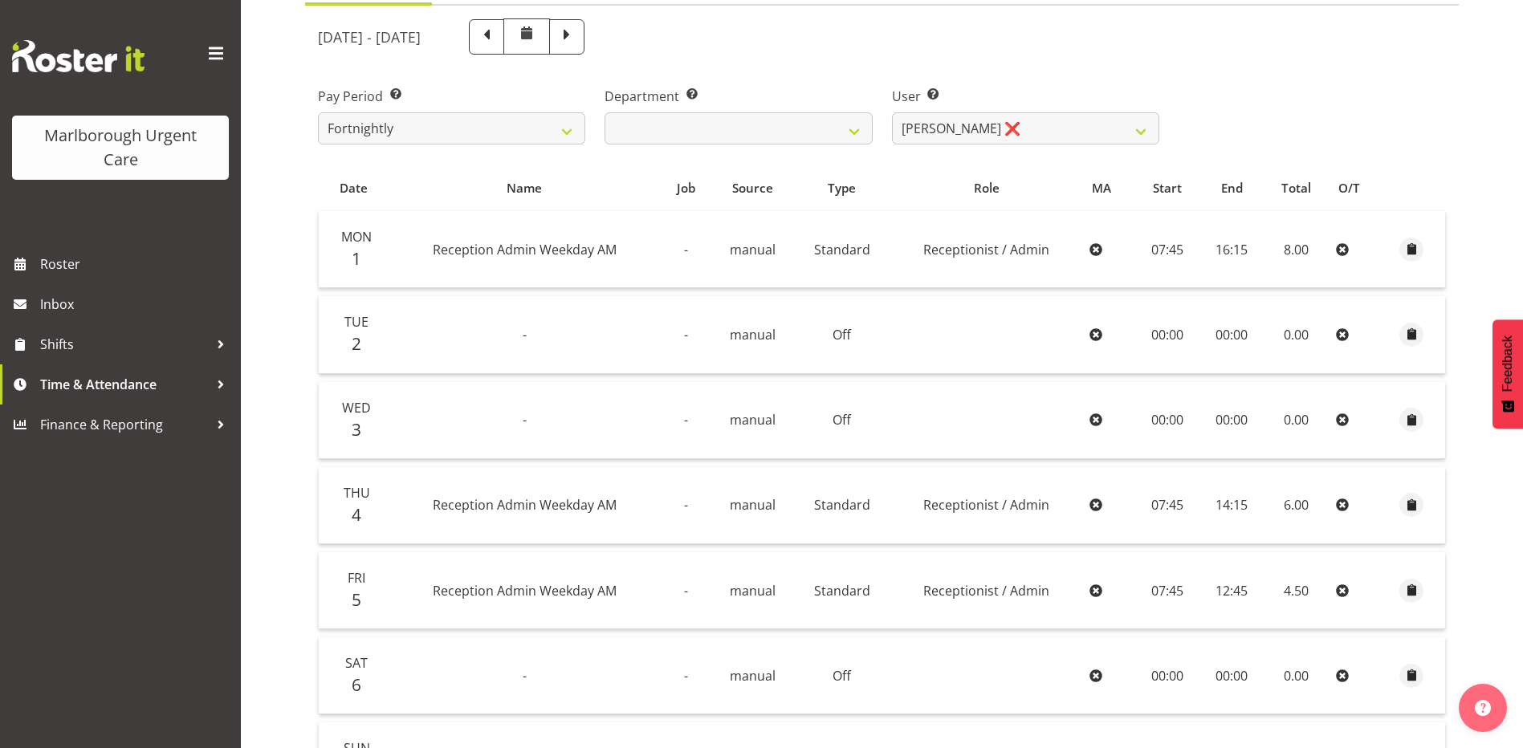
scroll to position [161, 0]
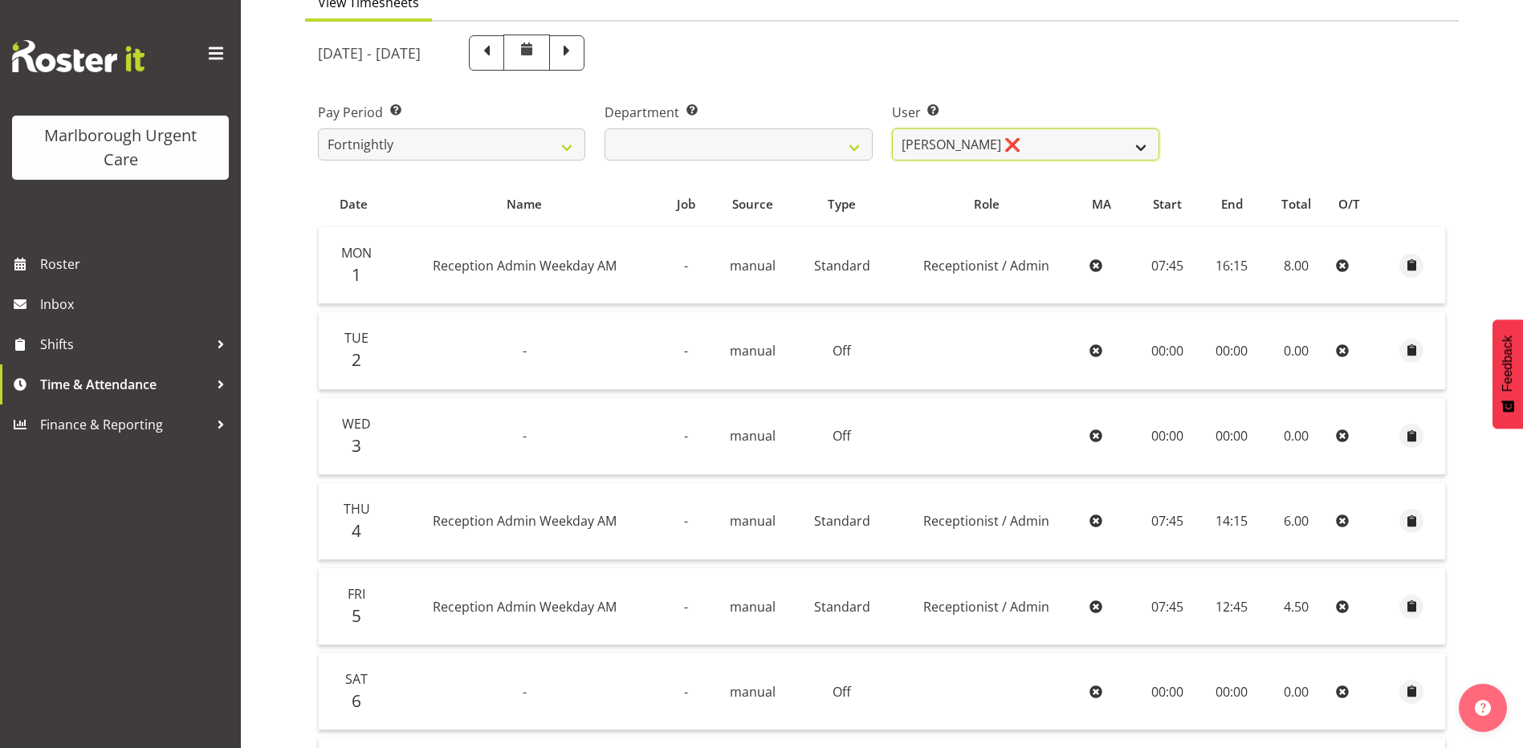
click at [983, 145] on select "Margret Hall ❌" at bounding box center [1025, 144] width 267 height 32
drag, startPoint x: 983, startPoint y: 145, endPoint x: 808, endPoint y: 123, distance: 176.4
click at [983, 145] on select "Margret Hall ❌" at bounding box center [1025, 144] width 267 height 32
drag, startPoint x: 707, startPoint y: 62, endPoint x: 724, endPoint y: 62, distance: 17.7
click at [577, 62] on span at bounding box center [566, 51] width 21 height 21
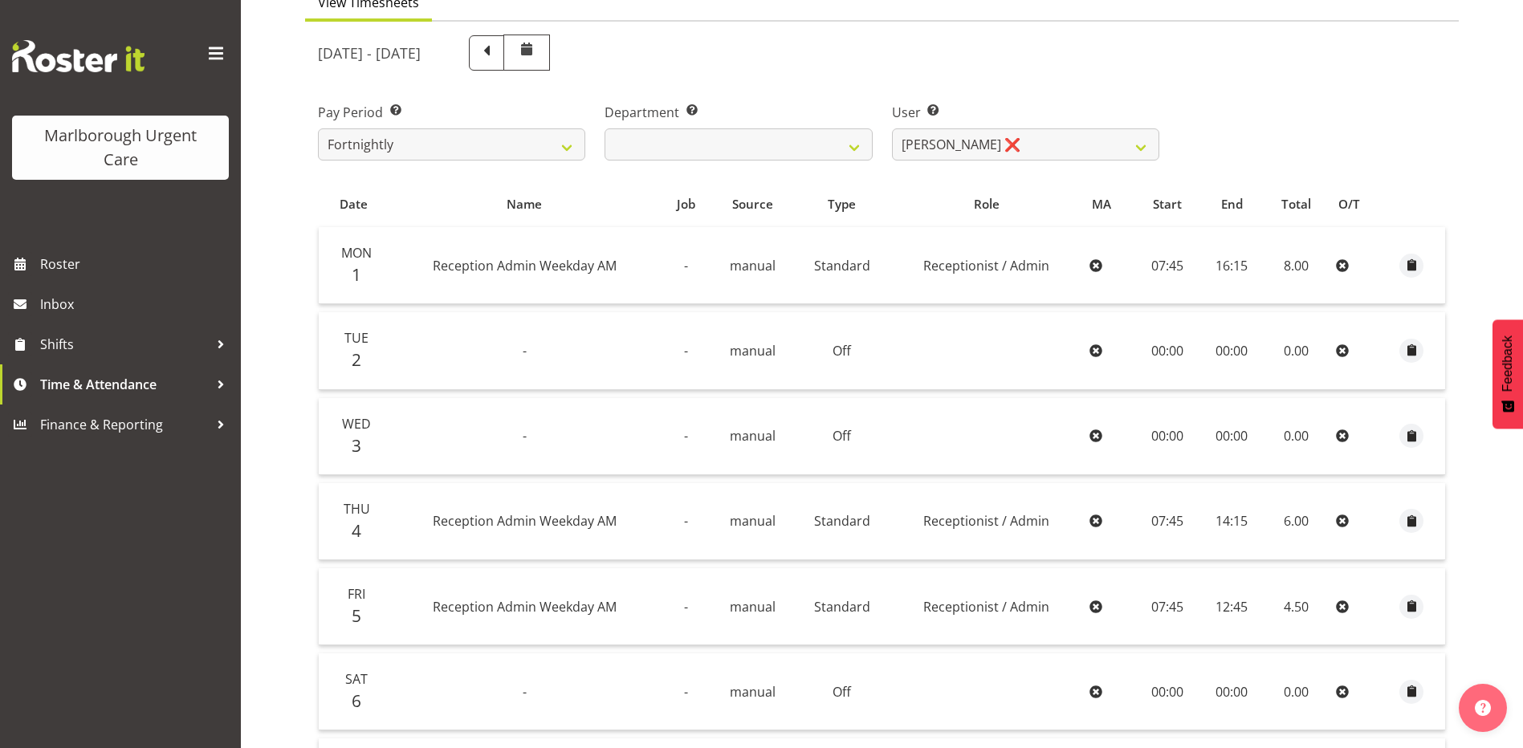
select select
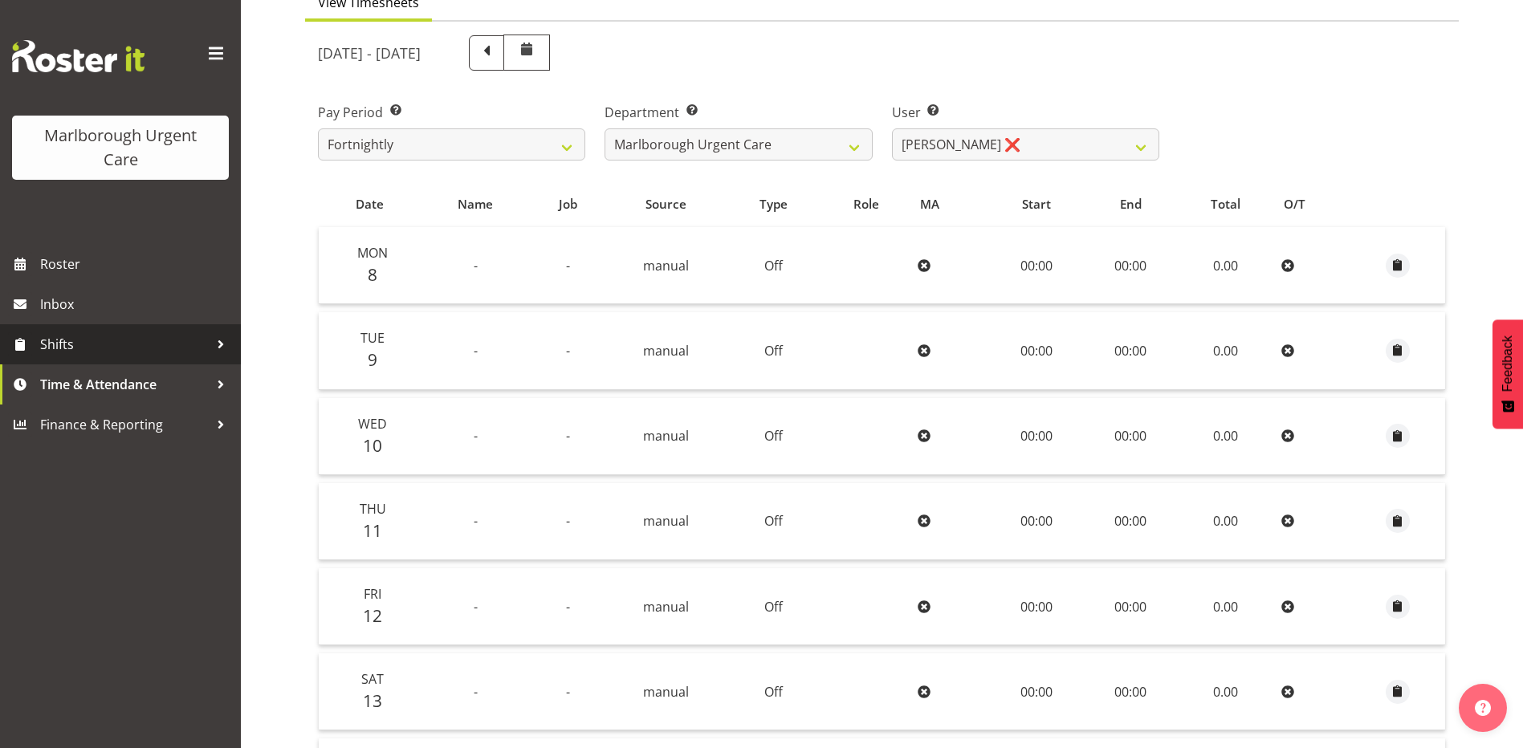
click at [159, 347] on span "Shifts" at bounding box center [124, 344] width 169 height 24
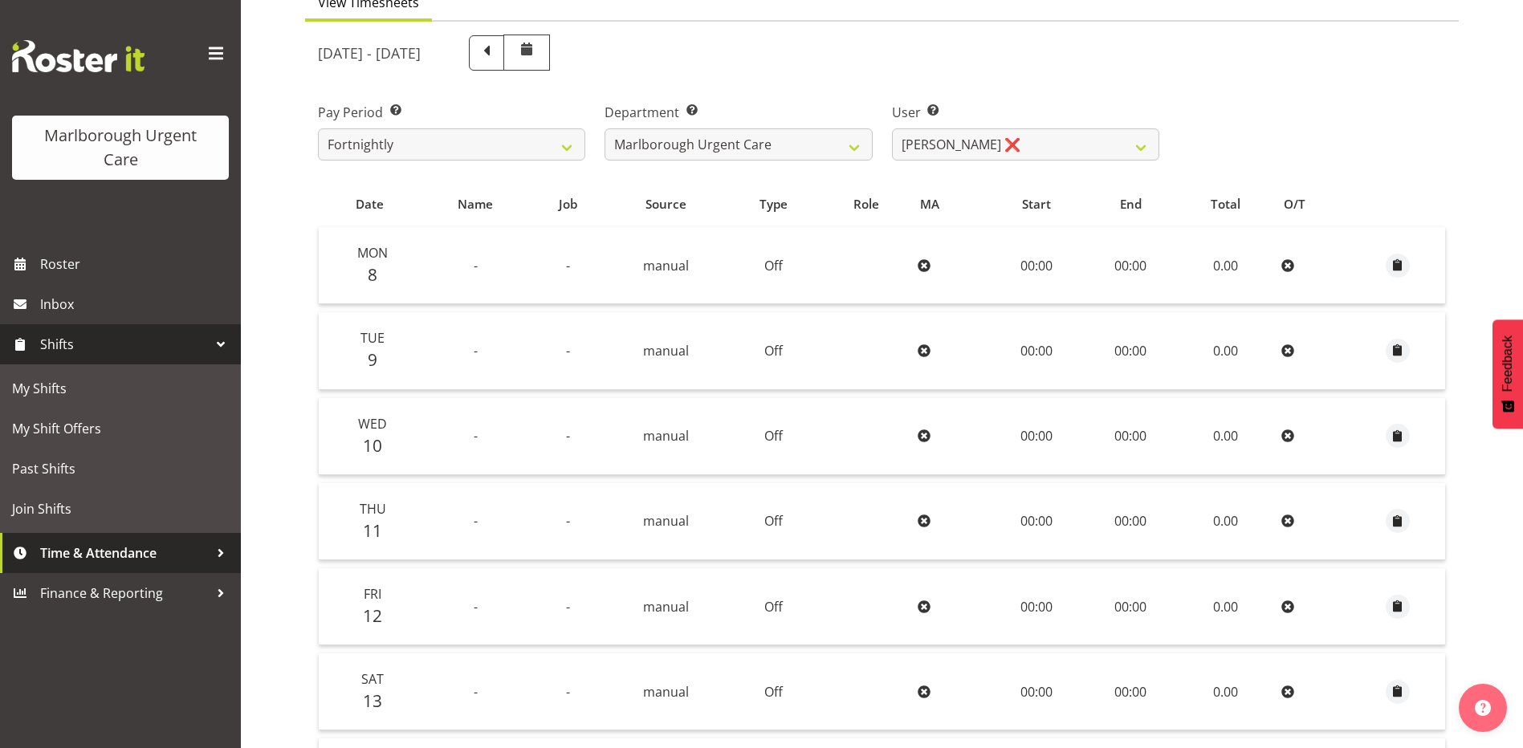
click at [166, 539] on link "Time & Attendance" at bounding box center [120, 553] width 241 height 40
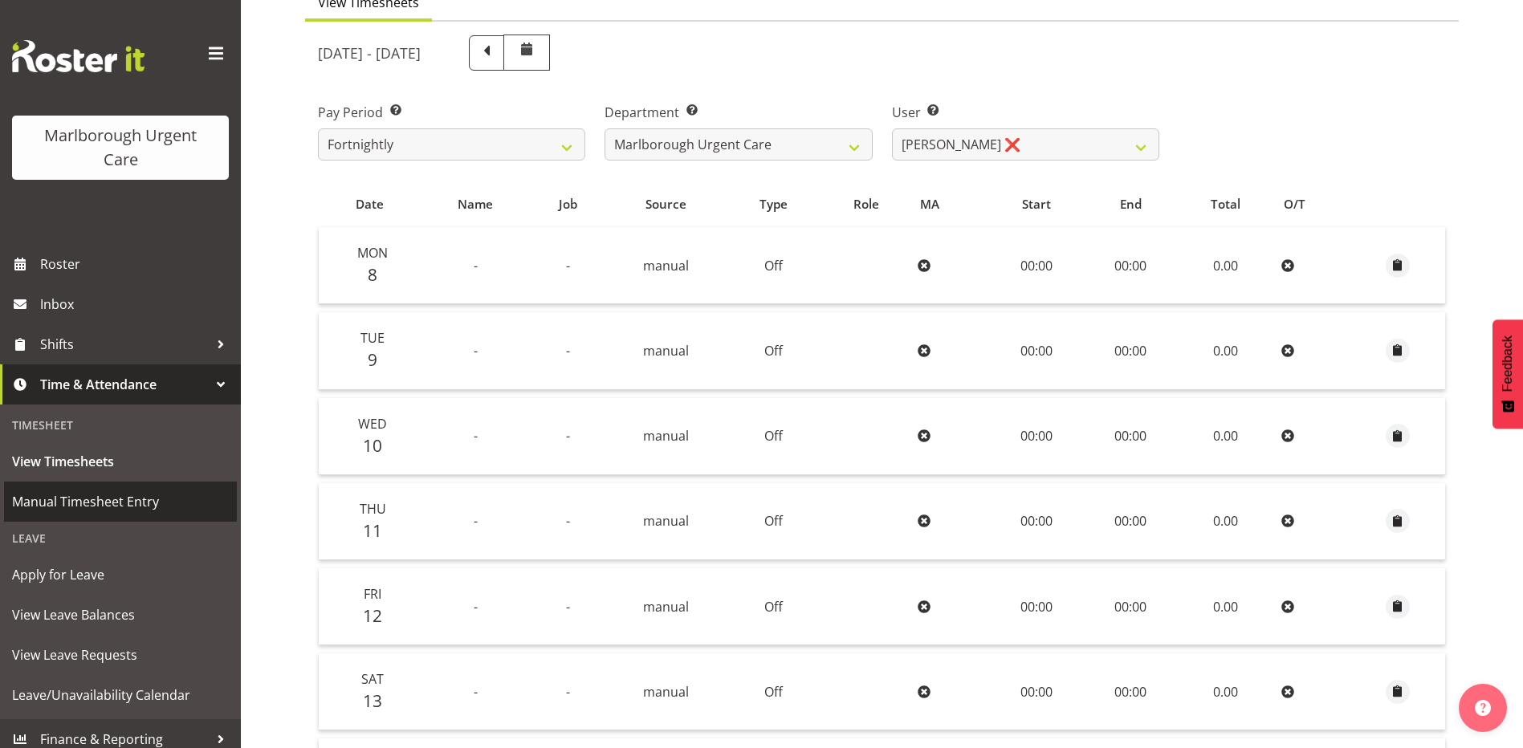
click at [109, 496] on span "Manual Timesheet Entry" at bounding box center [120, 502] width 217 height 24
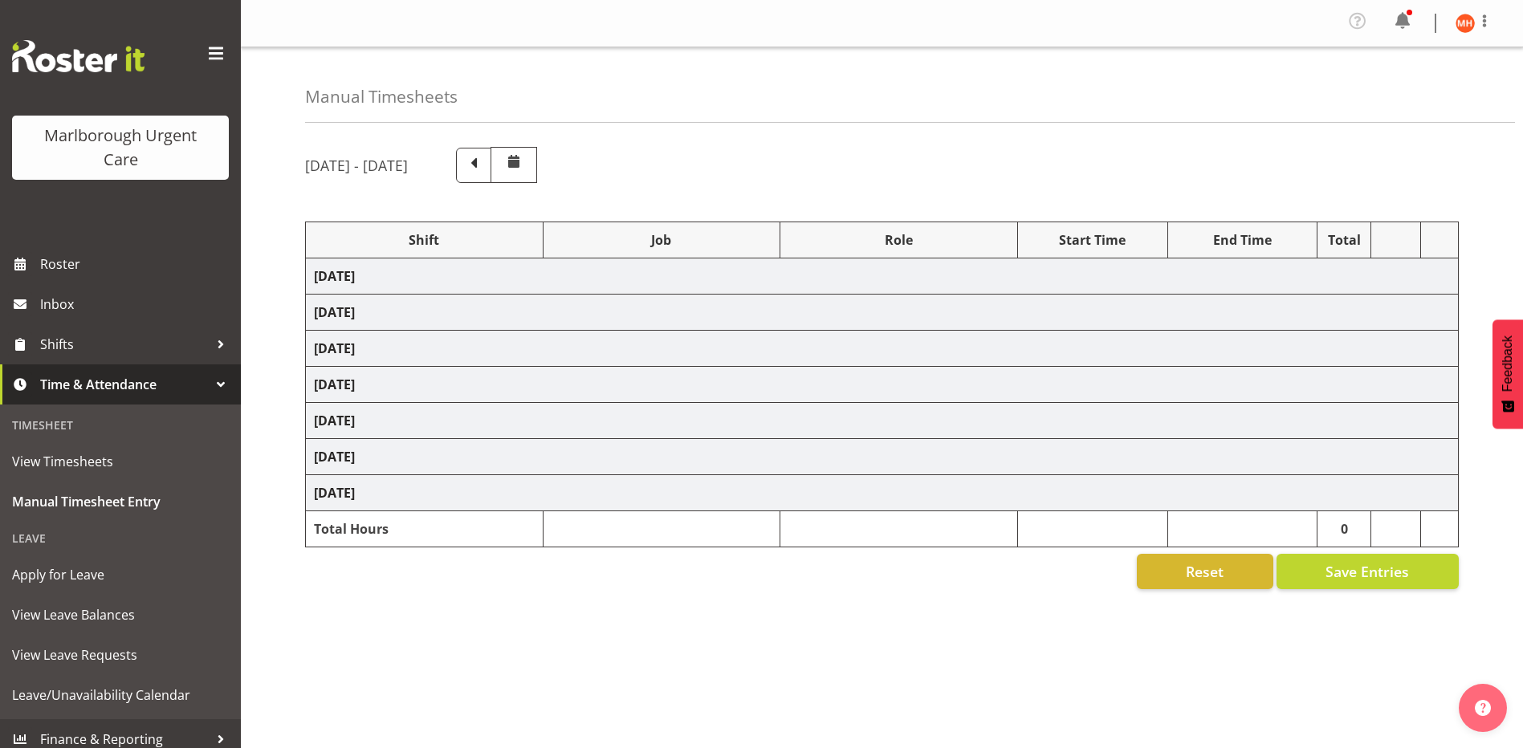
select select "81205"
select select "81204"
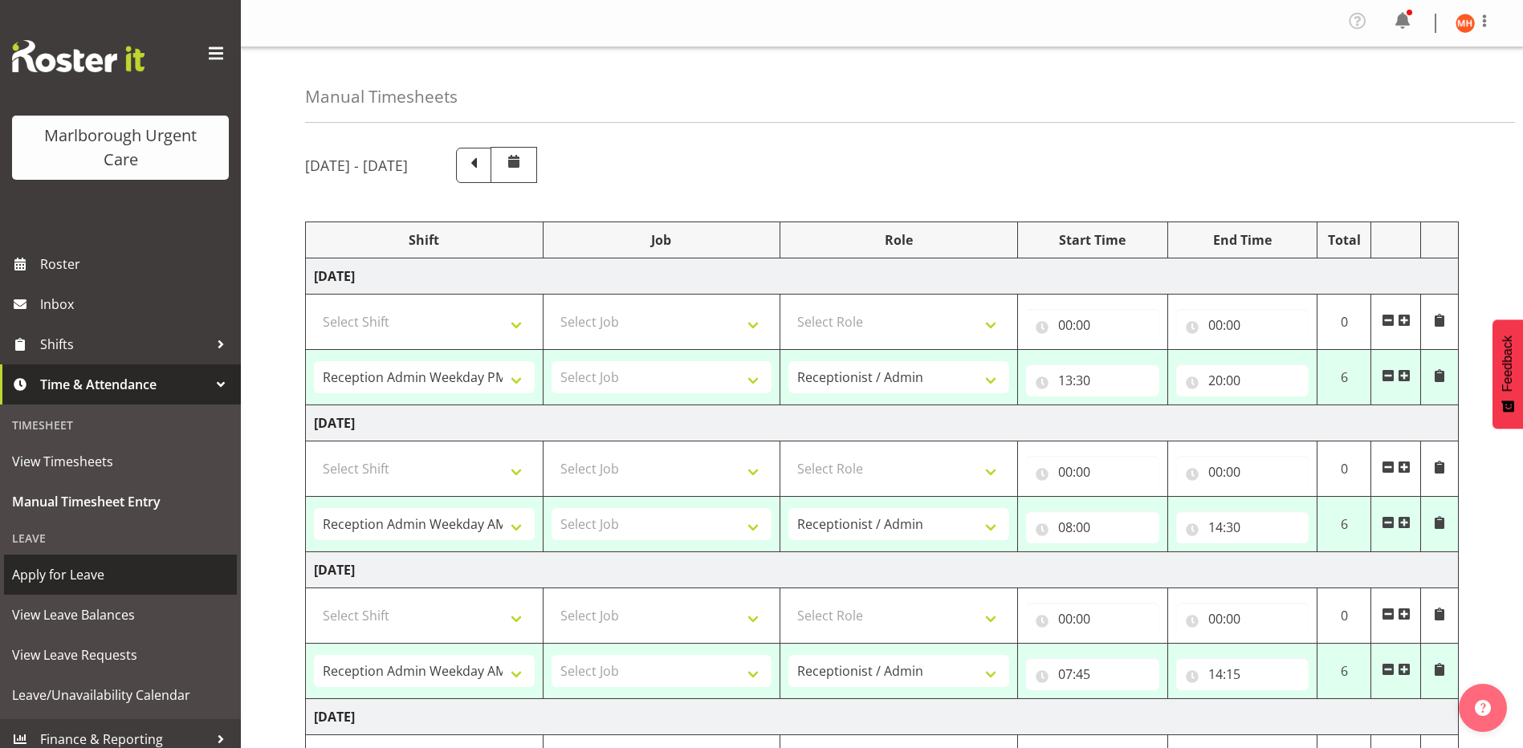
click at [55, 579] on span "Apply for Leave" at bounding box center [120, 575] width 217 height 24
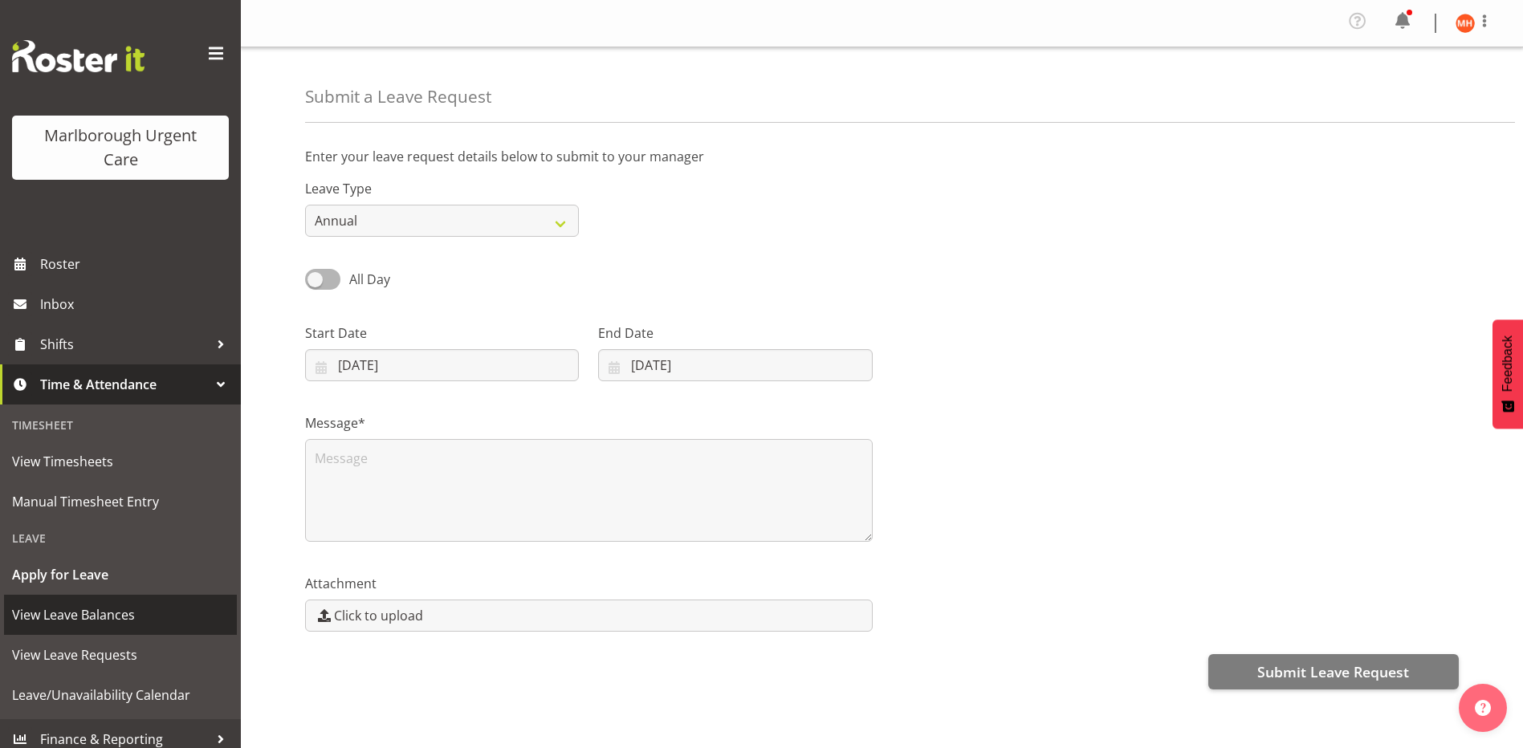
click at [98, 624] on span "View Leave Balances" at bounding box center [120, 615] width 217 height 24
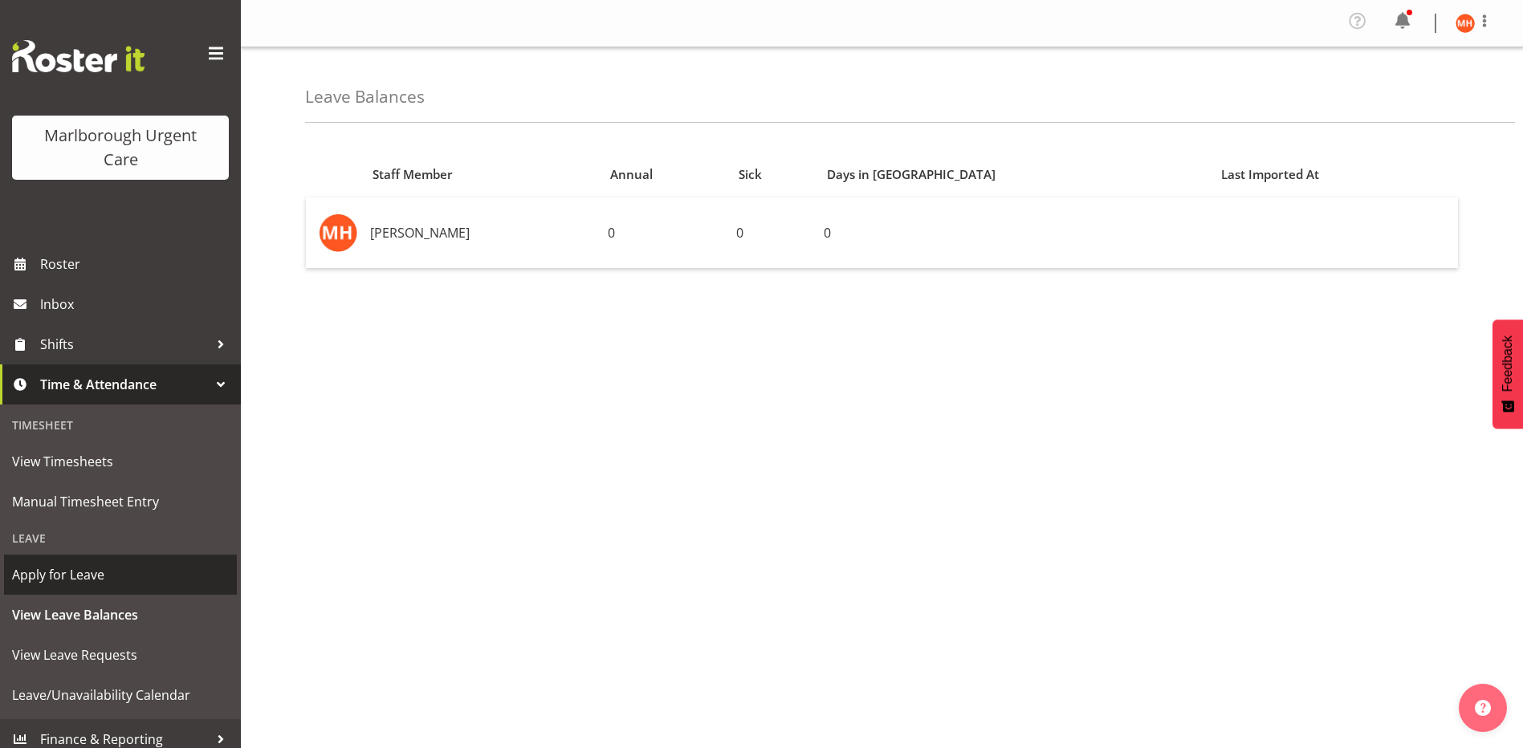
scroll to position [11, 0]
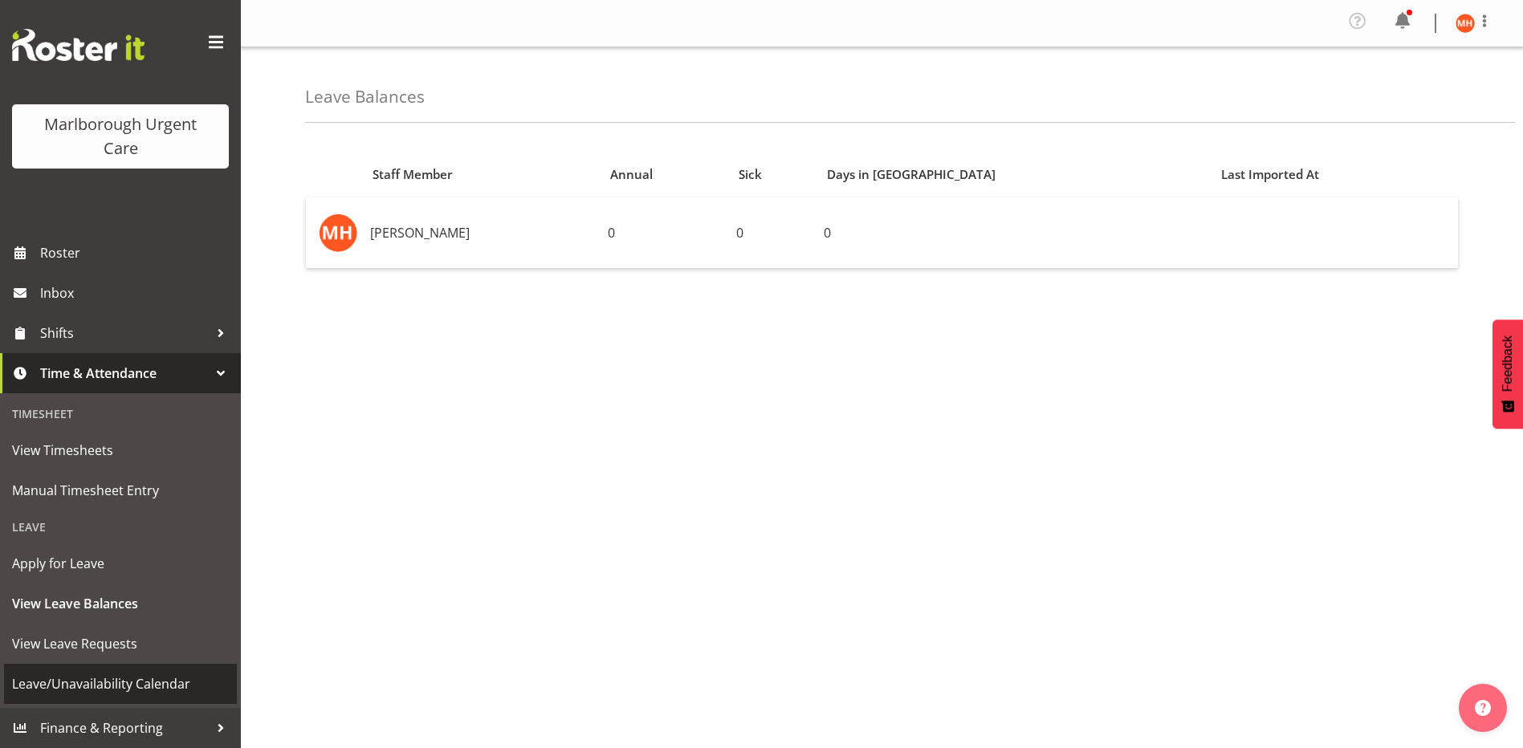
click at [96, 685] on span "Leave/Unavailability Calendar" at bounding box center [120, 684] width 217 height 24
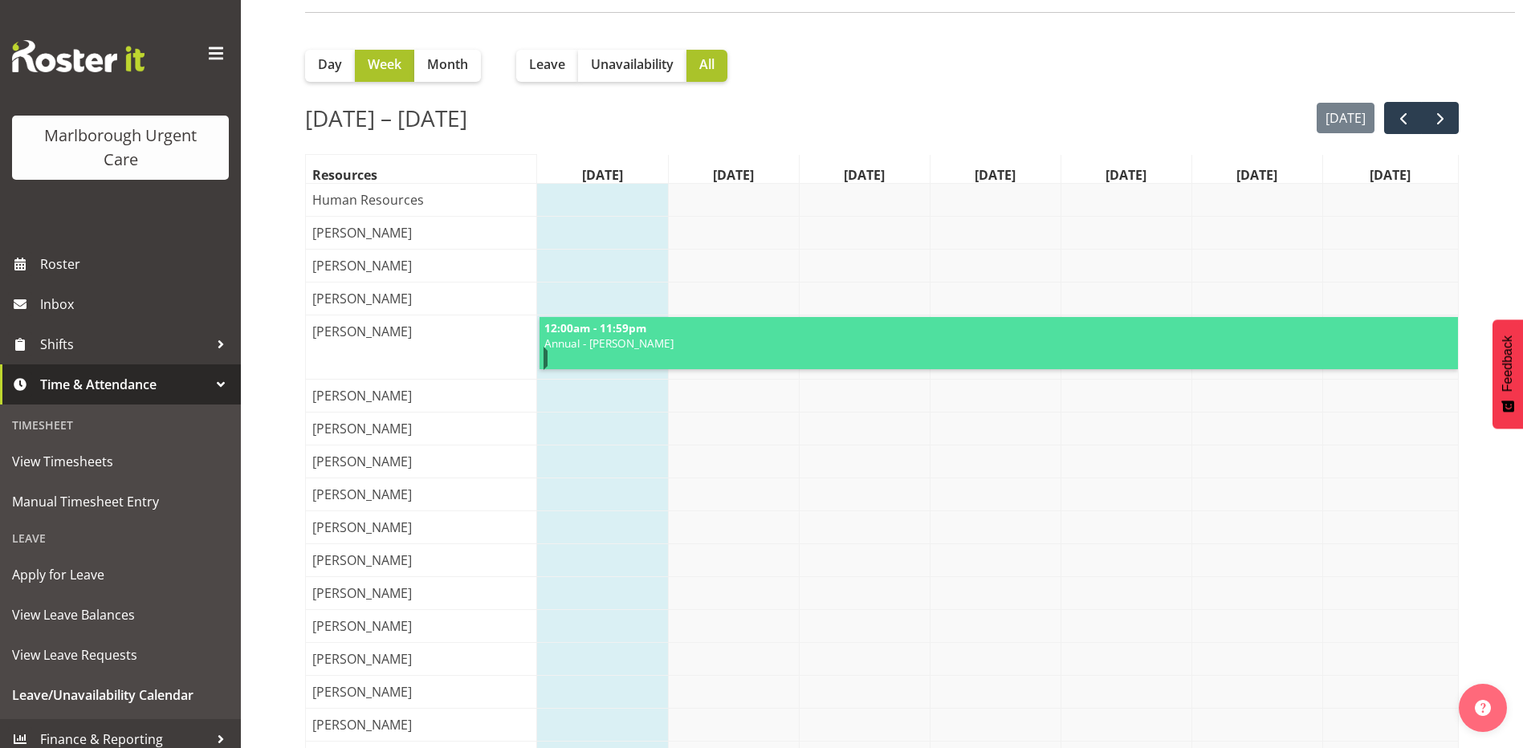
scroll to position [55, 0]
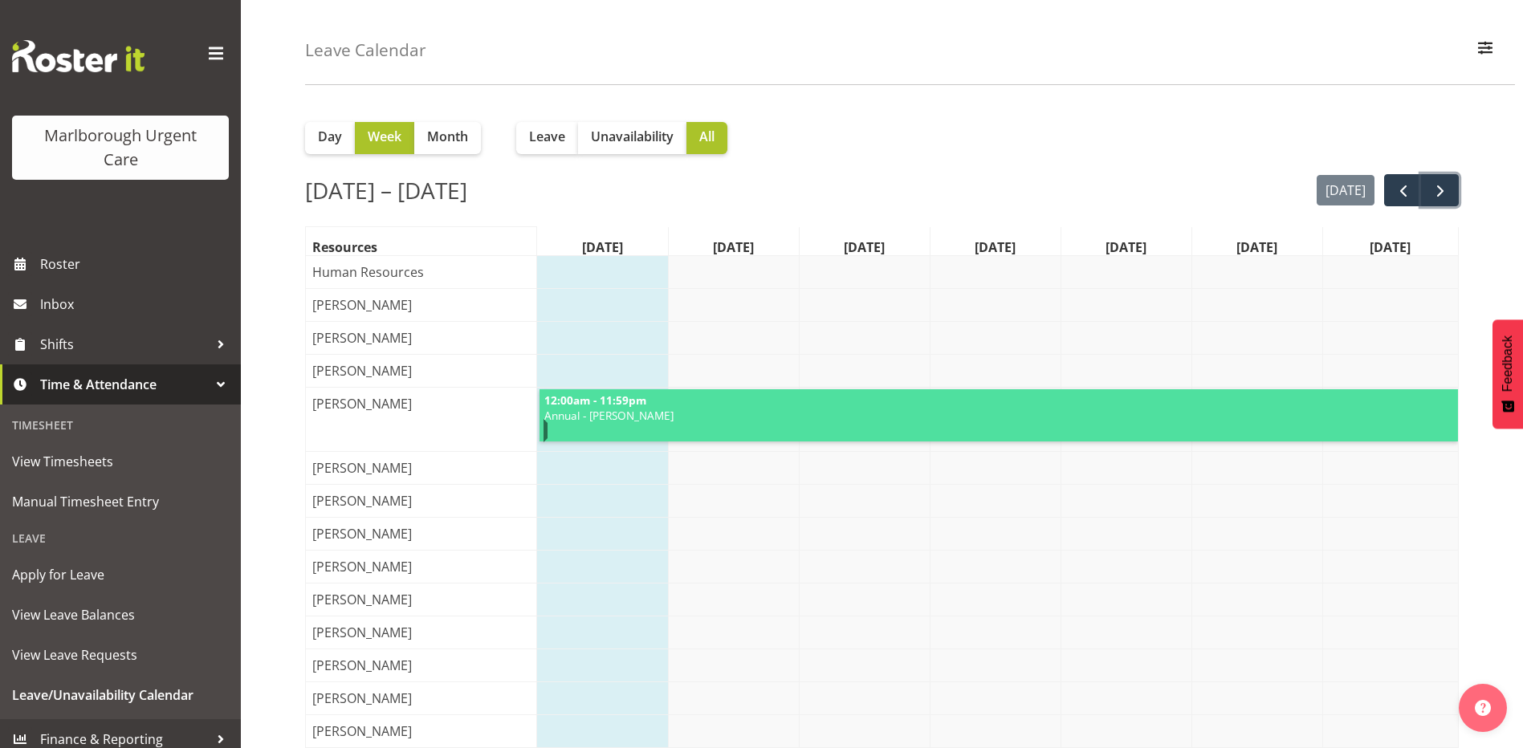
click at [1447, 189] on span "next" at bounding box center [1440, 190] width 19 height 19
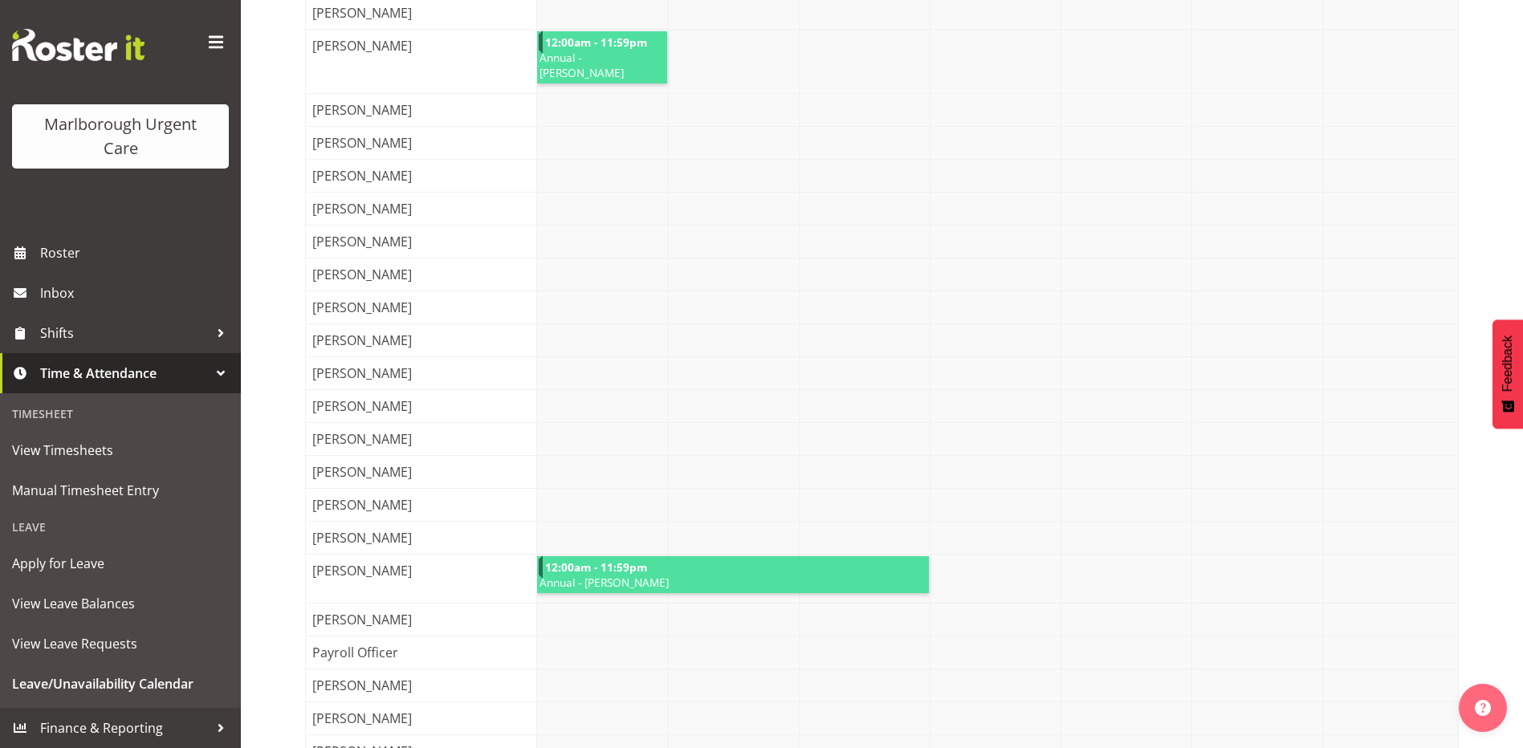
scroll to position [200, 0]
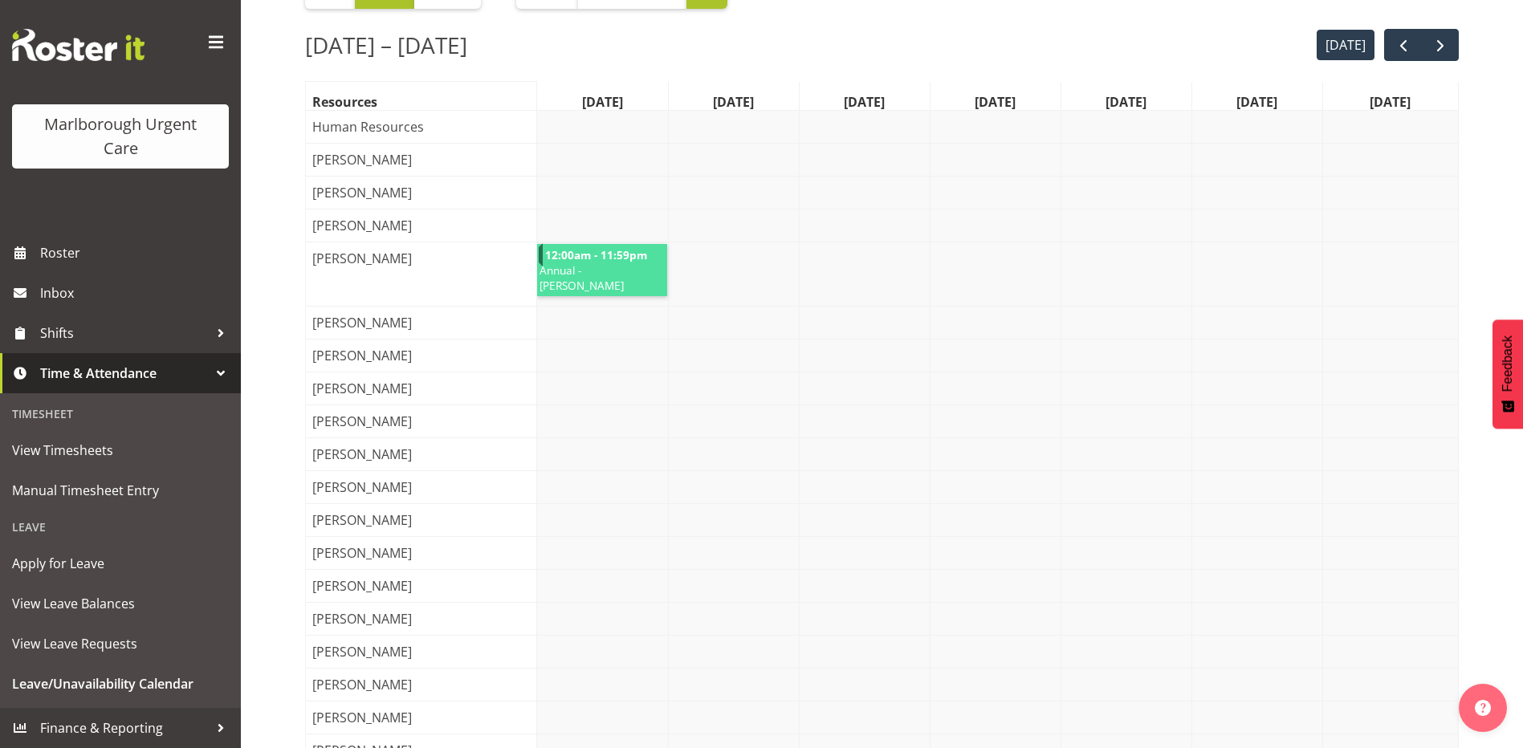
click at [206, 41] on span at bounding box center [216, 43] width 26 height 26
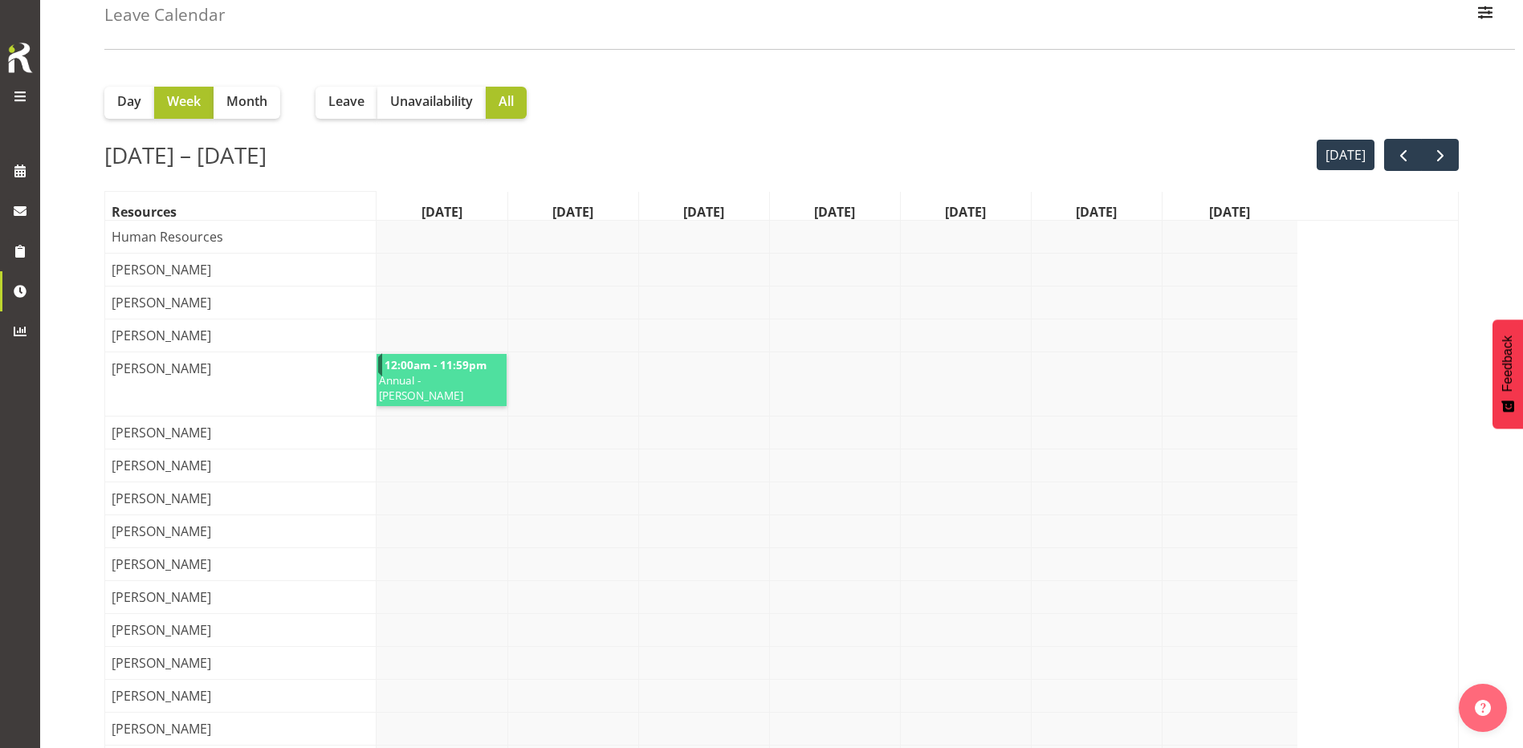
scroll to position [0, 0]
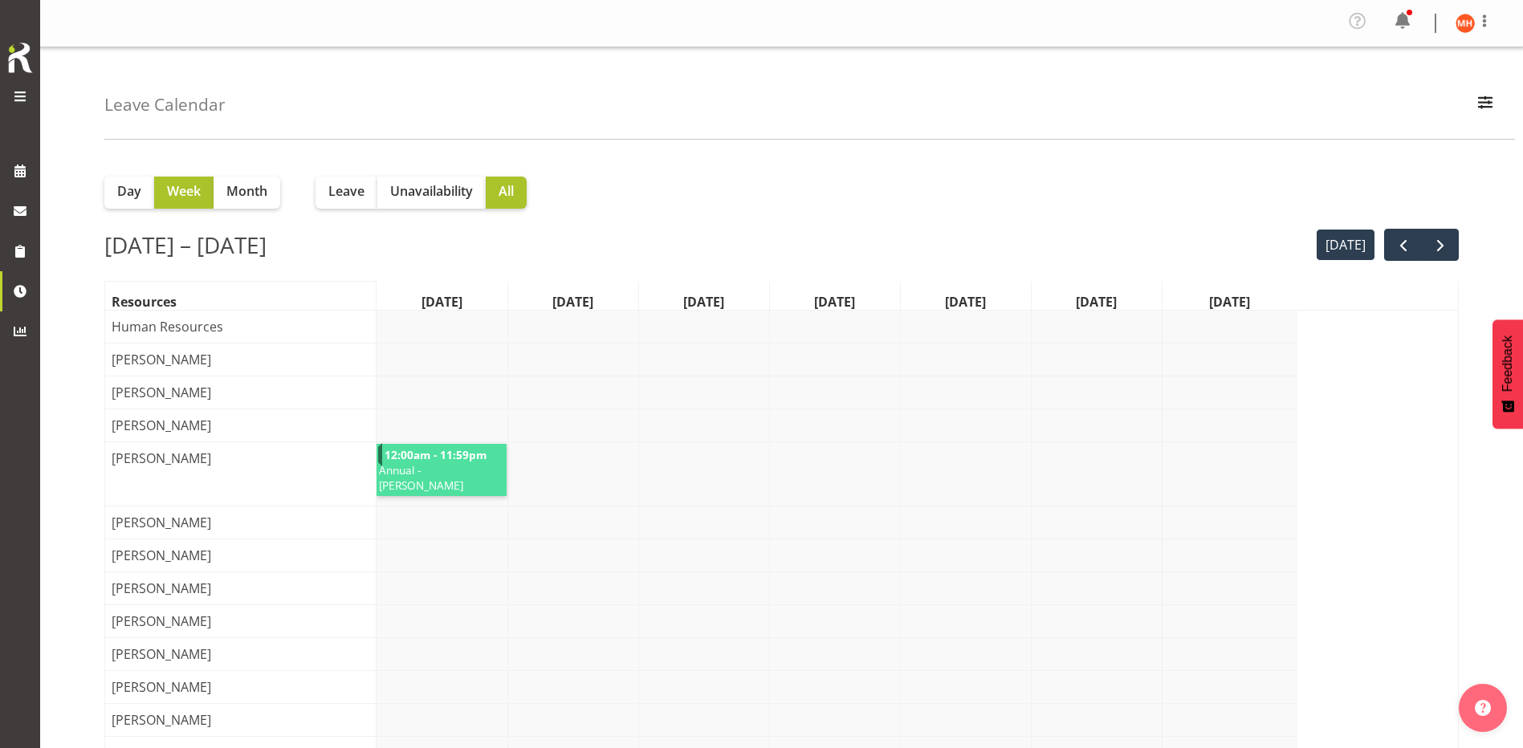
click at [16, 44] on img at bounding box center [20, 57] width 32 height 35
click at [15, 98] on span at bounding box center [19, 96] width 19 height 19
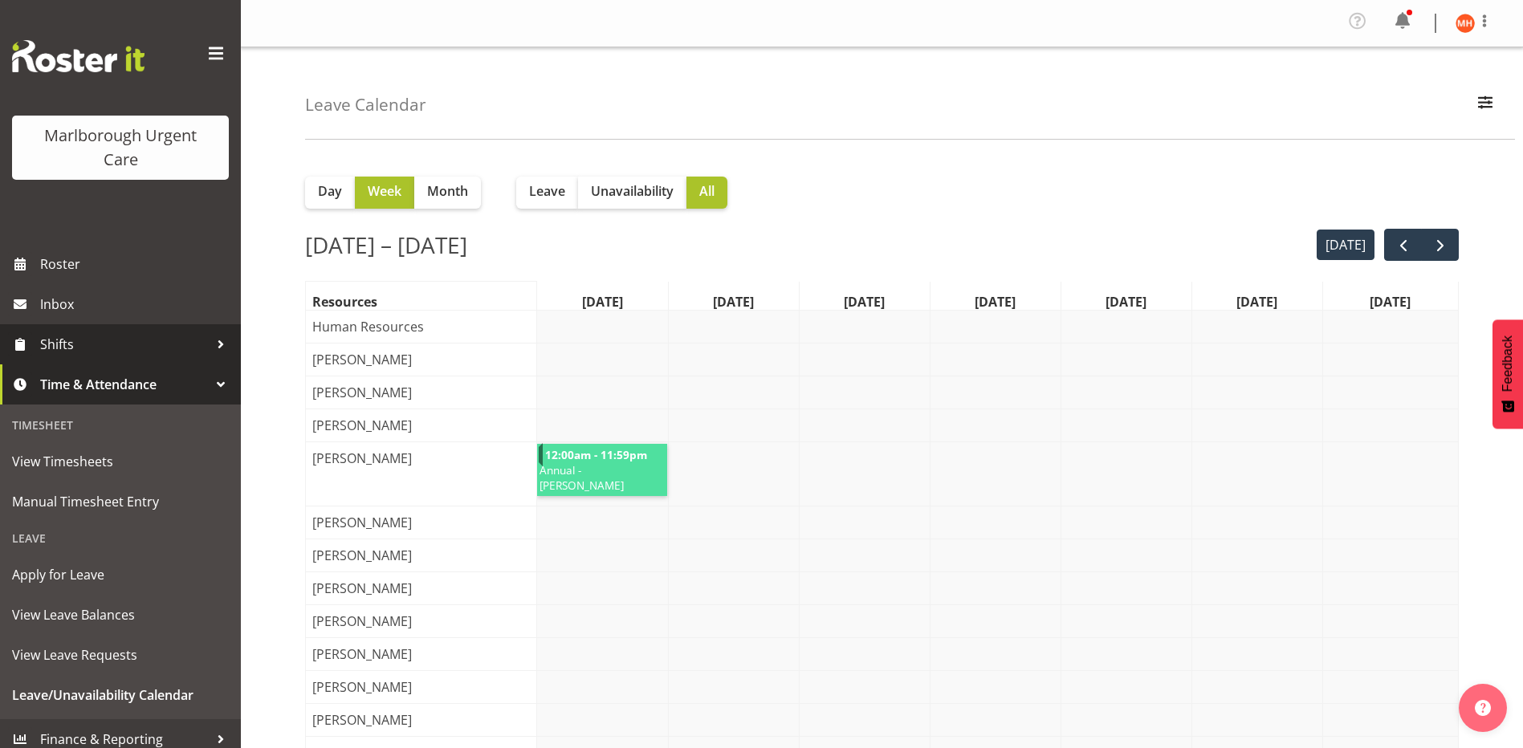
click at [55, 340] on span "Shifts" at bounding box center [124, 344] width 169 height 24
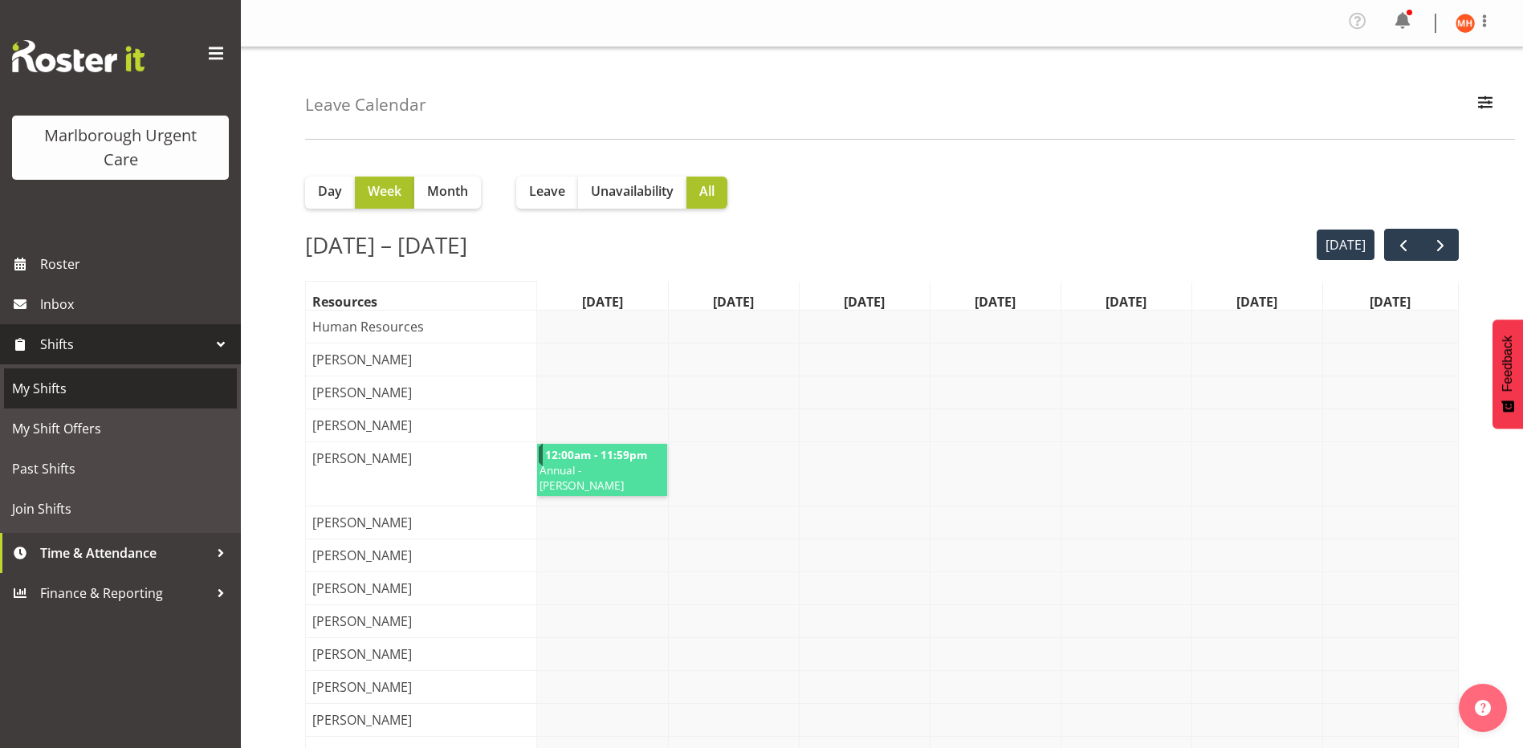
click at [53, 393] on span "My Shifts" at bounding box center [120, 389] width 217 height 24
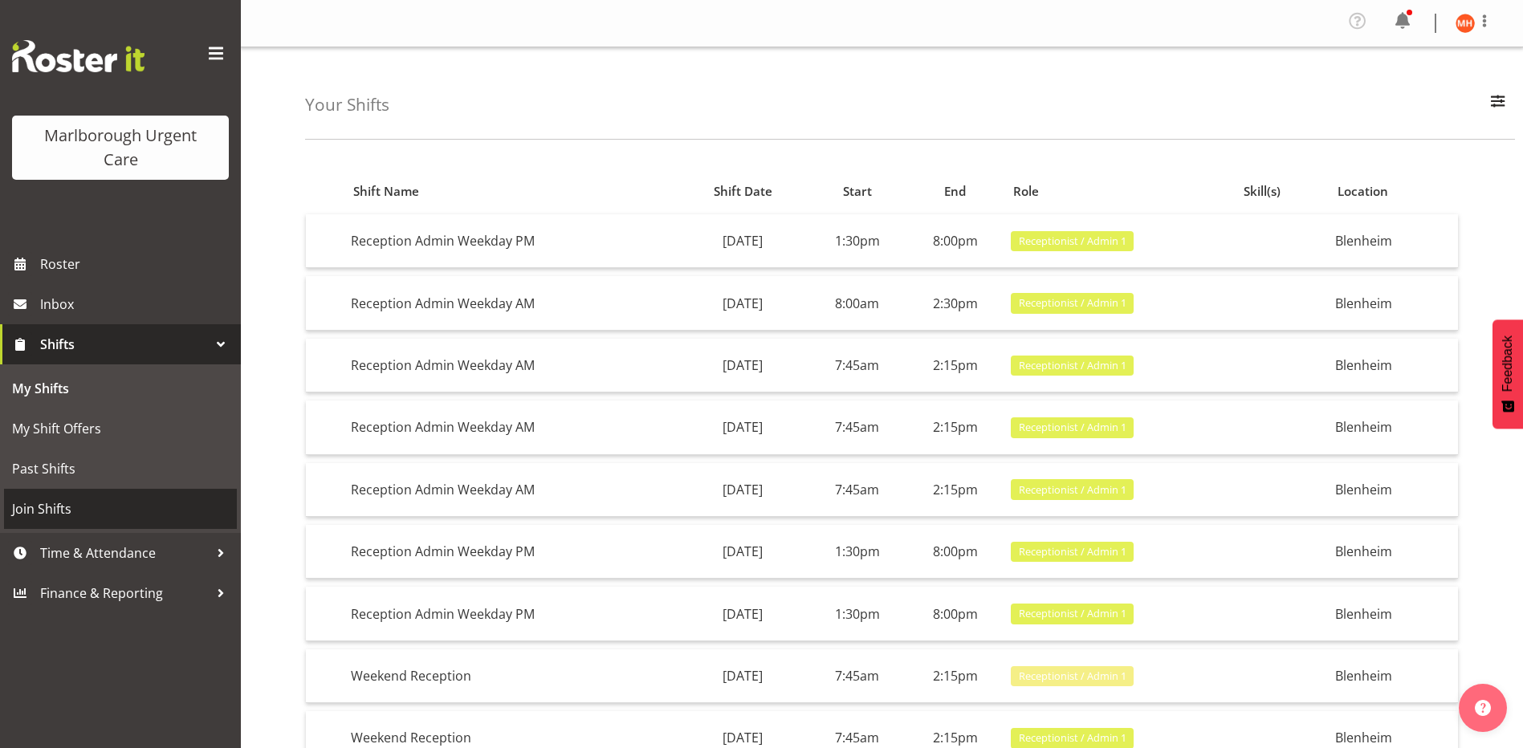
click at [44, 506] on span "Join Shifts" at bounding box center [120, 509] width 217 height 24
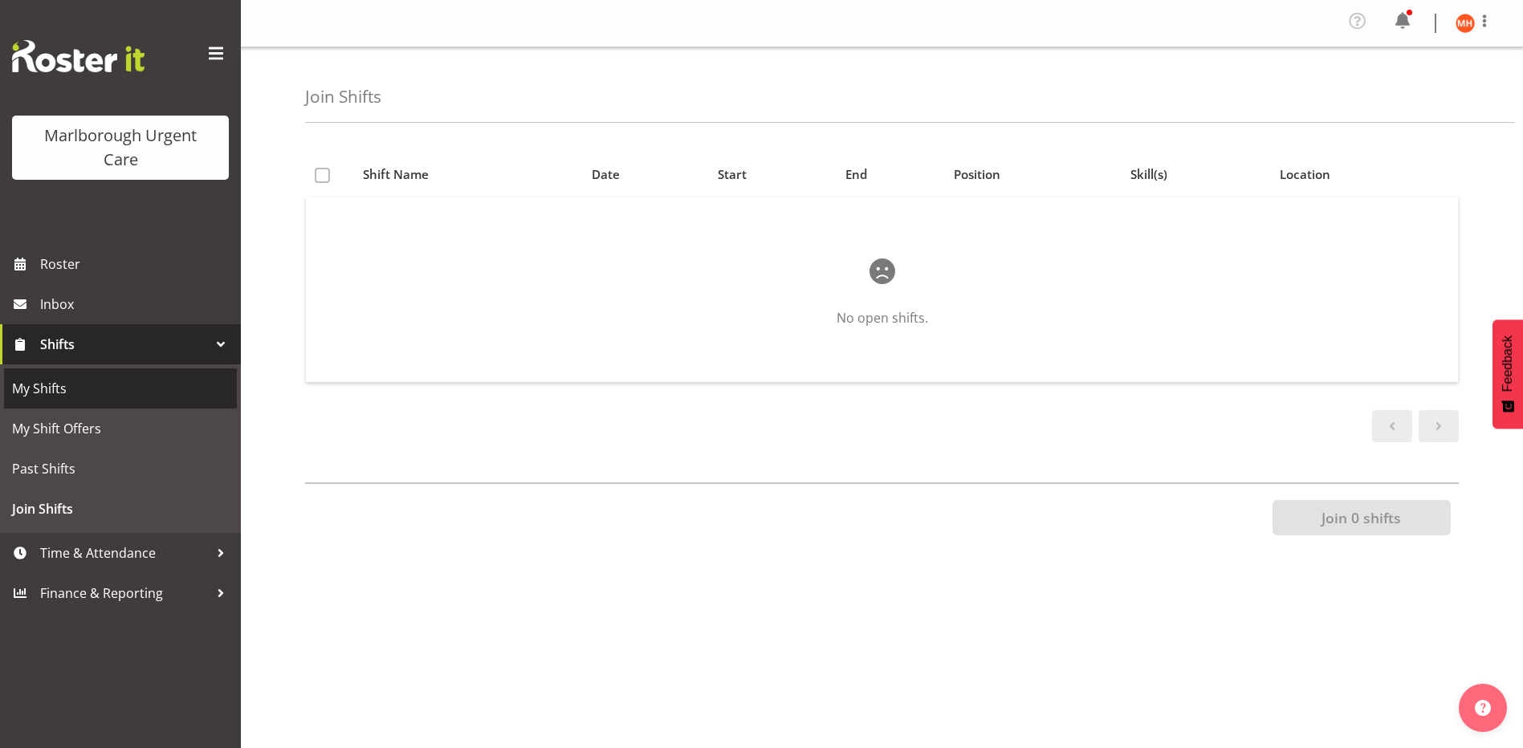
click at [39, 388] on span "My Shifts" at bounding box center [120, 389] width 217 height 24
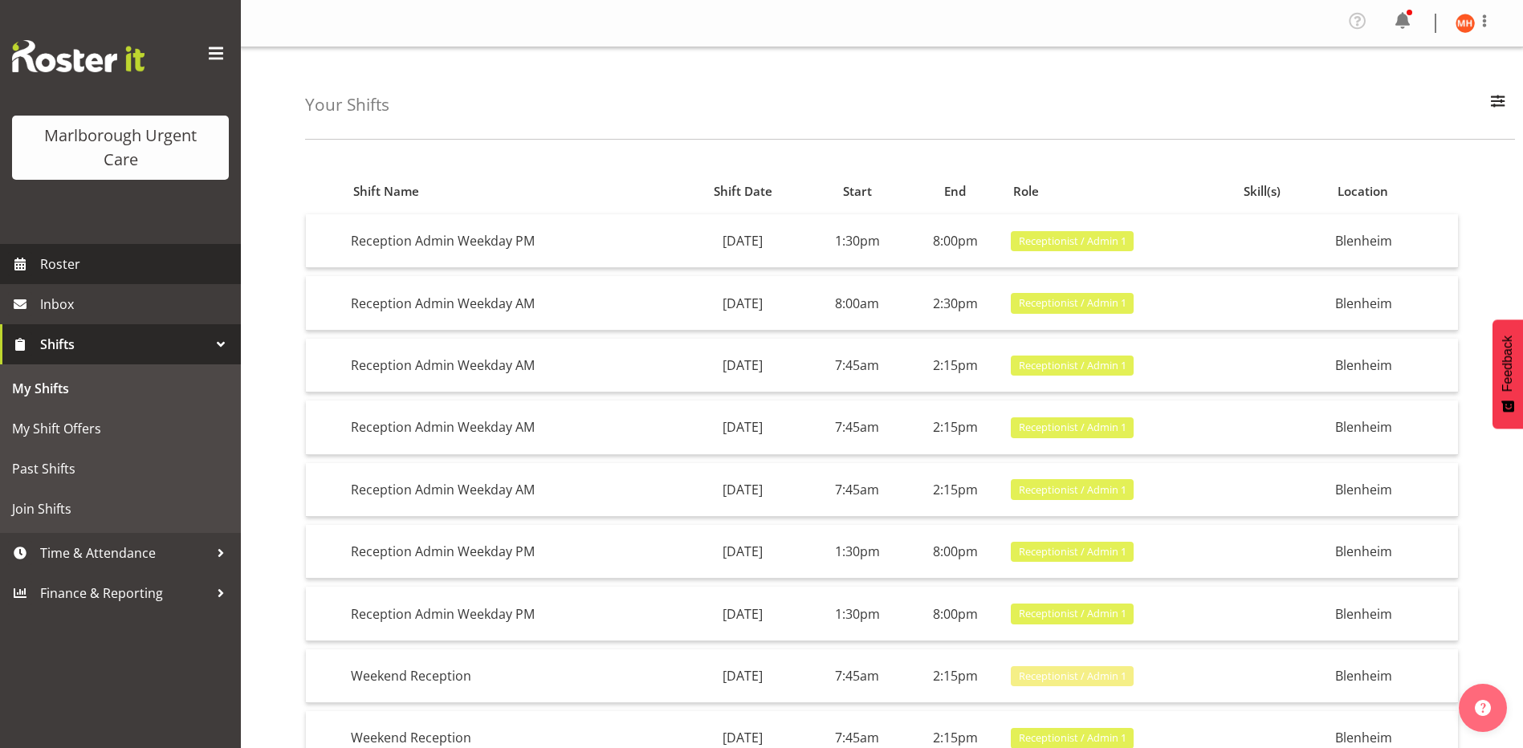
click at [55, 262] on span "Roster" at bounding box center [136, 264] width 193 height 24
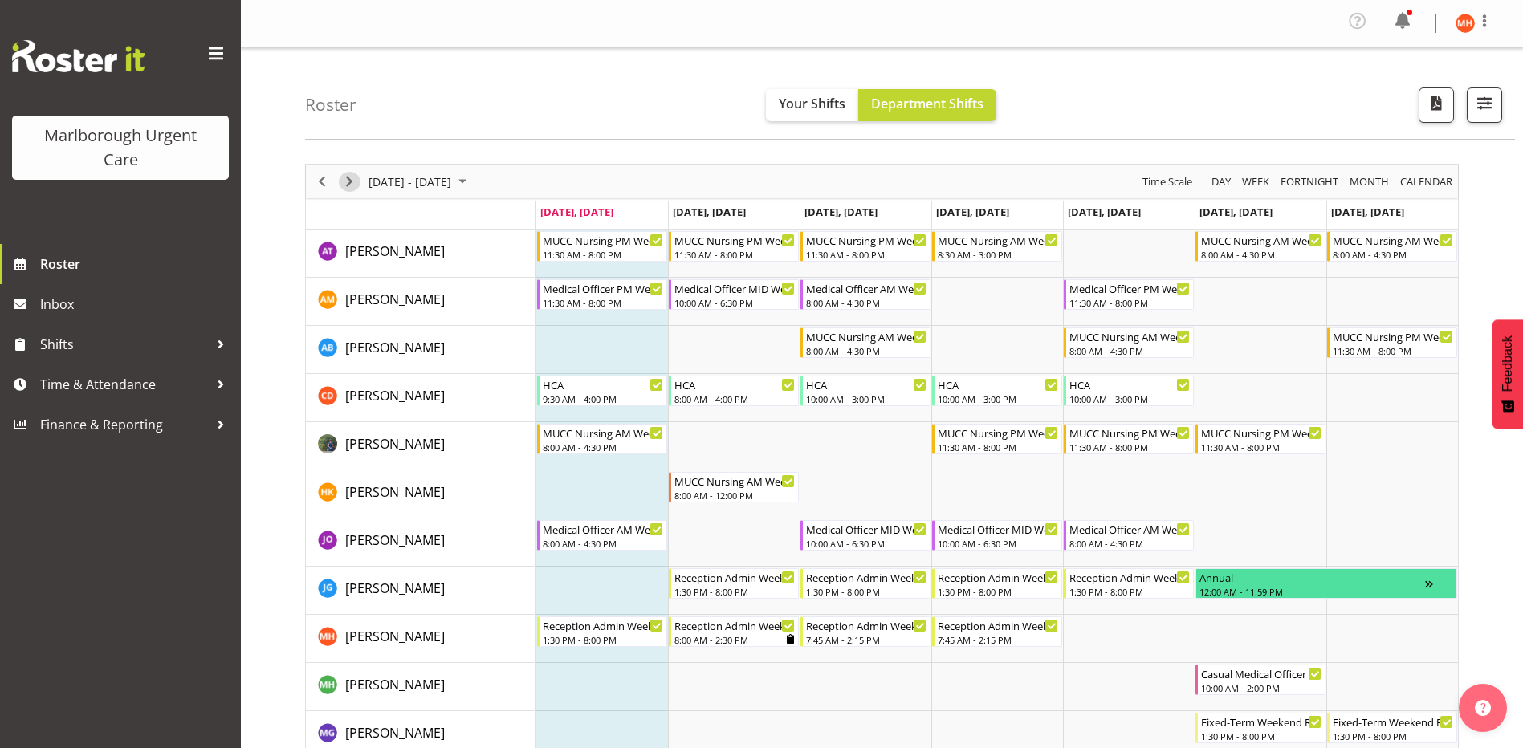
click at [350, 181] on span "Next" at bounding box center [349, 182] width 19 height 20
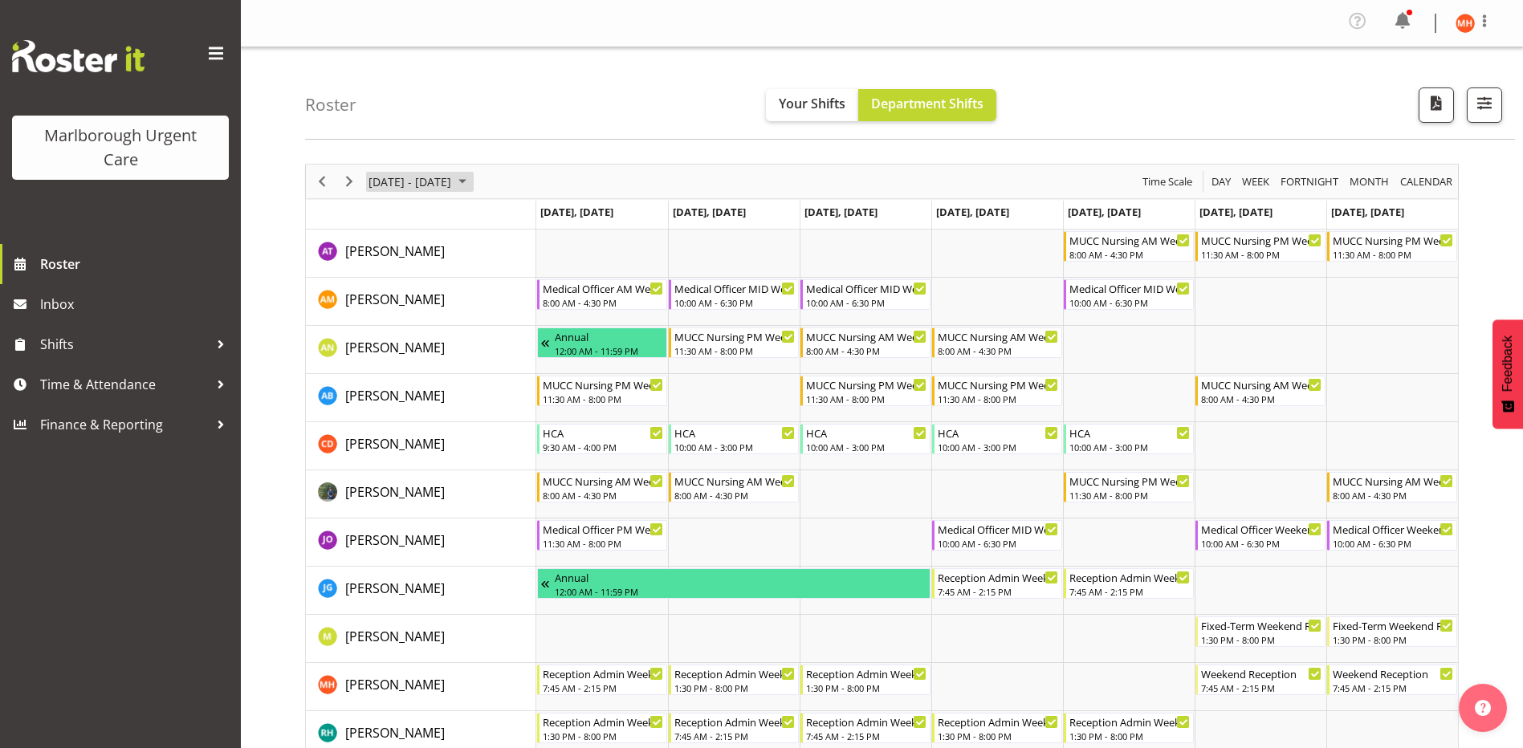
click at [472, 182] on span "September 15 - 21, 2025" at bounding box center [462, 182] width 19 height 20
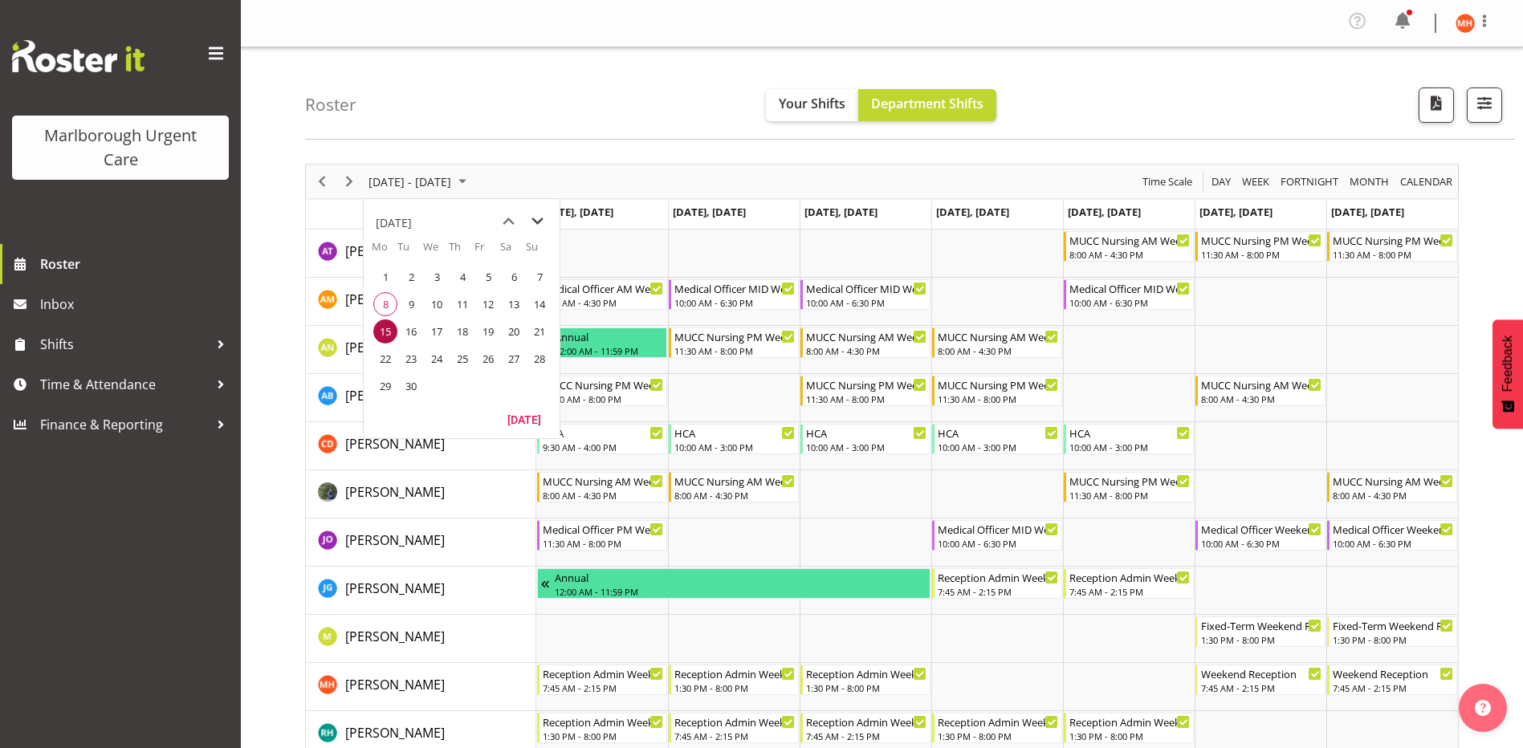
click at [534, 224] on span "next month" at bounding box center [537, 221] width 28 height 29
click at [462, 278] on span "2" at bounding box center [462, 277] width 24 height 24
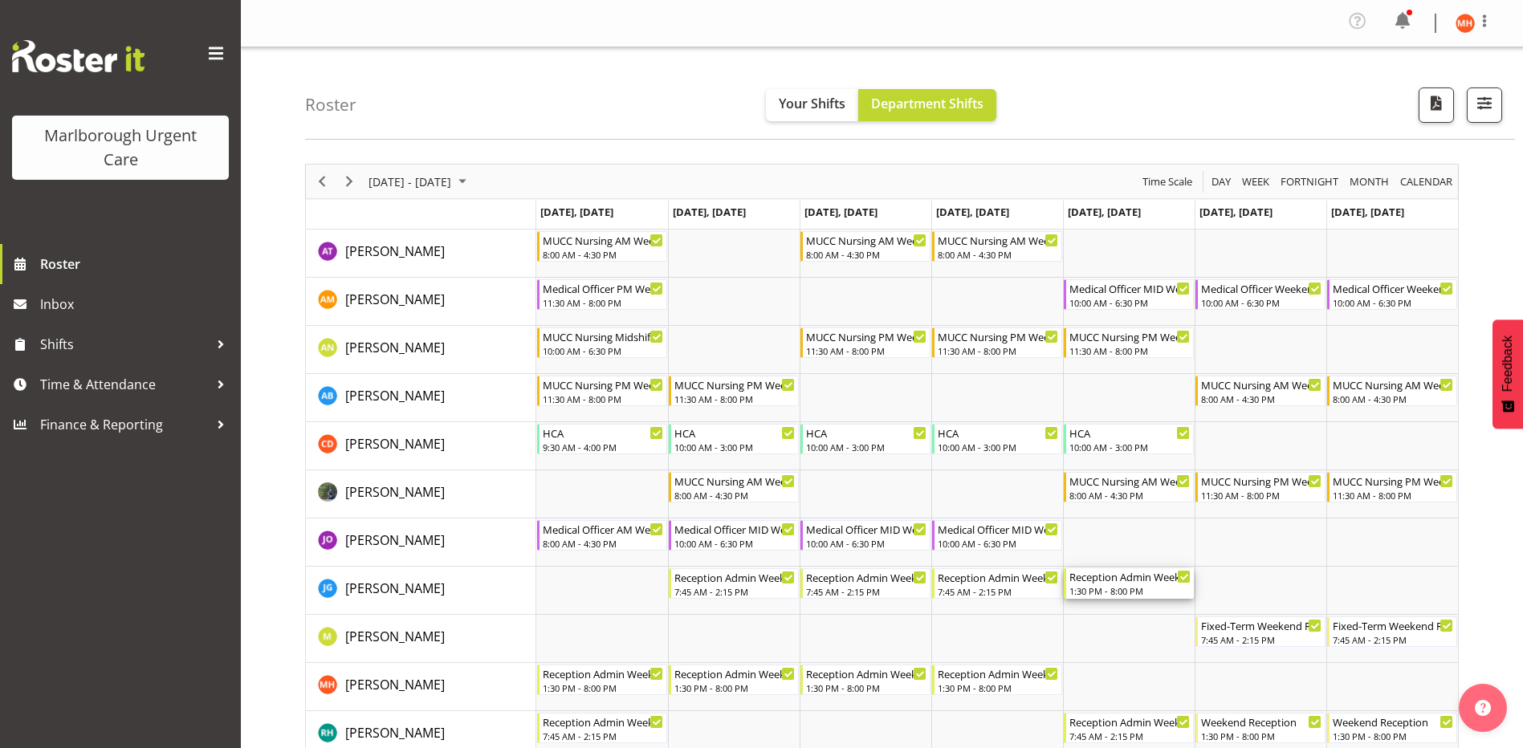
click at [1104, 597] on div "1:30 PM - 8:00 PM" at bounding box center [1129, 590] width 121 height 13
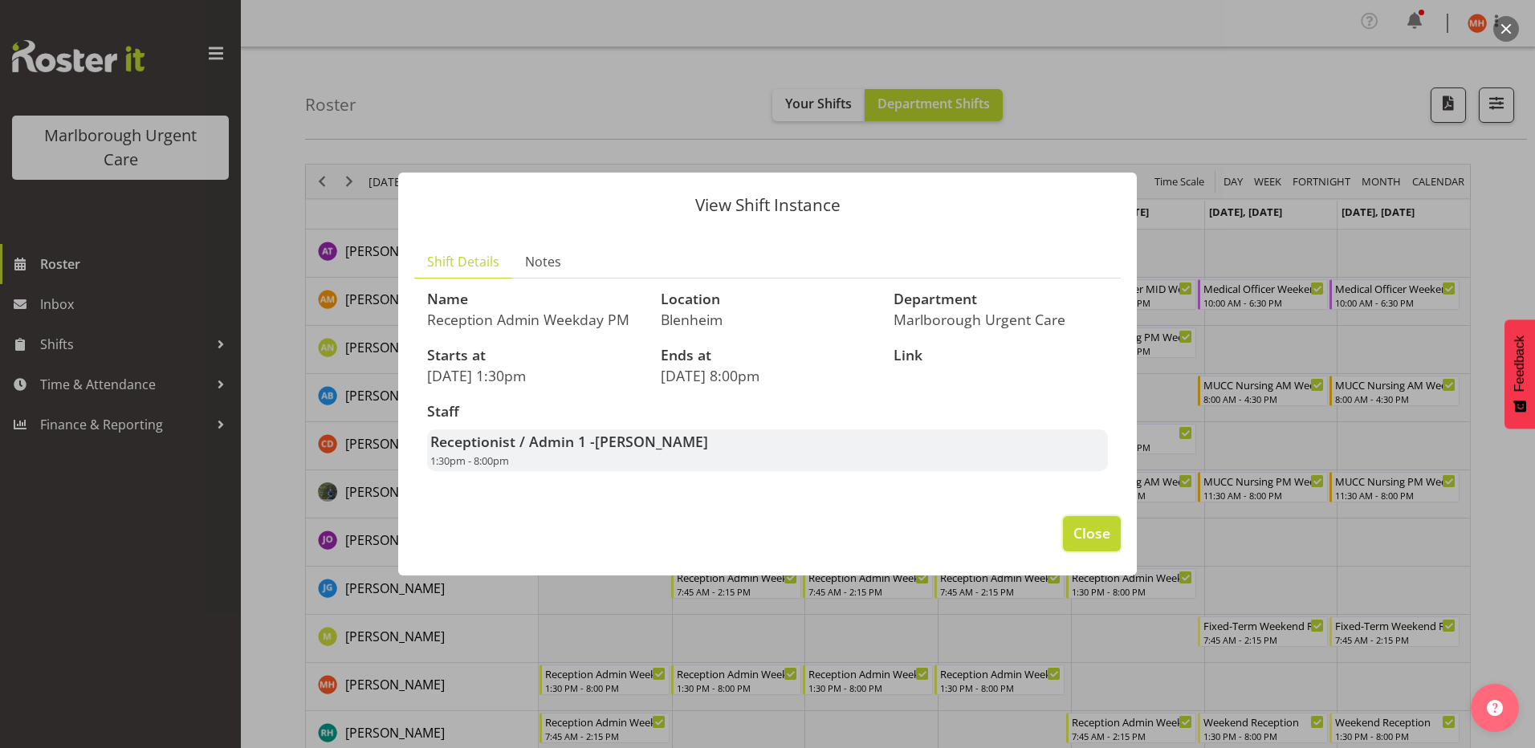
click at [1093, 536] on span "Close" at bounding box center [1091, 533] width 37 height 21
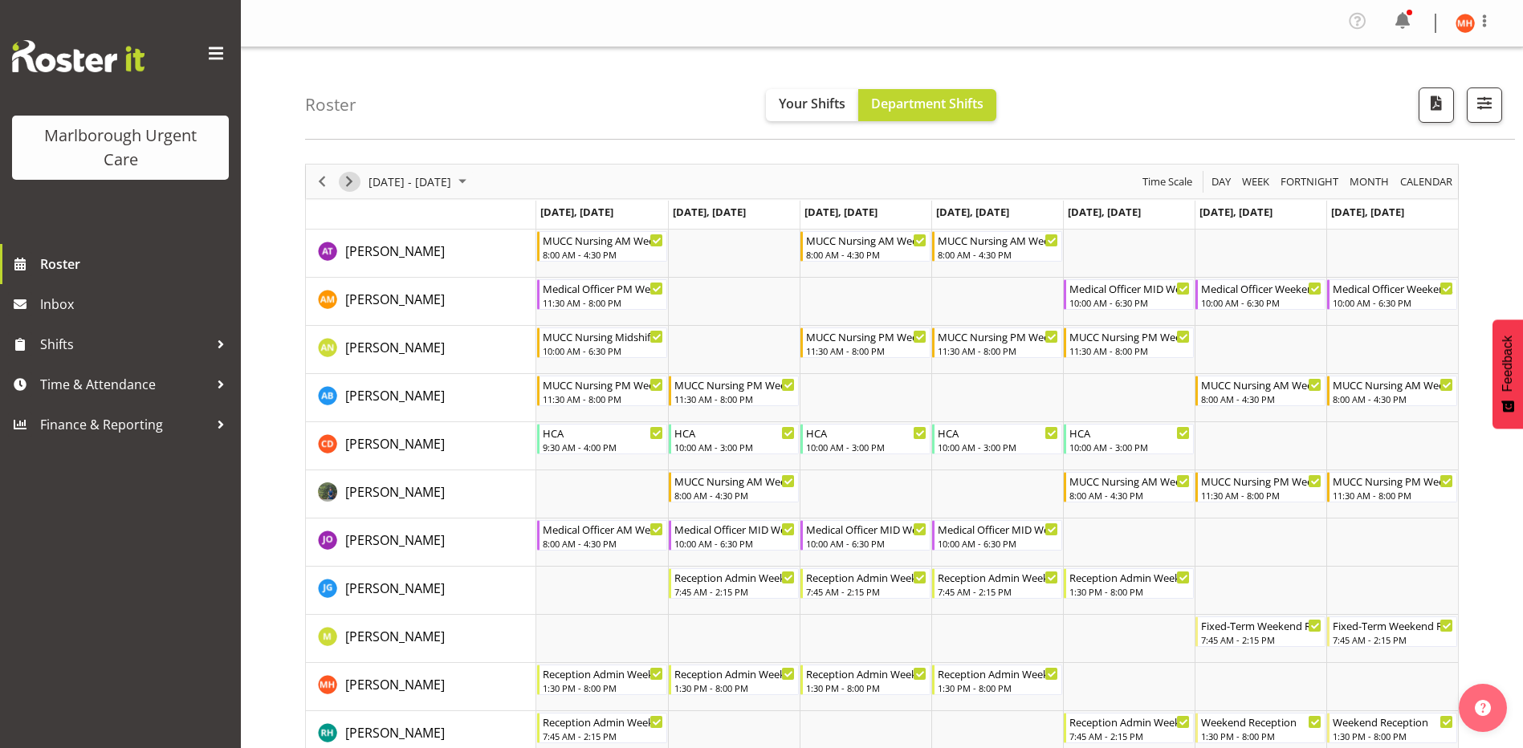
click at [349, 182] on span "Next" at bounding box center [349, 182] width 19 height 20
